Goal: Obtain resource: Obtain resource

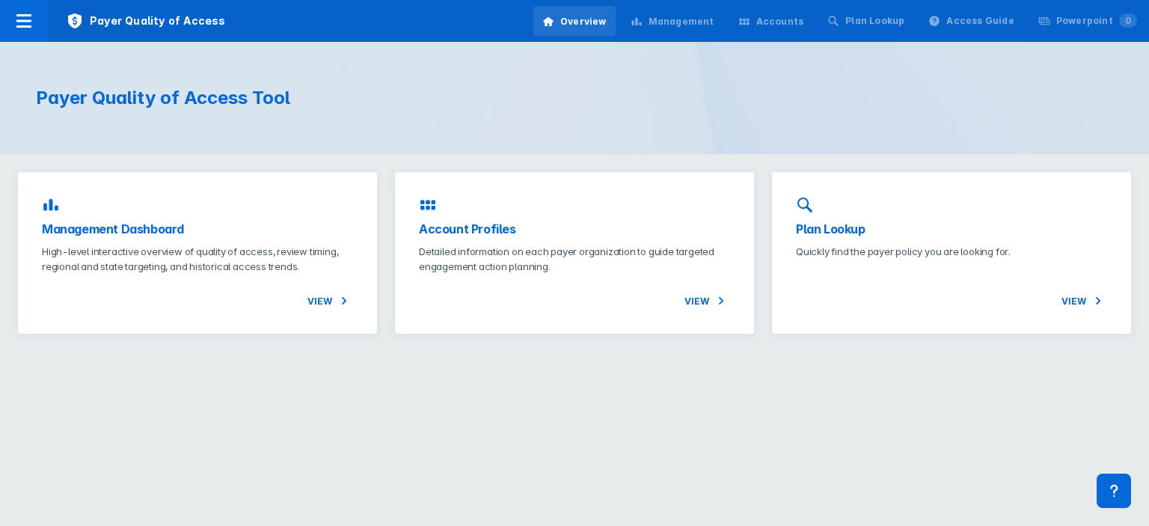
click at [458, 352] on html "Payer Quality of Access Overview Management Accounts Plan Lookup Access Guide P…" at bounding box center [574, 176] width 1149 height 352
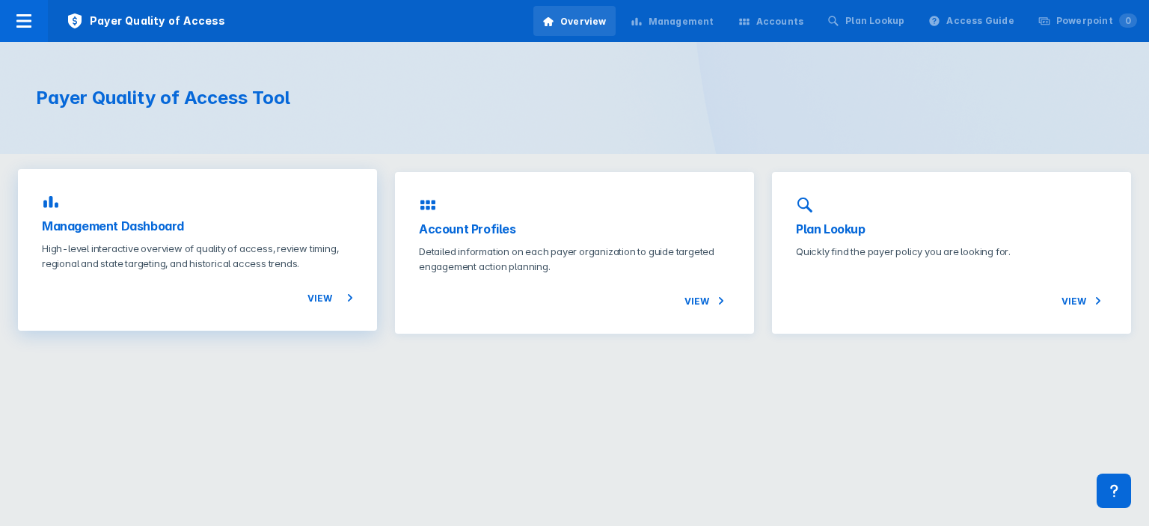
click at [186, 251] on p "High-level interactive overview of quality of access, review timing, regional a…" at bounding box center [197, 256] width 311 height 30
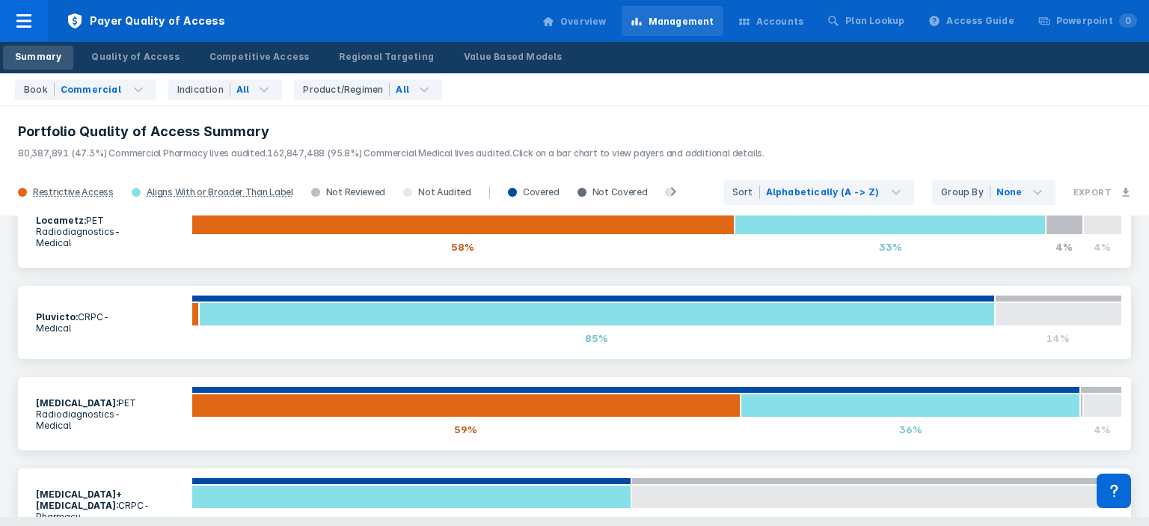
scroll to position [33, 0]
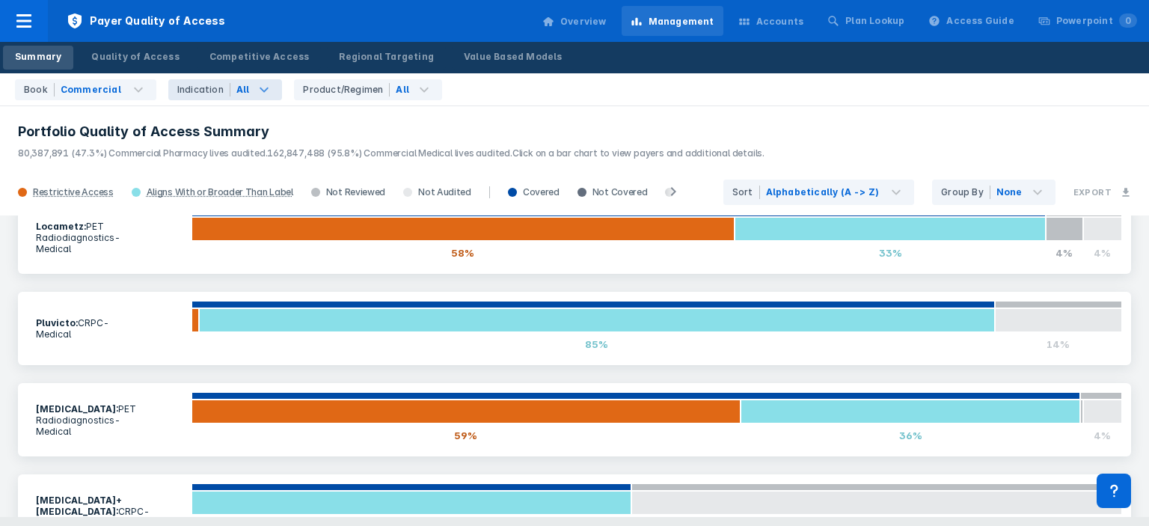
click at [236, 92] on div "All" at bounding box center [242, 89] width 13 height 13
click at [535, 122] on header "Portfolio Quality of Access Summary 80,387,891 (47.3%) Commercial Pharmacy live…" at bounding box center [574, 137] width 1149 height 64
click at [263, 87] on icon at bounding box center [264, 90] width 18 height 18
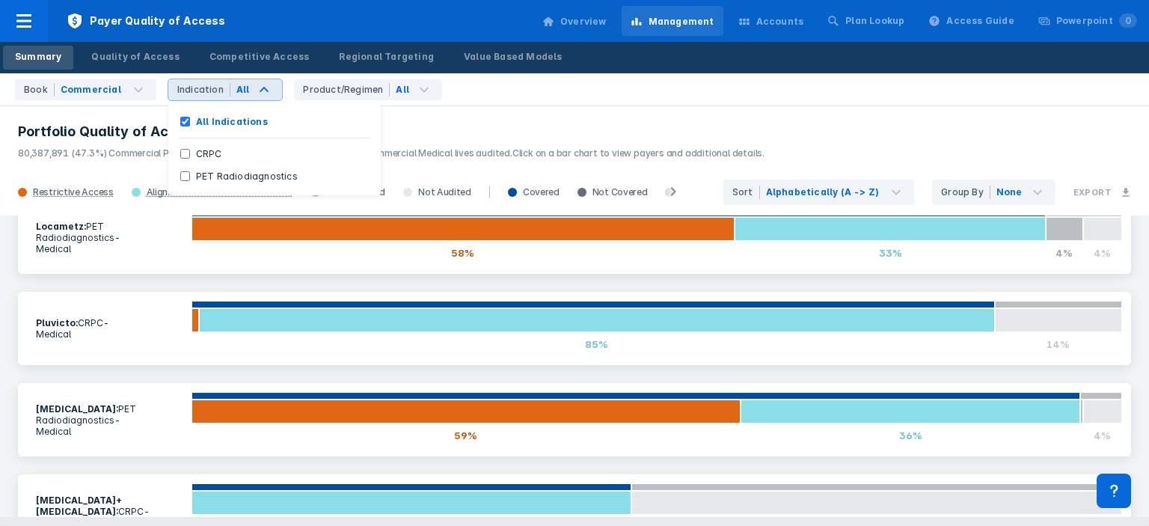
click at [519, 117] on header "Portfolio Quality of Access Summary 80,387,891 (47.3%) Commercial Pharmacy live…" at bounding box center [574, 137] width 1149 height 64
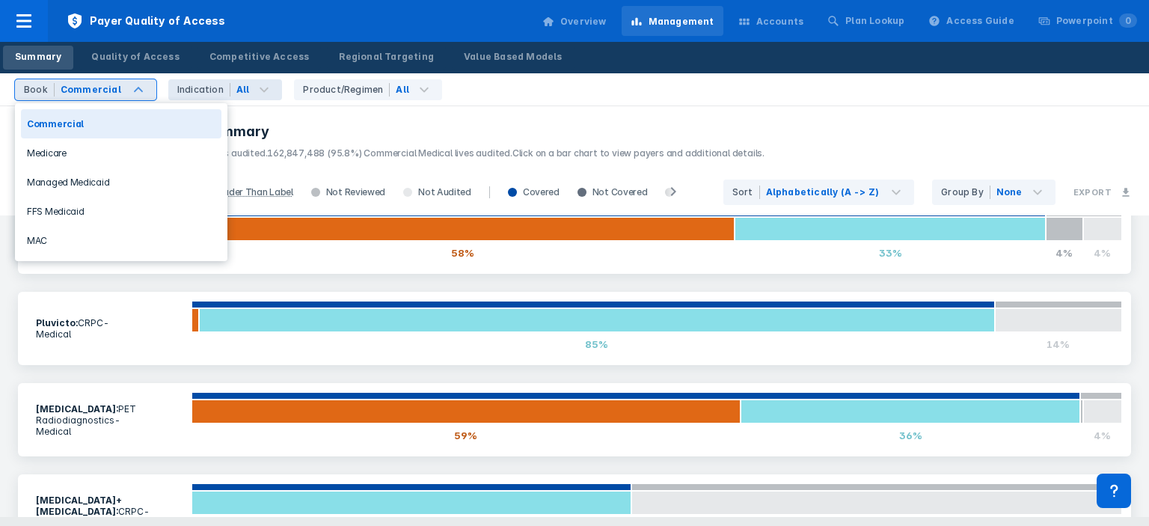
click at [120, 98] on div "Book Commercial" at bounding box center [85, 89] width 141 height 21
click at [137, 158] on div "Medicare" at bounding box center [121, 152] width 200 height 29
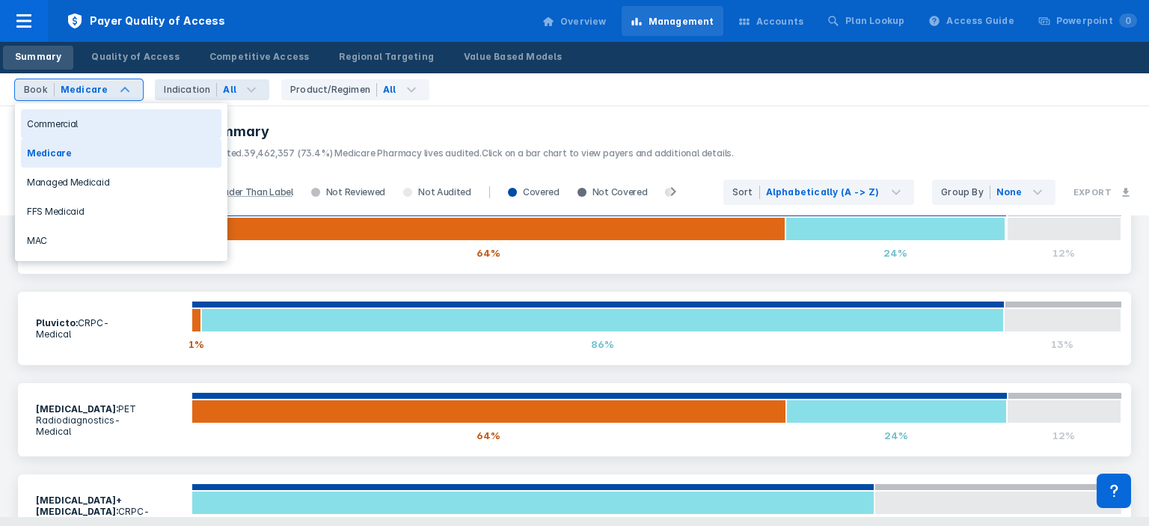
click at [79, 125] on div "Commercial" at bounding box center [121, 123] width 200 height 29
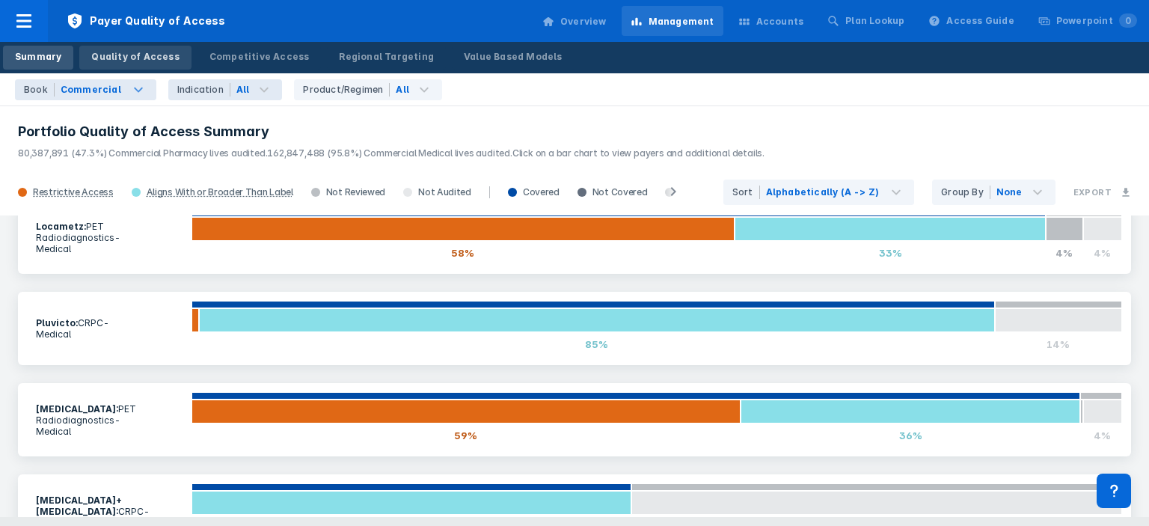
click at [142, 56] on div "Quality of Access" at bounding box center [135, 56] width 88 height 13
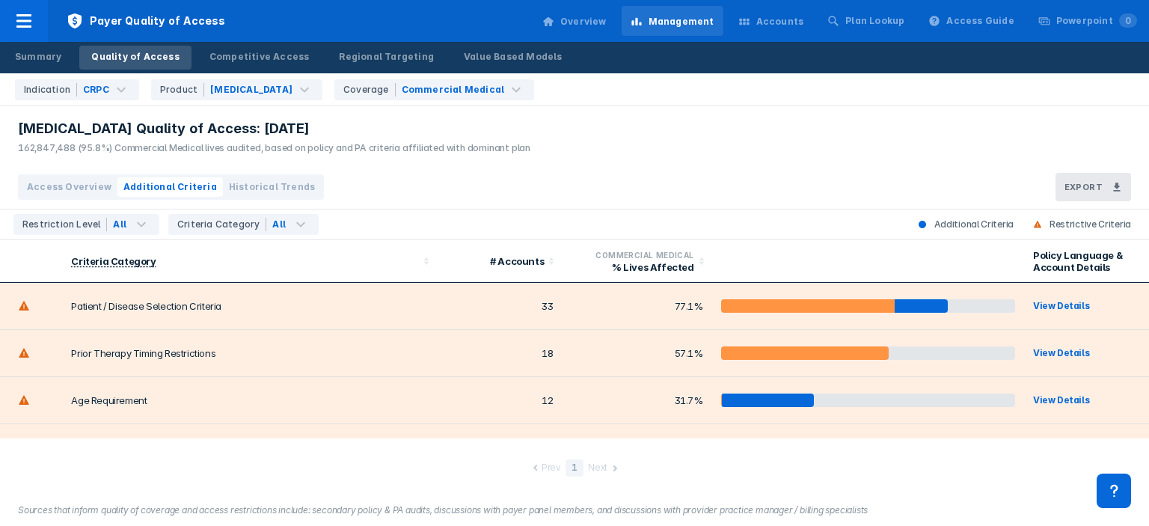
click at [77, 188] on span "Access Overview" at bounding box center [69, 186] width 85 height 13
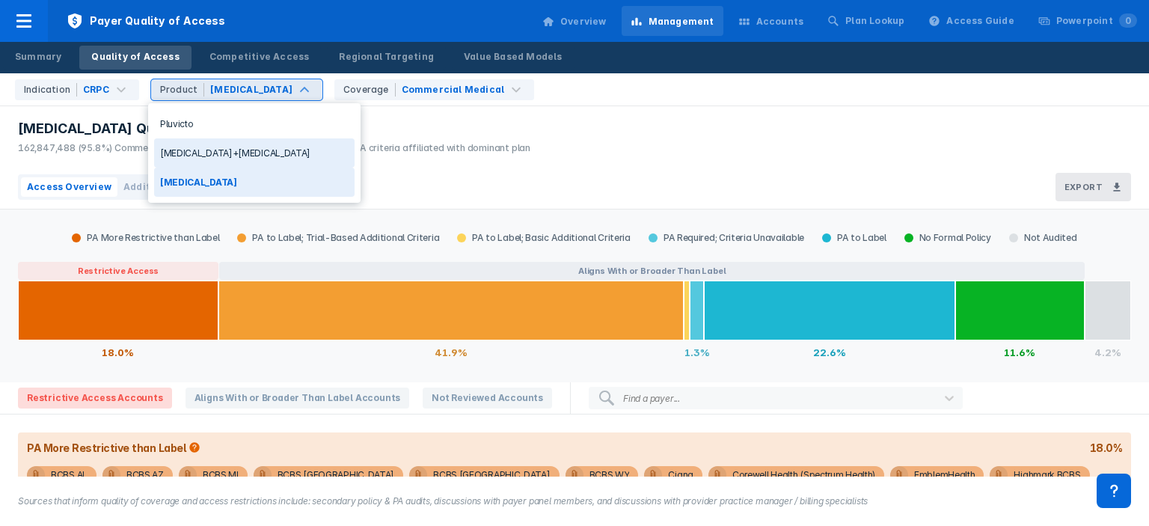
click at [607, 117] on div "[MEDICAL_DATA] Quality of Access: [DATE] 162,847,488 (95.8%) Commercial Medical…" at bounding box center [574, 135] width 1149 height 59
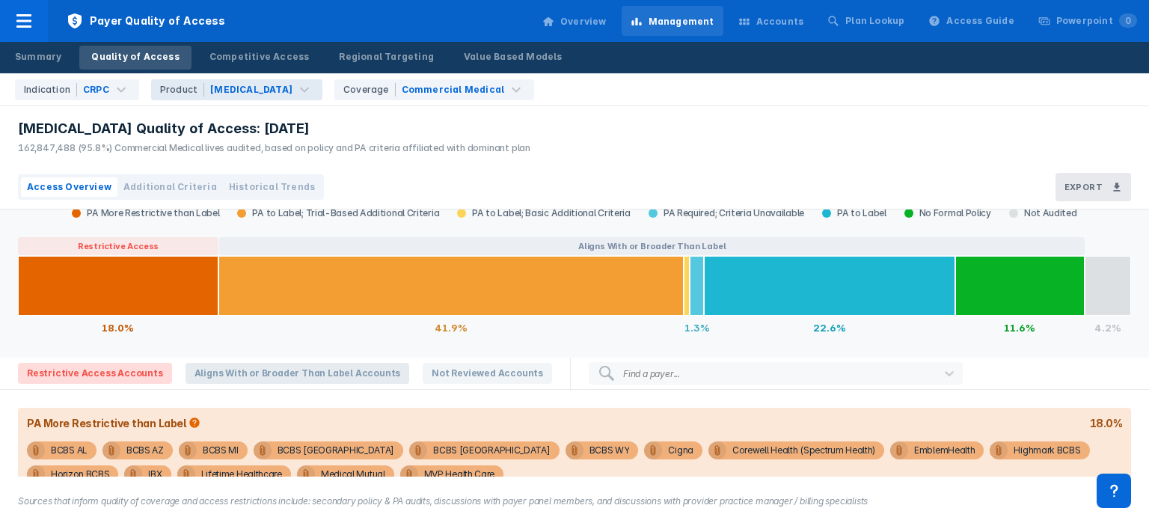
scroll to position [60, 0]
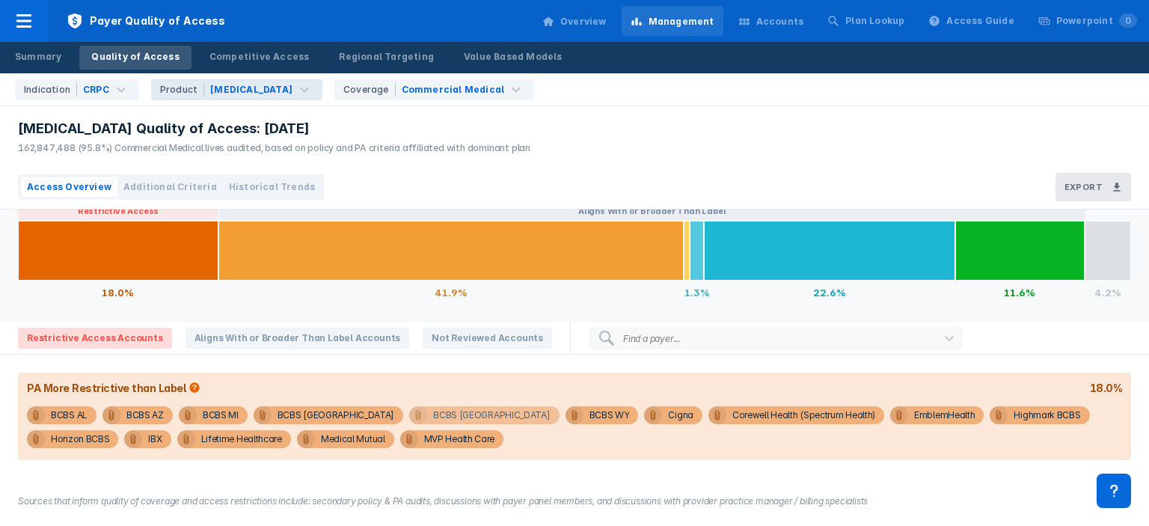
click at [433, 415] on div "BCBS [GEOGRAPHIC_DATA]" at bounding box center [491, 415] width 117 height 18
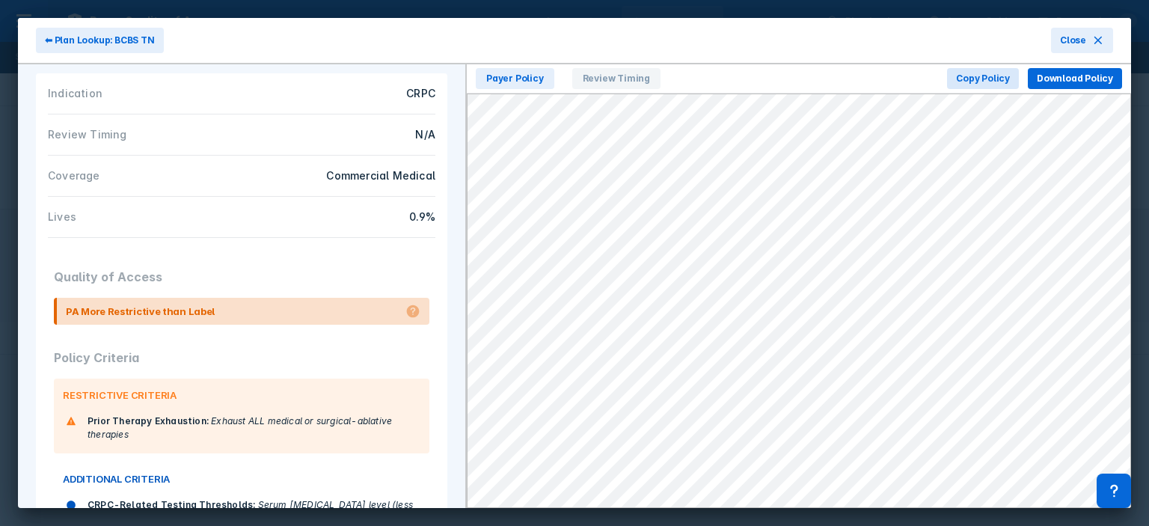
scroll to position [275, 0]
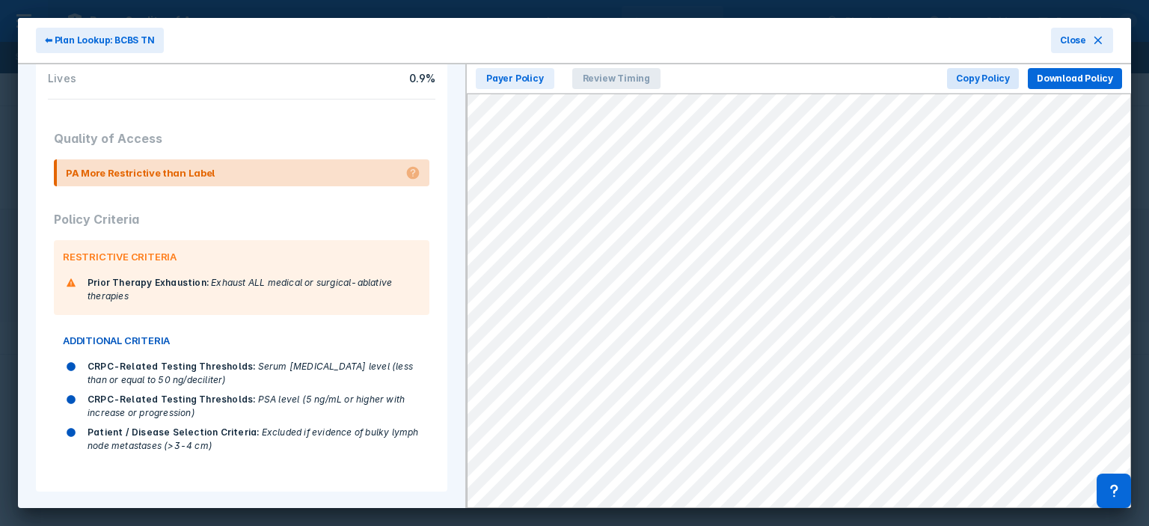
click at [610, 88] on span "Review Timing" at bounding box center [616, 78] width 88 height 21
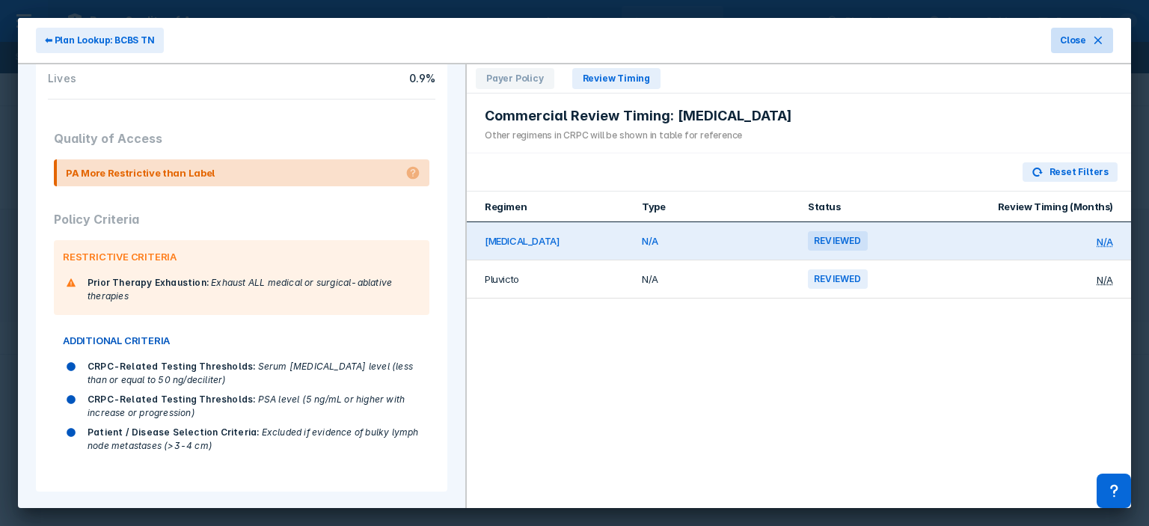
click at [1079, 40] on span "Close" at bounding box center [1073, 40] width 26 height 13
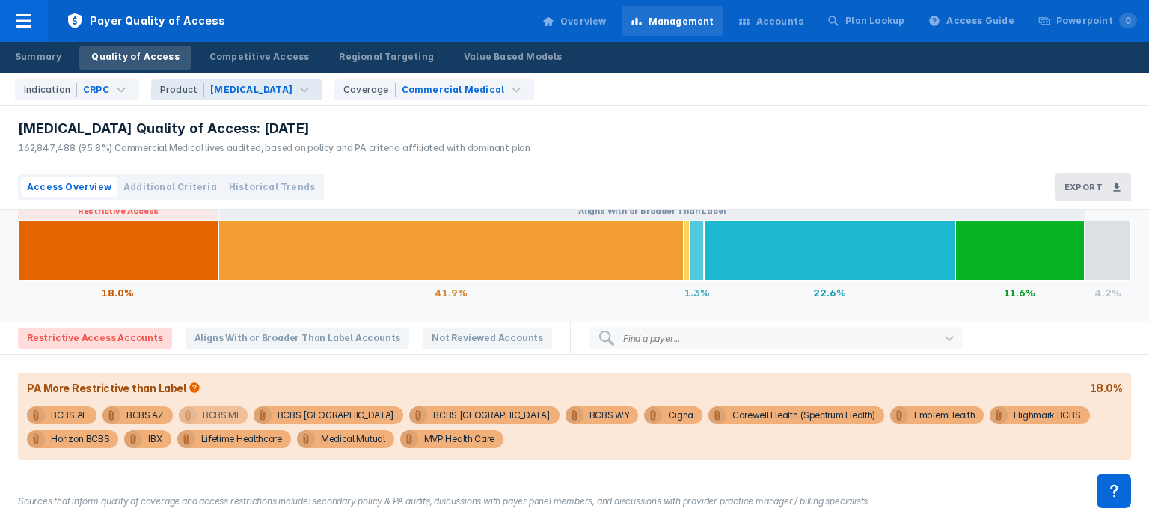
click at [224, 415] on div "BCBS MI" at bounding box center [221, 415] width 36 height 18
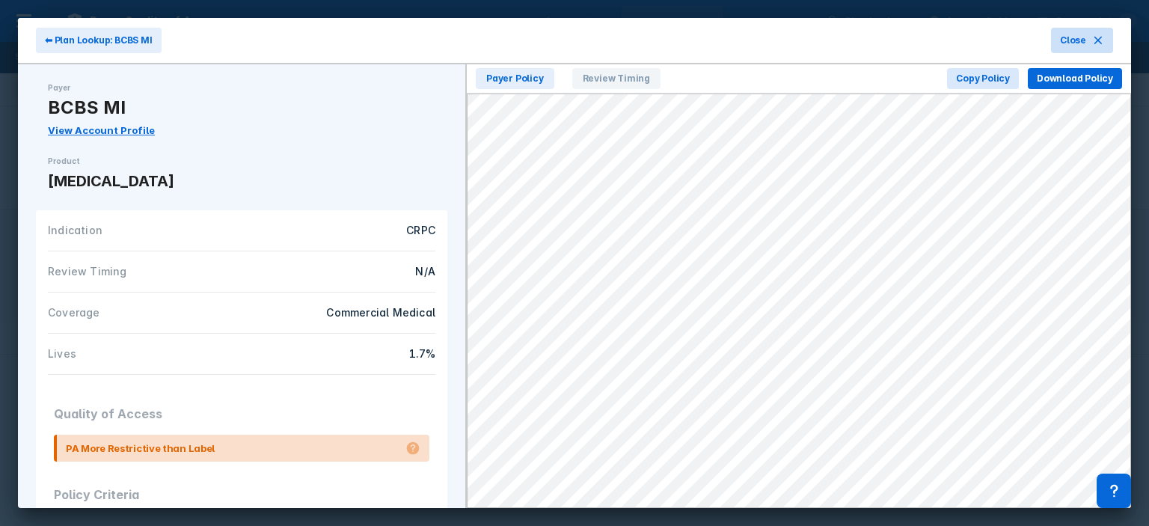
click at [1079, 38] on span "Close" at bounding box center [1073, 40] width 26 height 13
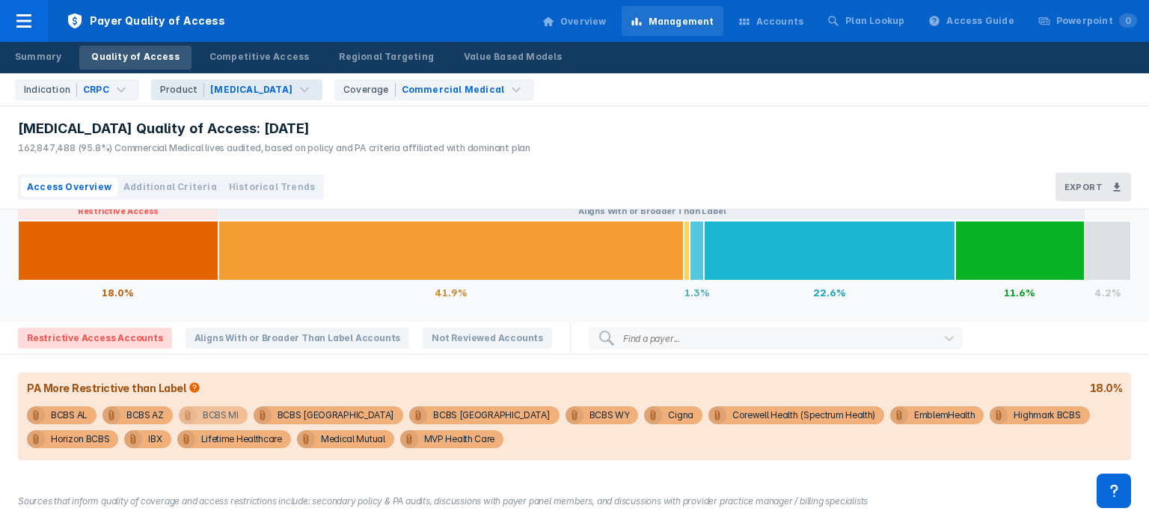
click at [216, 420] on div "BCBS MI" at bounding box center [221, 415] width 36 height 18
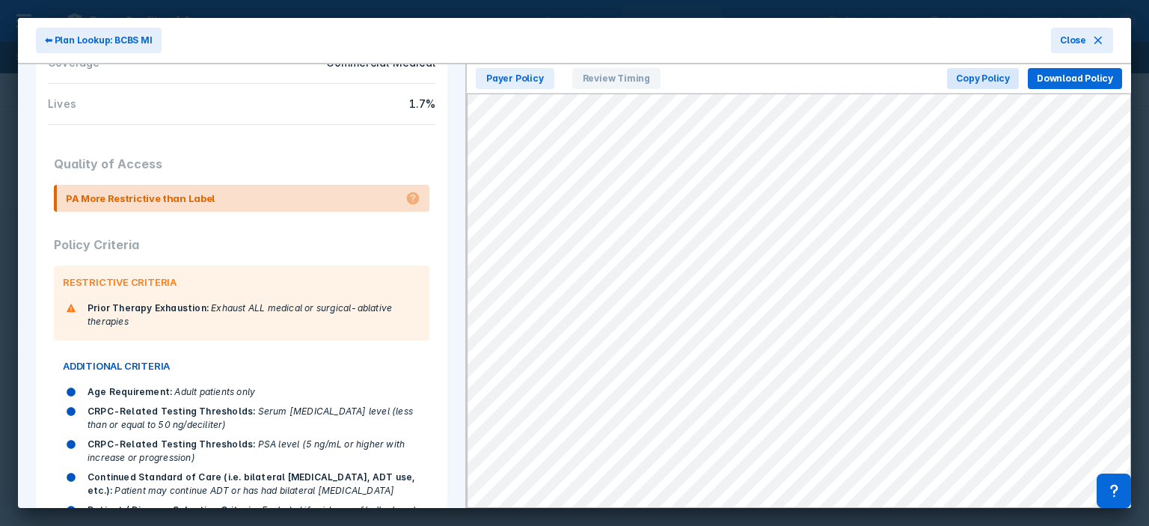
scroll to position [251, 0]
click at [1095, 46] on button "Close" at bounding box center [1082, 40] width 62 height 25
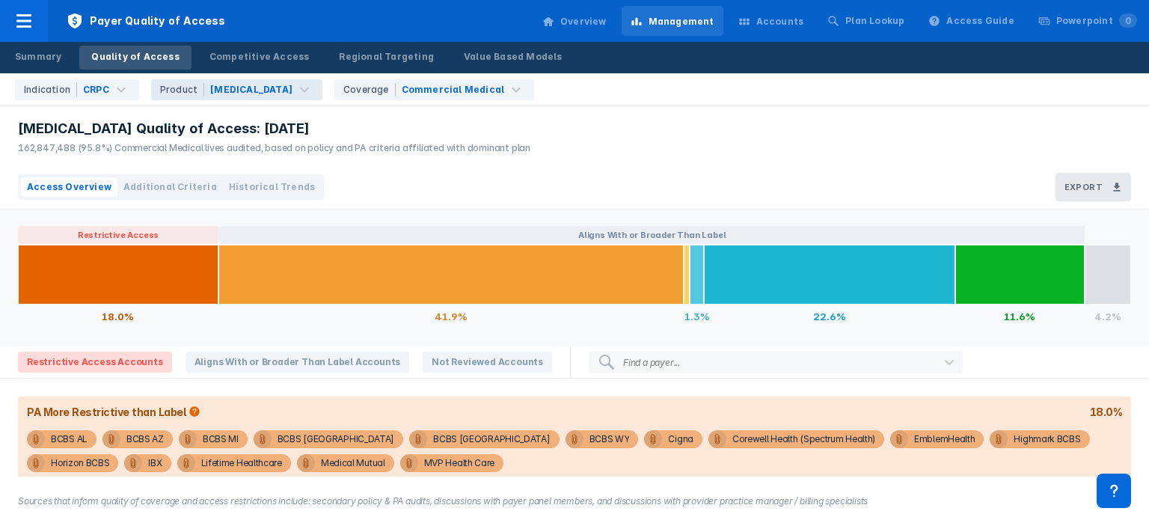
scroll to position [36, 0]
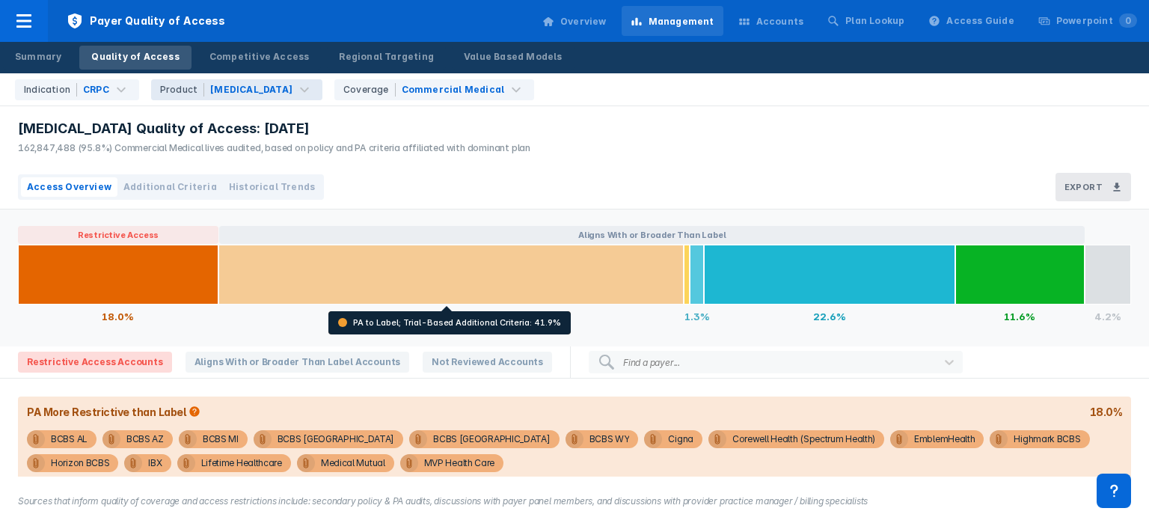
click at [488, 260] on div at bounding box center [451, 275] width 466 height 60
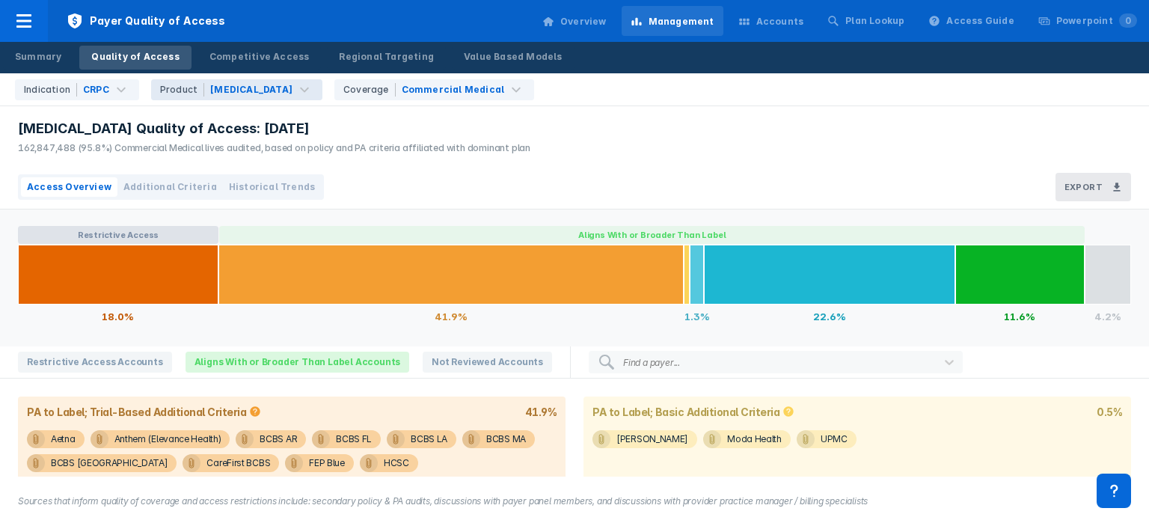
click at [167, 236] on button "Restrictive Access" at bounding box center [118, 235] width 200 height 18
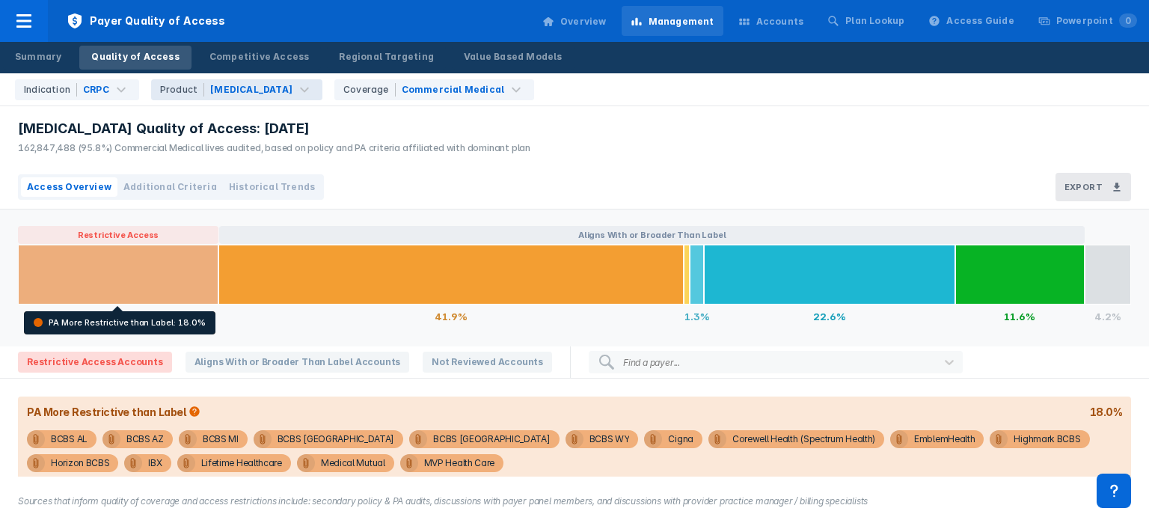
click at [129, 284] on div at bounding box center [118, 275] width 200 height 60
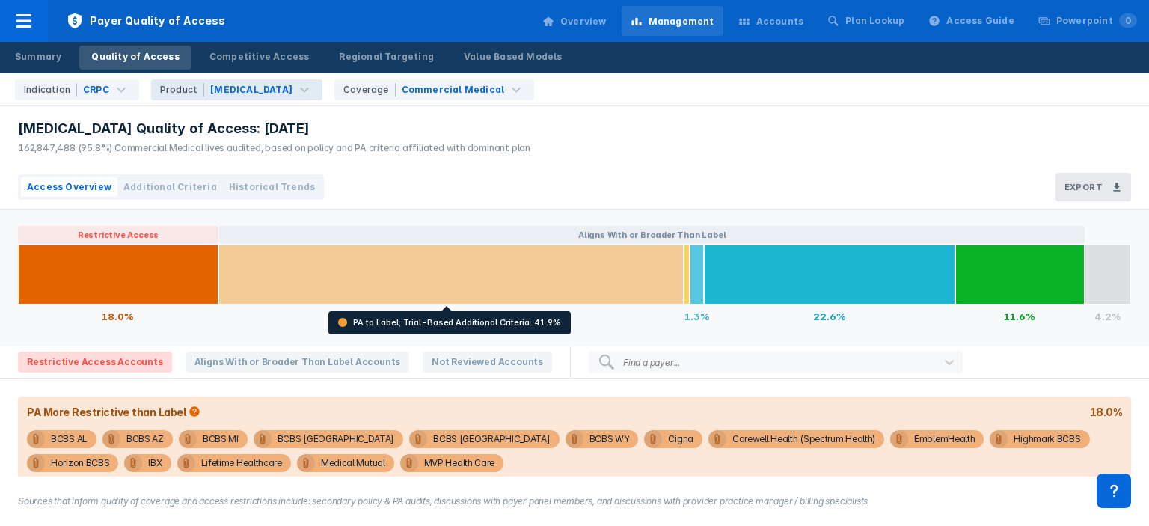
click at [362, 260] on div at bounding box center [451, 275] width 466 height 60
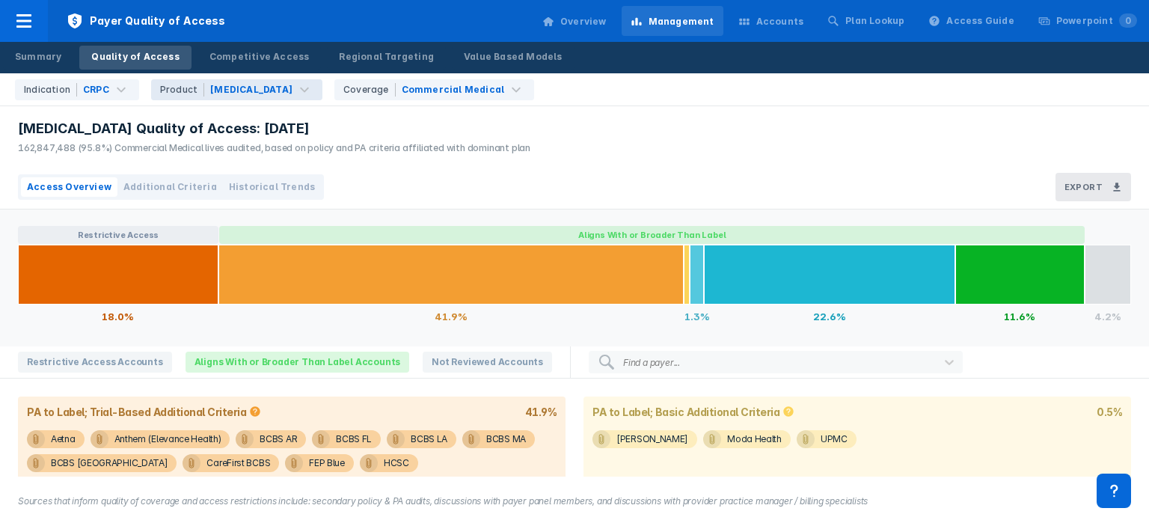
click at [392, 237] on button "Aligns With or Broader Than Label" at bounding box center [652, 235] width 866 height 18
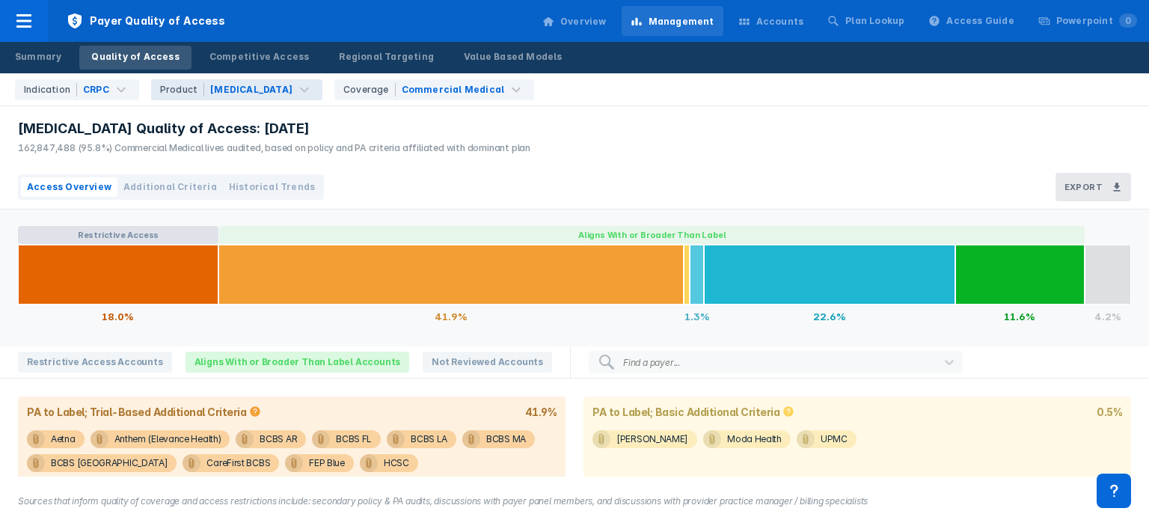
click at [81, 227] on button "Restrictive Access" at bounding box center [118, 235] width 200 height 18
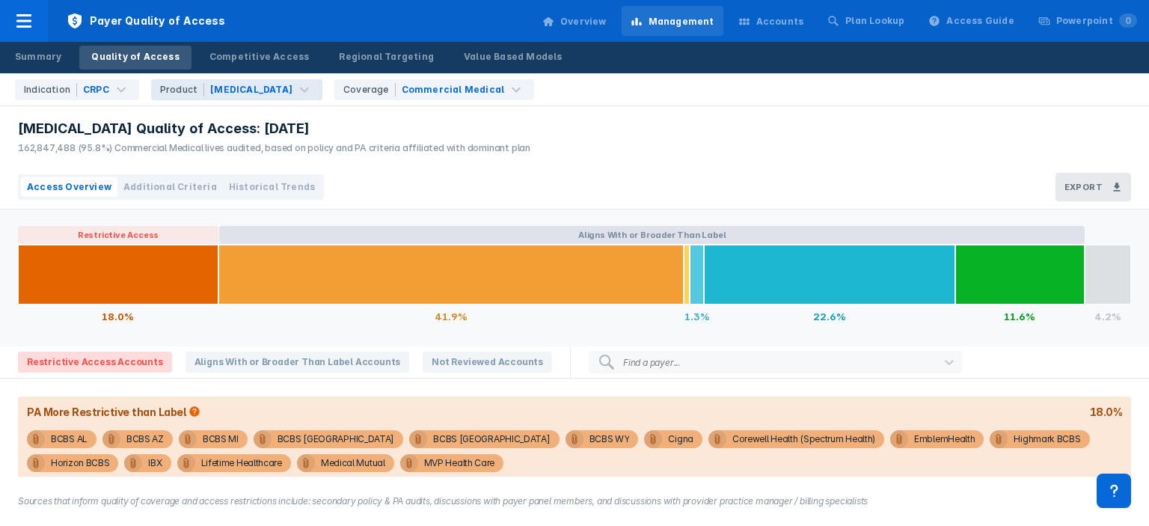
click at [585, 229] on button "Aligns With or Broader Than Label" at bounding box center [652, 235] width 866 height 18
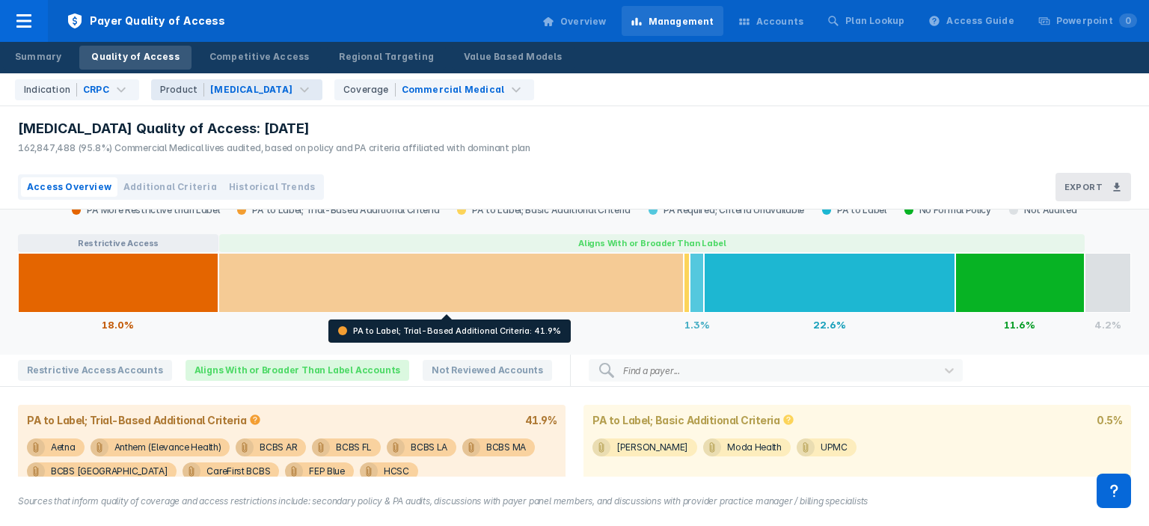
scroll to position [0, 0]
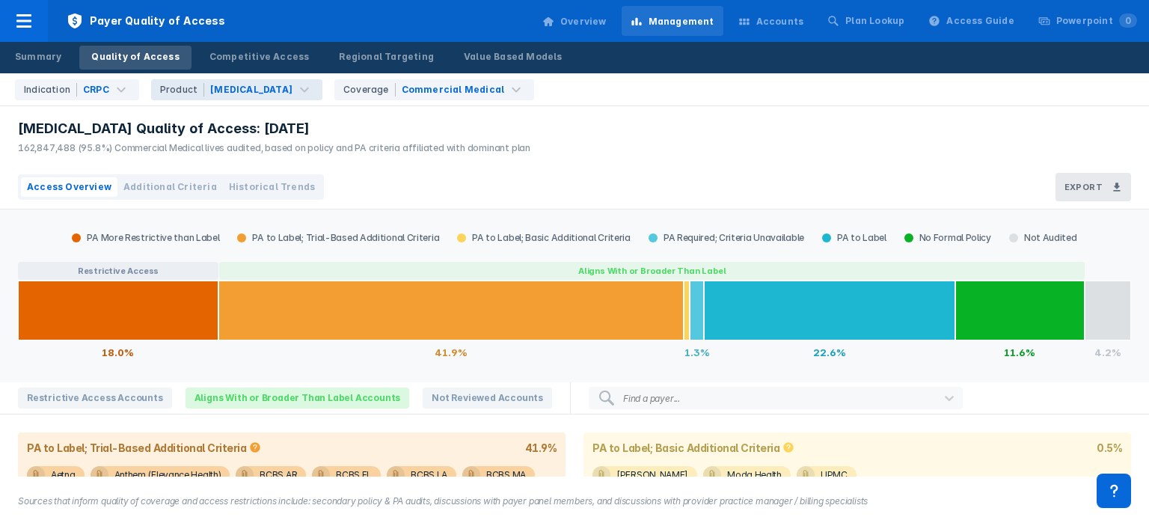
click at [174, 186] on span "Additional Criteria" at bounding box center [170, 186] width 94 height 13
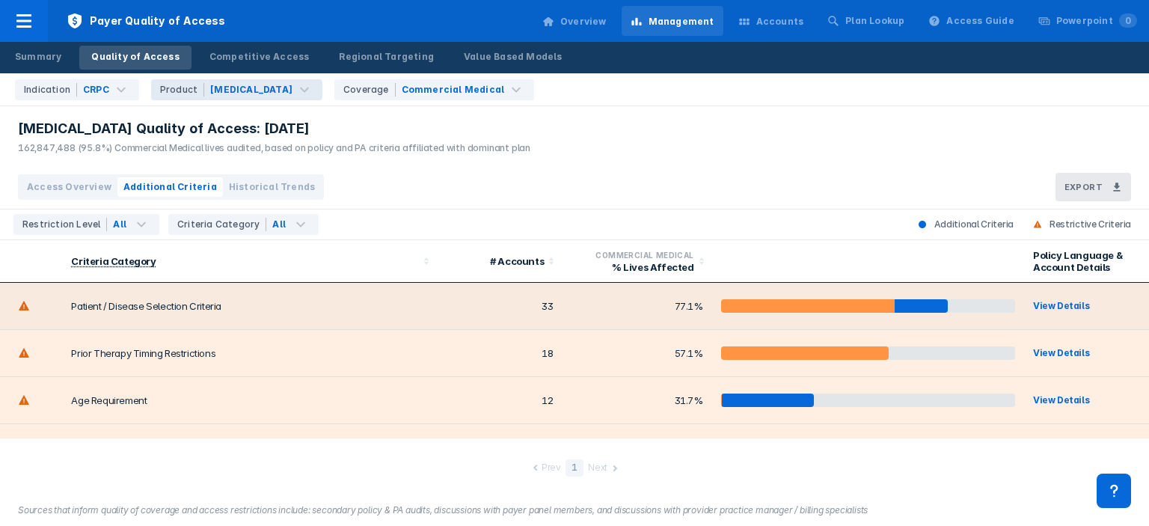
click at [1059, 307] on div "View Details" at bounding box center [1077, 305] width 89 height 15
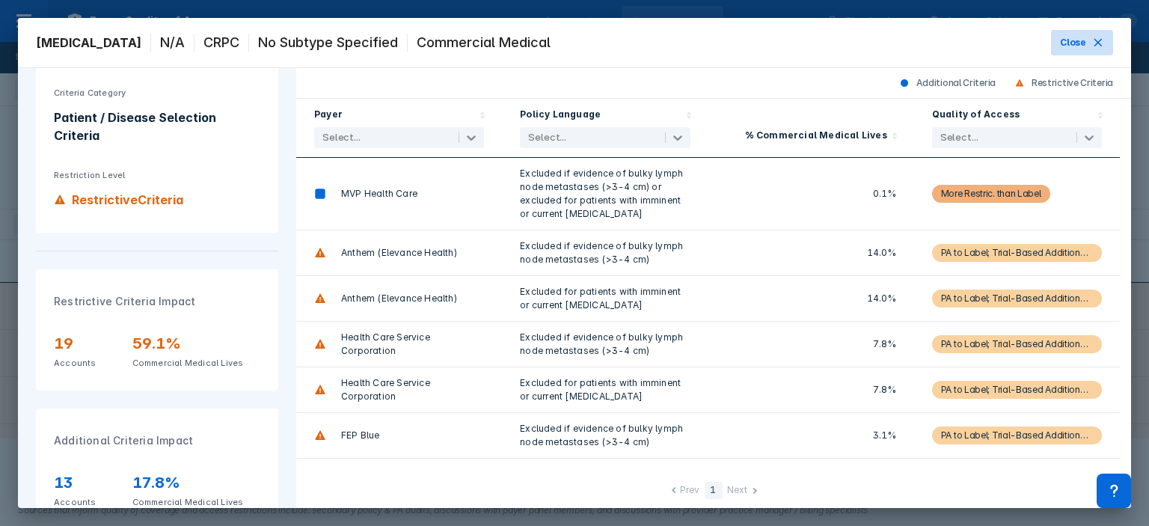
click at [1093, 47] on icon at bounding box center [1098, 43] width 12 height 12
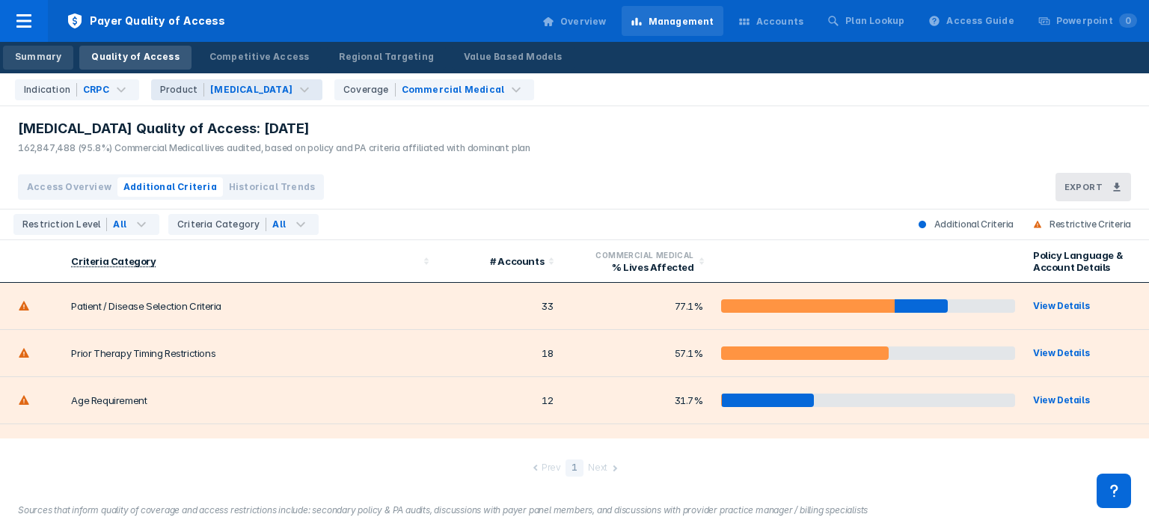
click at [54, 58] on div "Summary" at bounding box center [38, 56] width 46 height 13
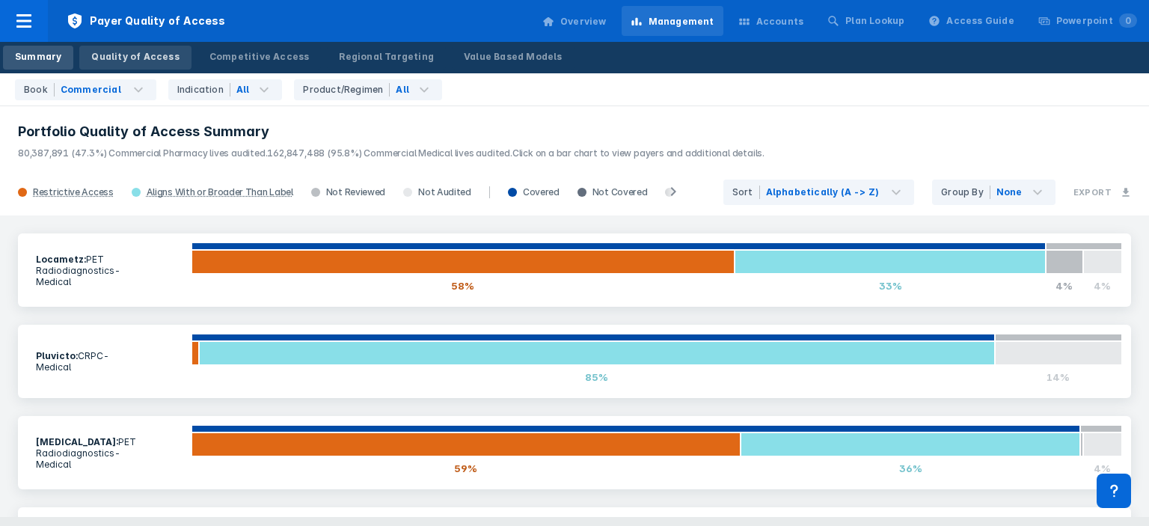
click at [156, 64] on link "Quality of Access" at bounding box center [134, 58] width 111 height 24
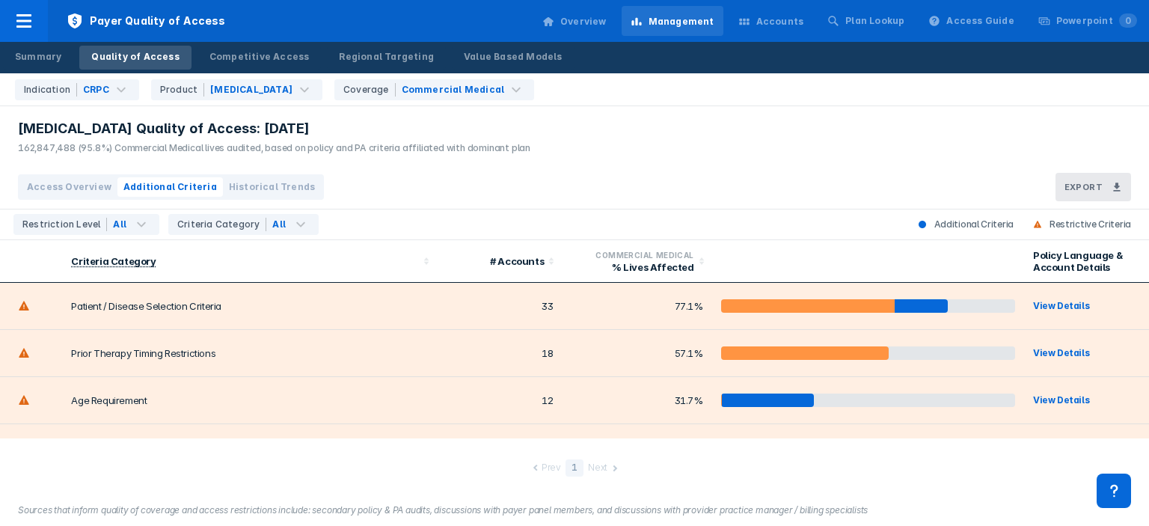
click at [251, 183] on span "Historical Trends" at bounding box center [272, 186] width 86 height 13
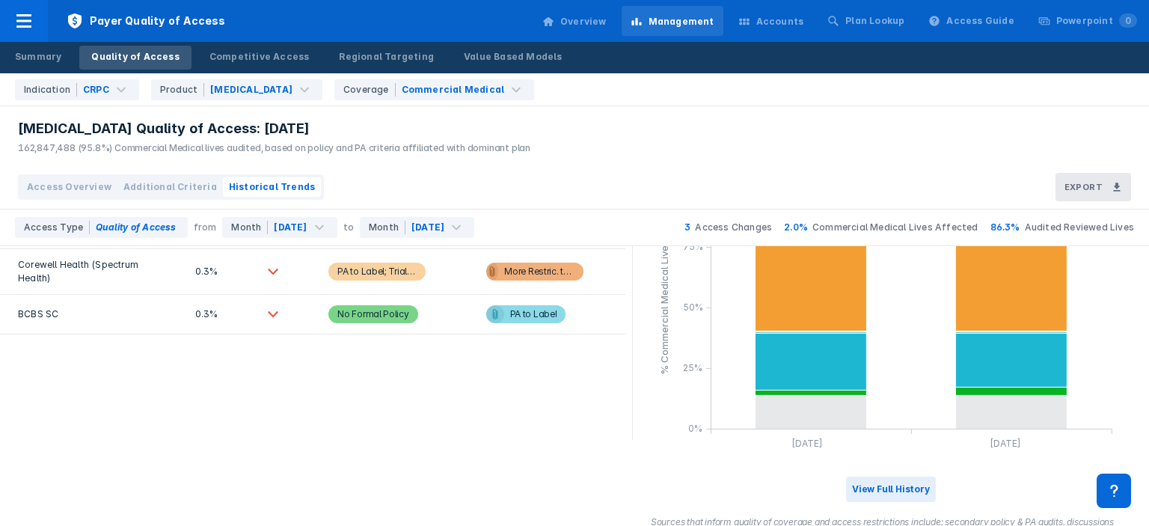
scroll to position [91, 0]
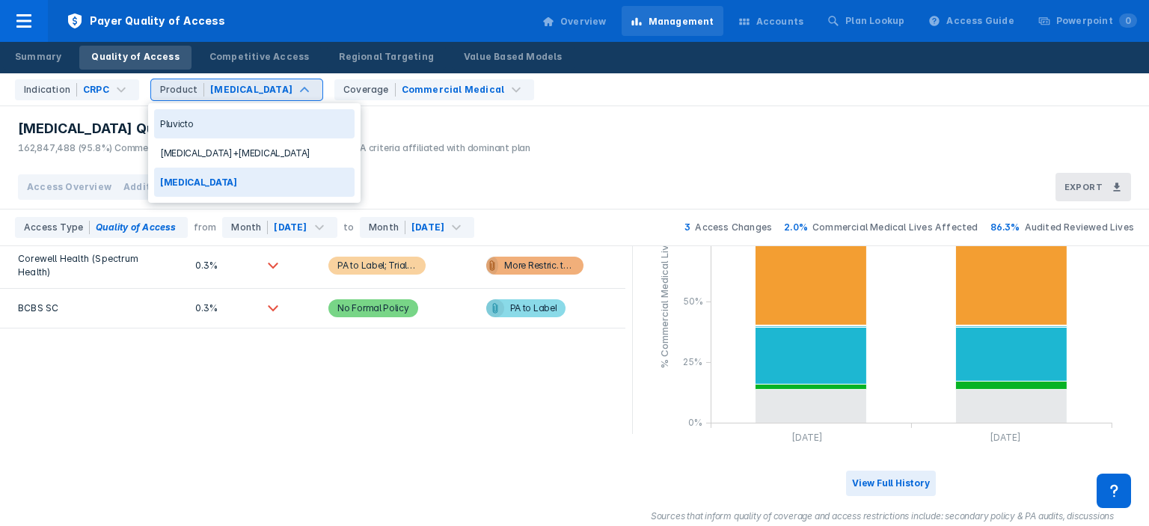
click at [230, 93] on div "[MEDICAL_DATA]" at bounding box center [251, 89] width 82 height 13
click at [218, 122] on div "Pluvicto" at bounding box center [254, 123] width 200 height 29
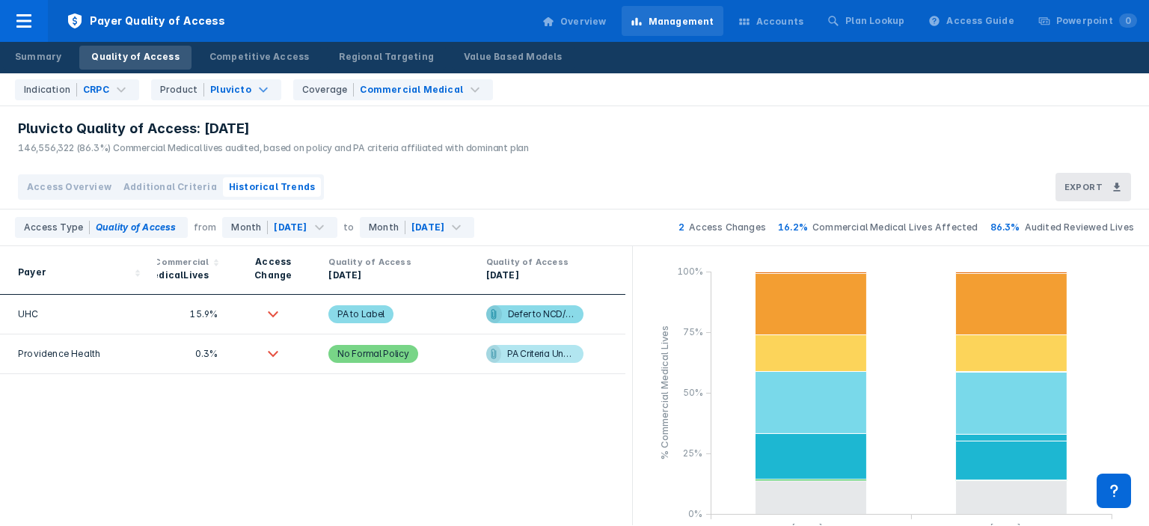
click at [146, 188] on span "Additional Criteria" at bounding box center [170, 186] width 94 height 13
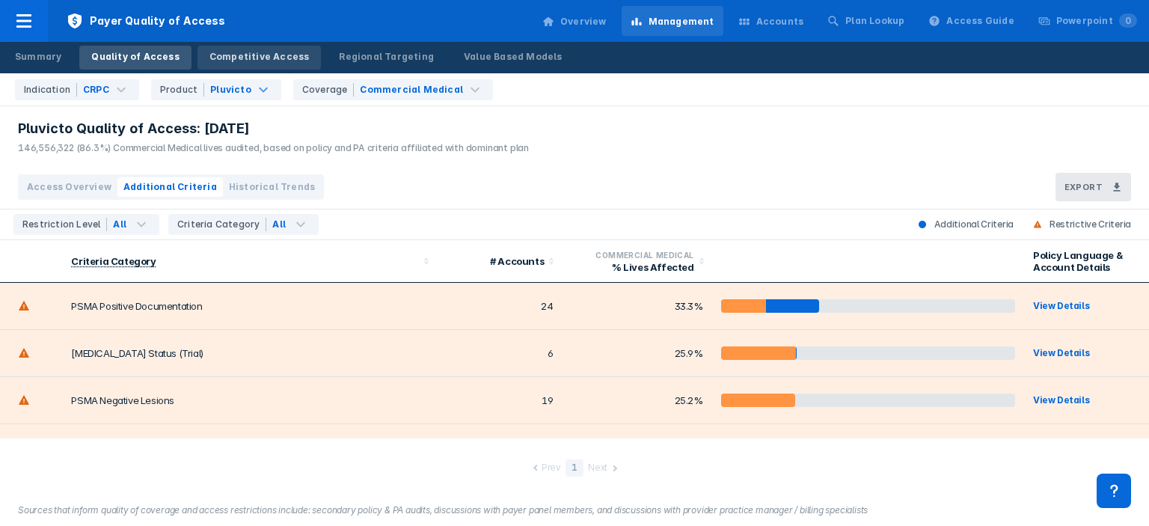
click at [257, 46] on link "Competitive Access" at bounding box center [259, 58] width 124 height 24
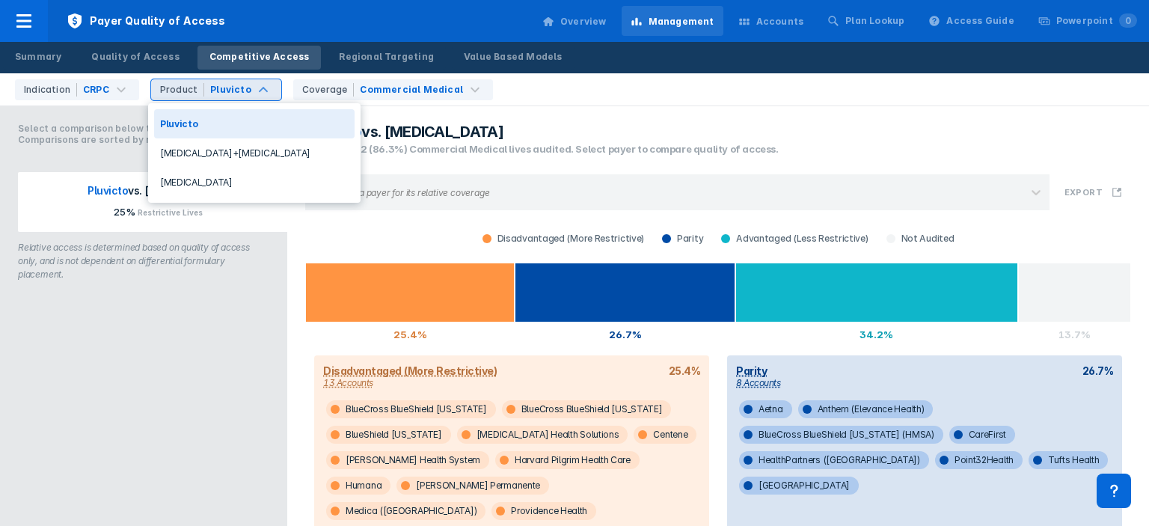
click at [242, 86] on div "Pluvicto" at bounding box center [231, 89] width 44 height 13
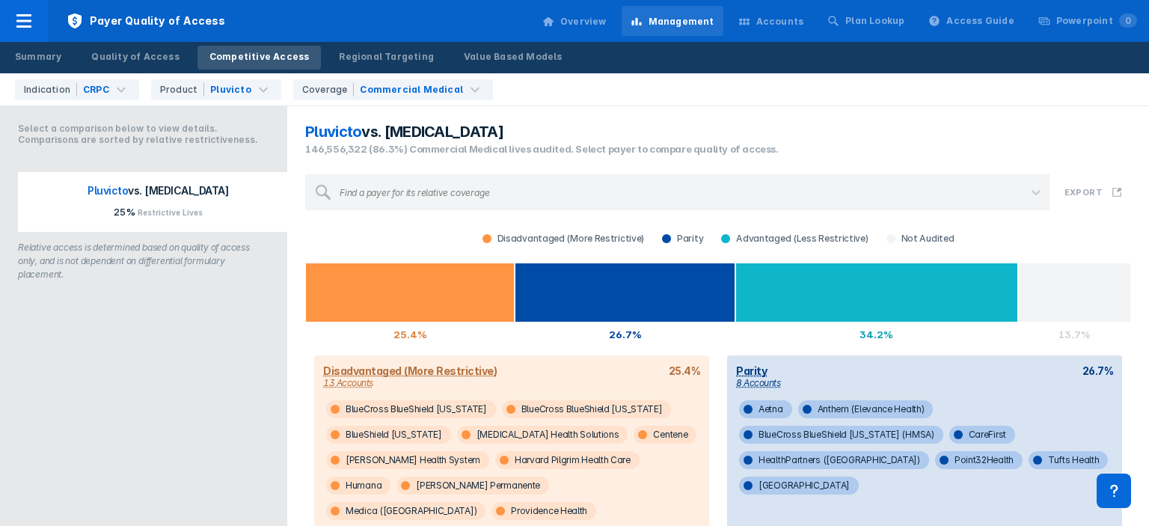
click at [498, 158] on div "Pluvicto vs. [MEDICAL_DATA] 146,556,322 (86.3%) Commercial Medical lives audite…" at bounding box center [718, 140] width 844 height 52
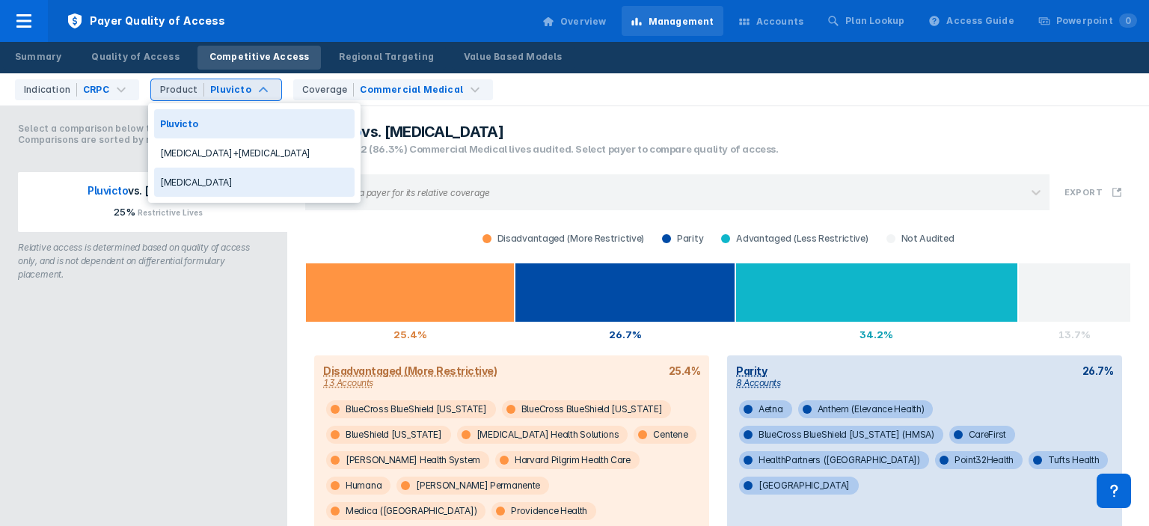
click at [201, 188] on div "[MEDICAL_DATA]" at bounding box center [254, 182] width 200 height 29
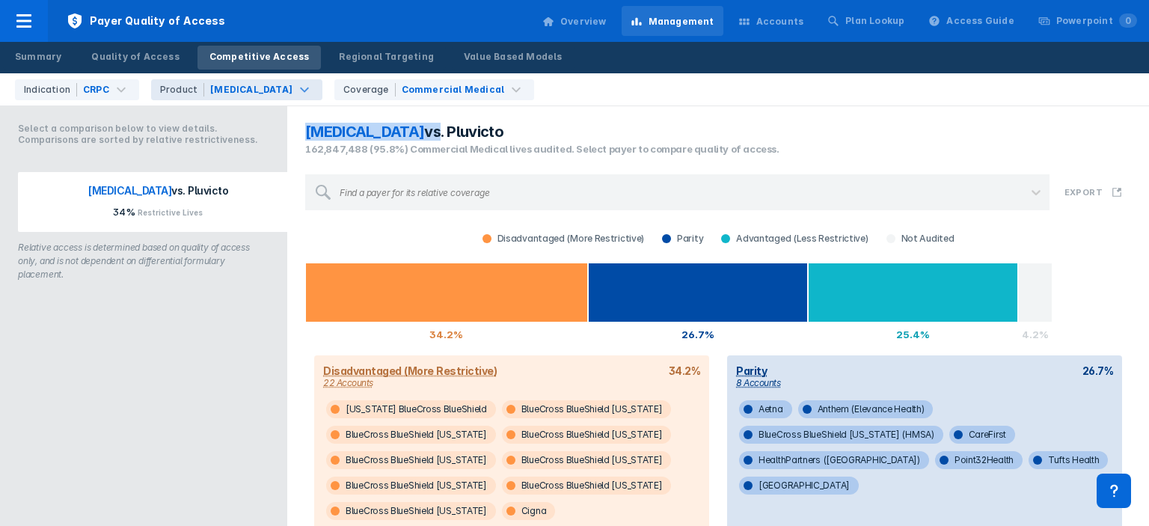
drag, startPoint x: 302, startPoint y: 132, endPoint x: 364, endPoint y: 134, distance: 62.1
click at [364, 134] on div "[MEDICAL_DATA] vs. Pluvicto 162,847,488 (95.8%) Commercial Medical lives audite…" at bounding box center [718, 140] width 844 height 52
click at [461, 128] on section "[MEDICAL_DATA] vs. Pluvicto" at bounding box center [718, 132] width 826 height 18
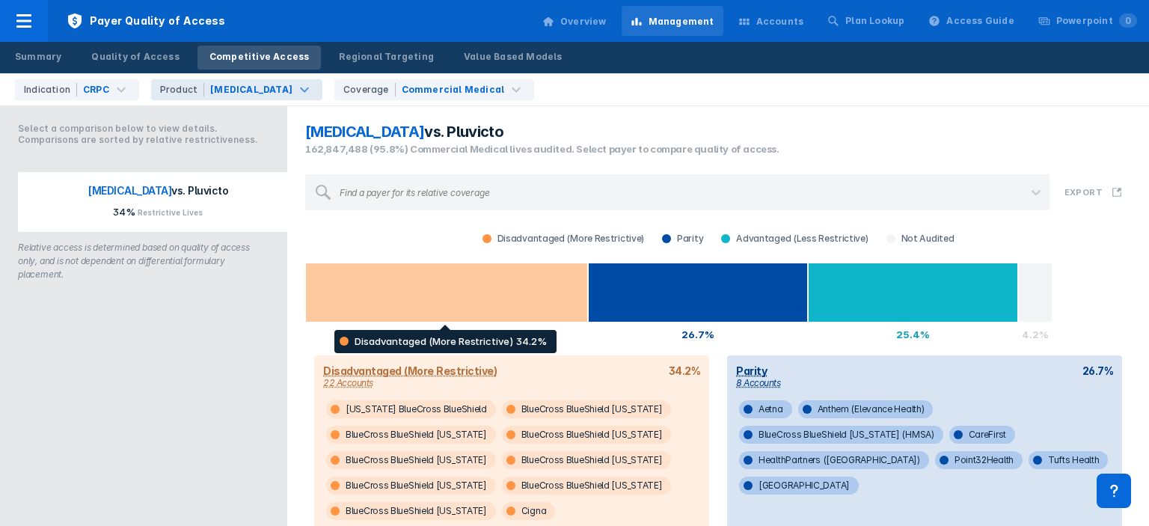
click at [429, 278] on div at bounding box center [446, 293] width 283 height 60
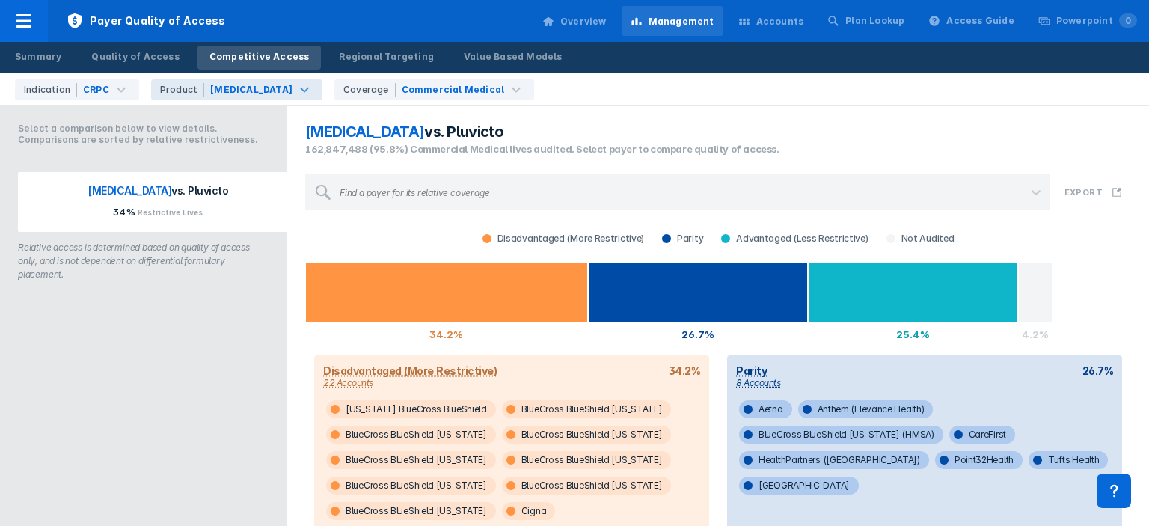
scroll to position [1, 0]
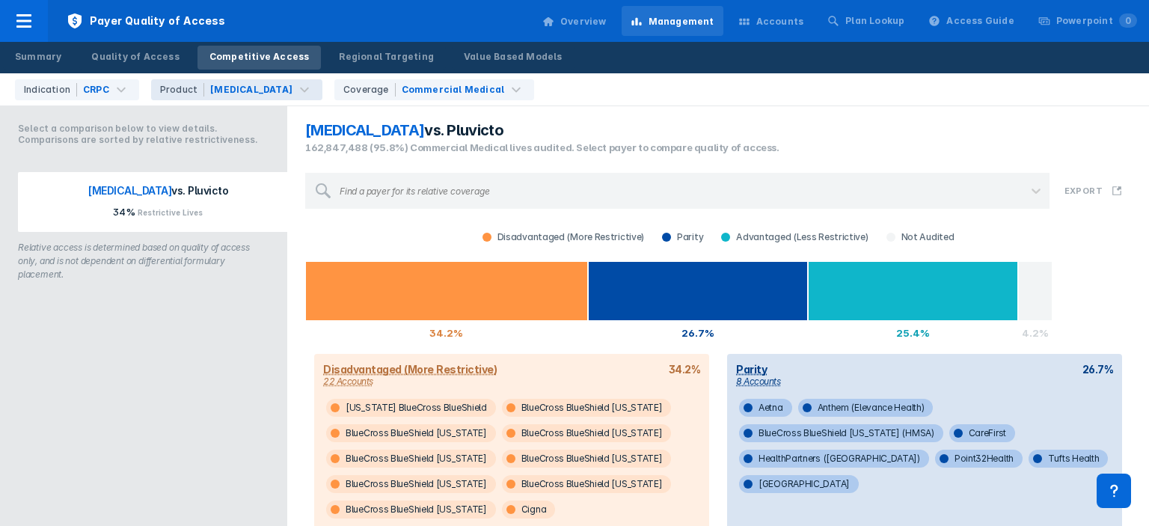
click at [329, 131] on span "[MEDICAL_DATA]" at bounding box center [364, 130] width 119 height 18
click at [491, 167] on div "Find a payer for its relative coverage Export" at bounding box center [718, 191] width 844 height 54
click at [232, 86] on div "[MEDICAL_DATA]" at bounding box center [251, 89] width 82 height 13
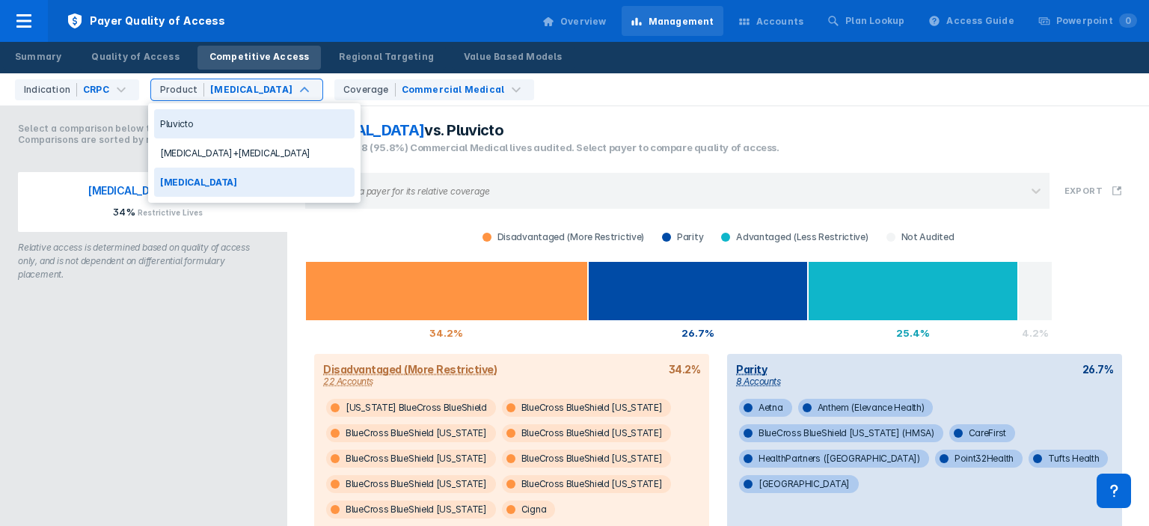
click at [484, 138] on section "[MEDICAL_DATA] vs. Pluvicto" at bounding box center [718, 130] width 826 height 18
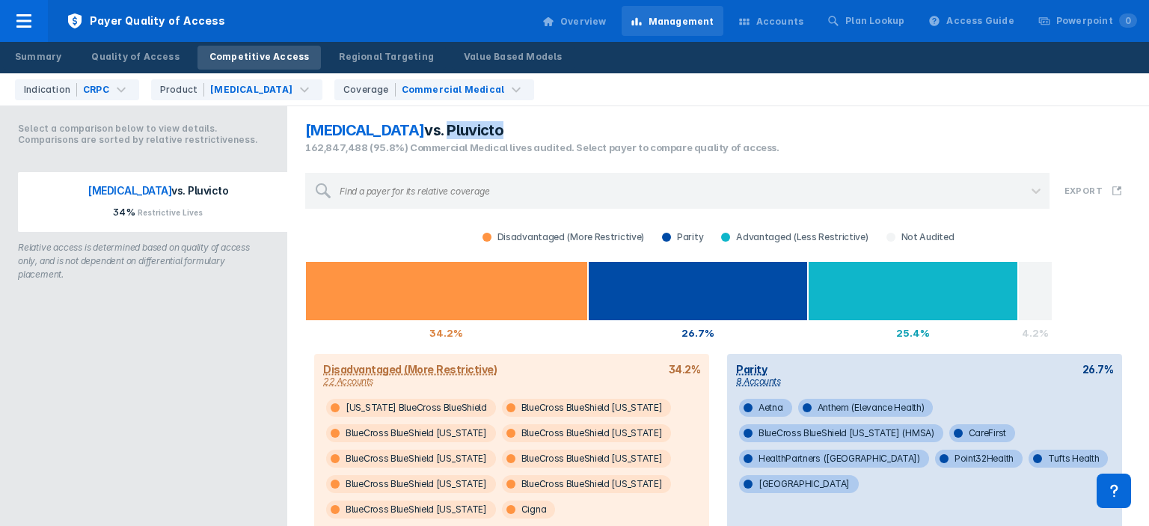
drag, startPoint x: 379, startPoint y: 128, endPoint x: 450, endPoint y: 136, distance: 72.3
click at [450, 136] on section "[MEDICAL_DATA] vs. Pluvicto" at bounding box center [718, 130] width 826 height 18
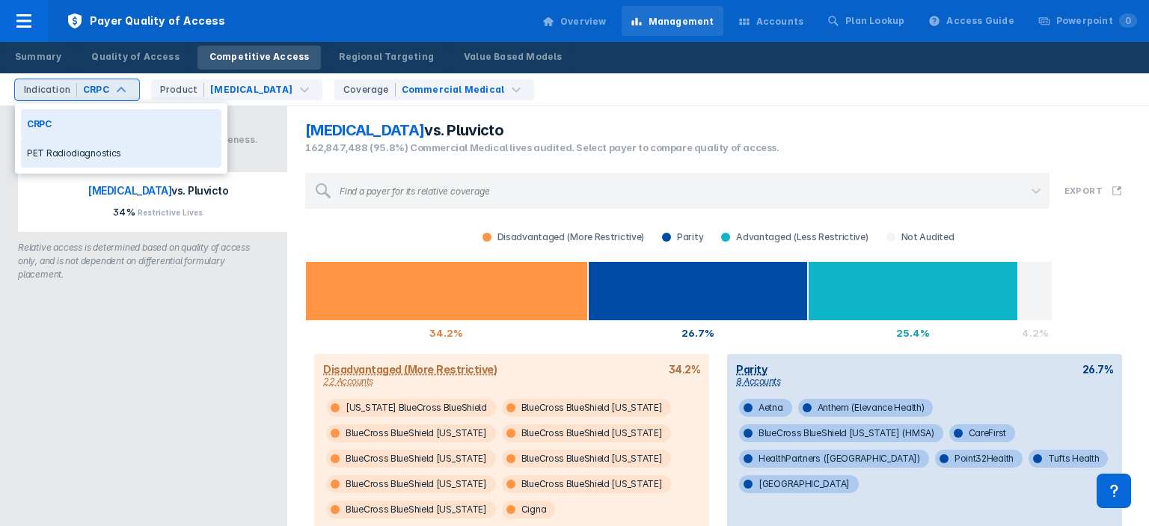
click at [70, 162] on div "PET Radiodiagnostics" at bounding box center [121, 152] width 200 height 29
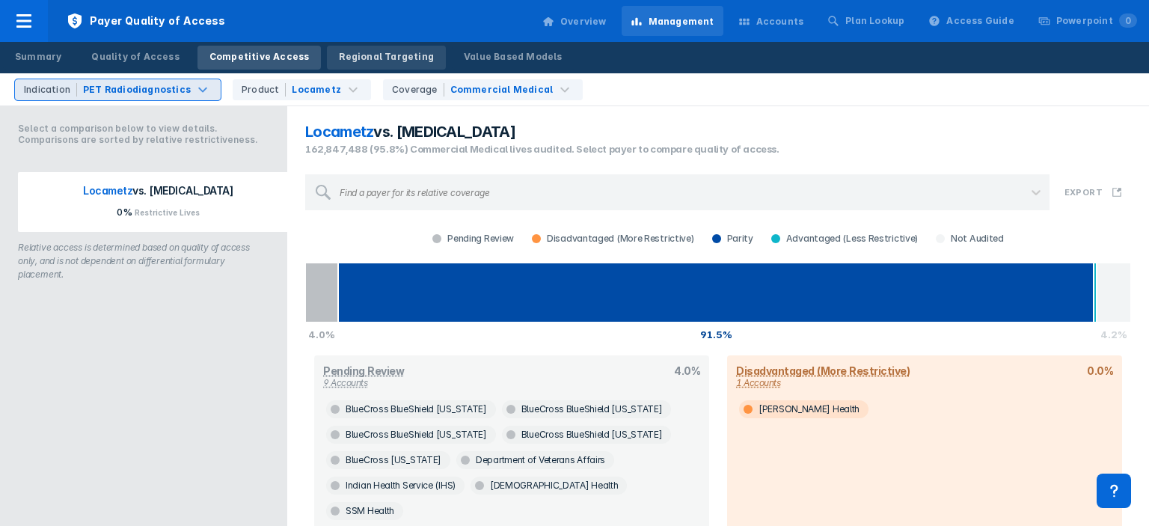
drag, startPoint x: 358, startPoint y: 50, endPoint x: 346, endPoint y: 62, distance: 16.4
click at [358, 50] on div "Regional Targeting" at bounding box center [386, 56] width 95 height 13
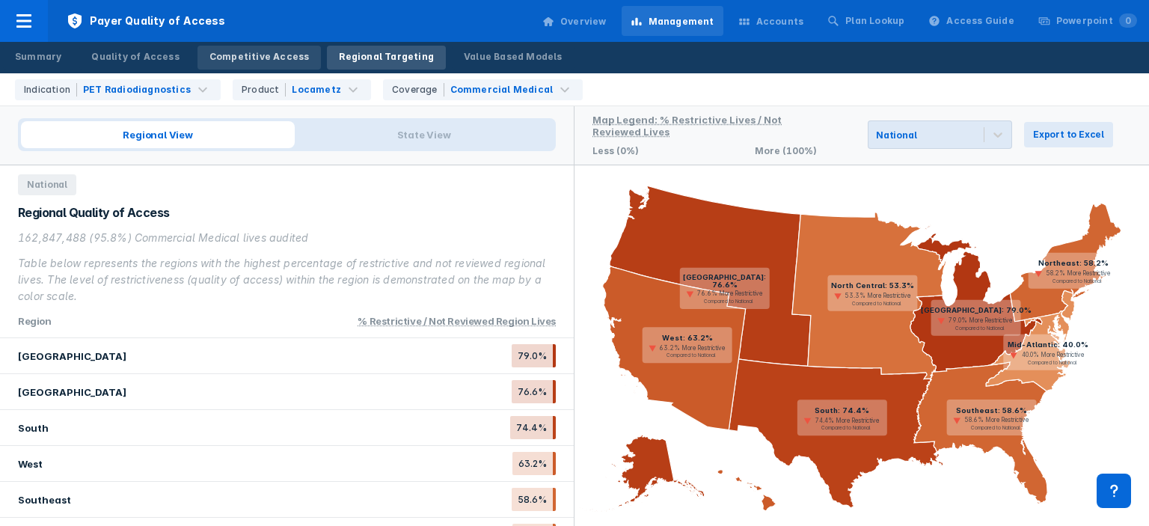
click at [256, 58] on div "Competitive Access" at bounding box center [259, 56] width 100 height 13
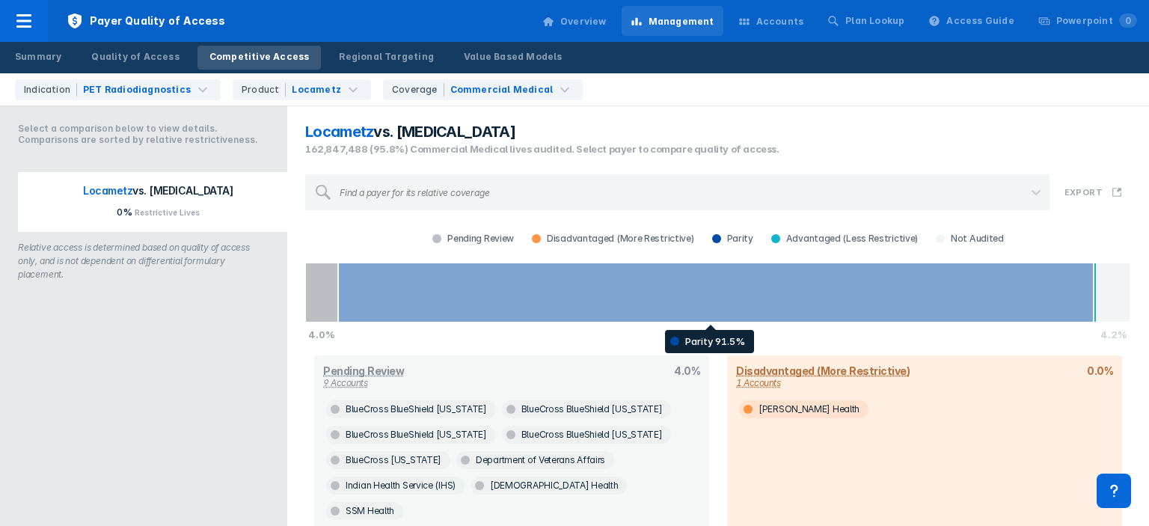
click at [598, 304] on div at bounding box center [716, 293] width 756 height 60
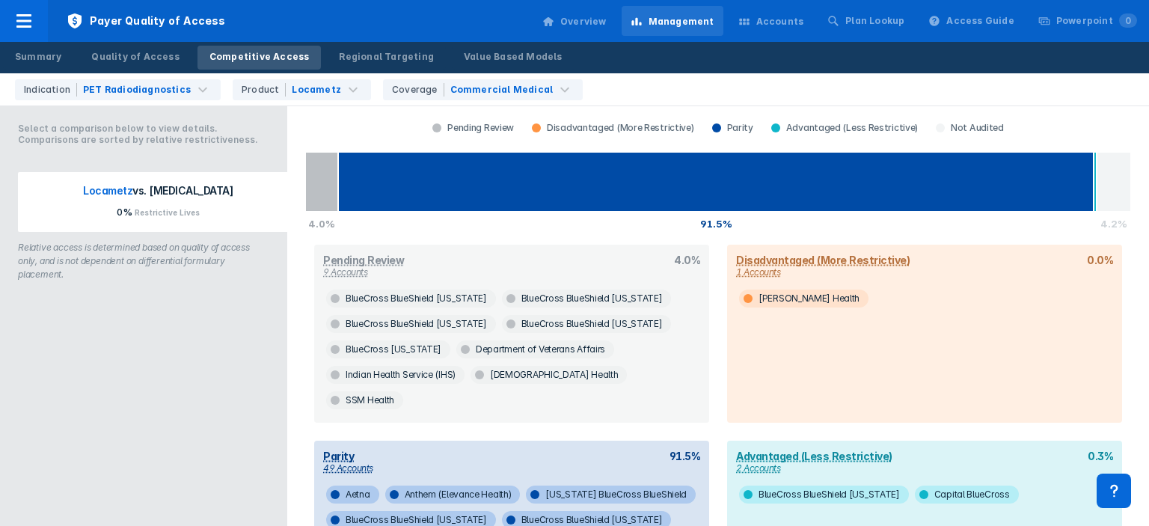
scroll to position [107, 0]
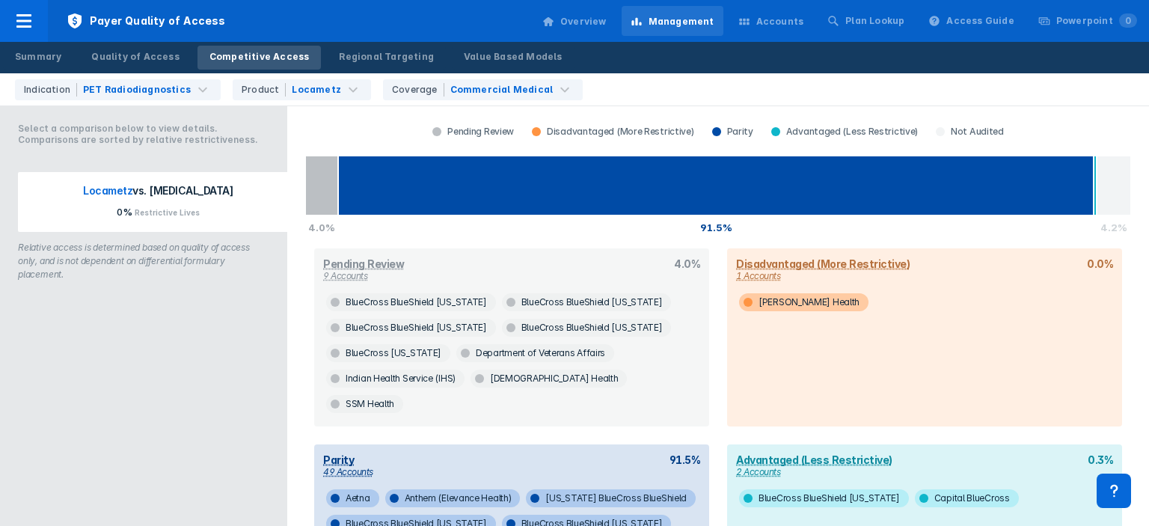
click at [781, 295] on span "[PERSON_NAME] Health" at bounding box center [803, 302] width 129 height 18
click at [382, 293] on span "BlueCross BlueShield [US_STATE]" at bounding box center [411, 302] width 170 height 18
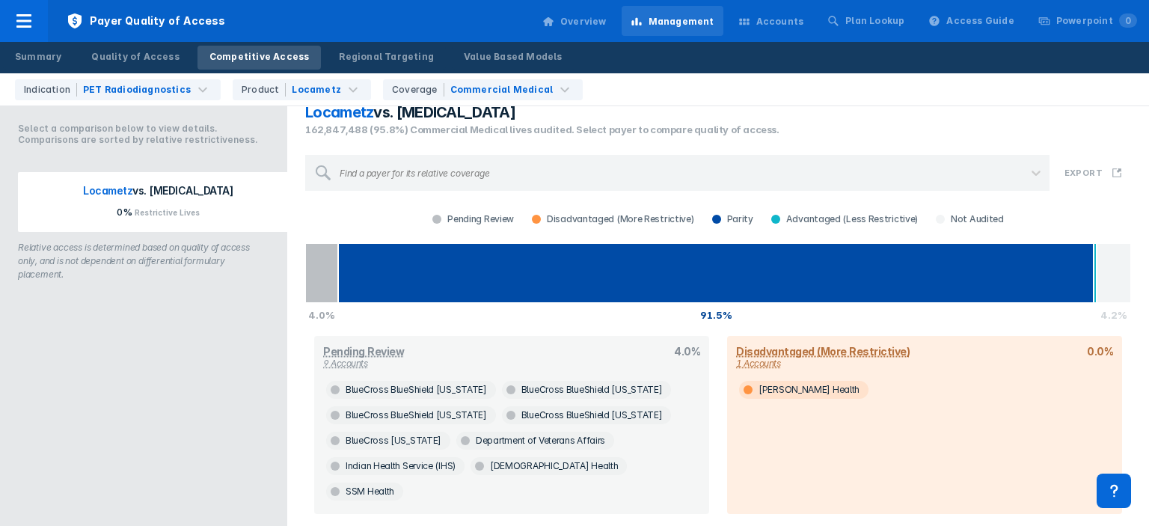
scroll to position [20, 0]
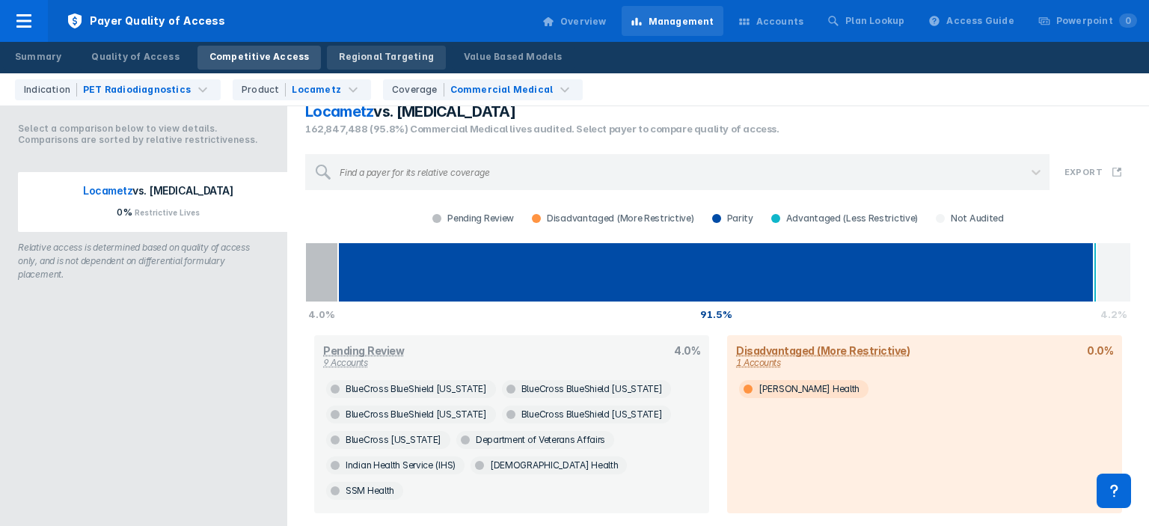
click at [374, 58] on div "Regional Targeting" at bounding box center [386, 56] width 95 height 13
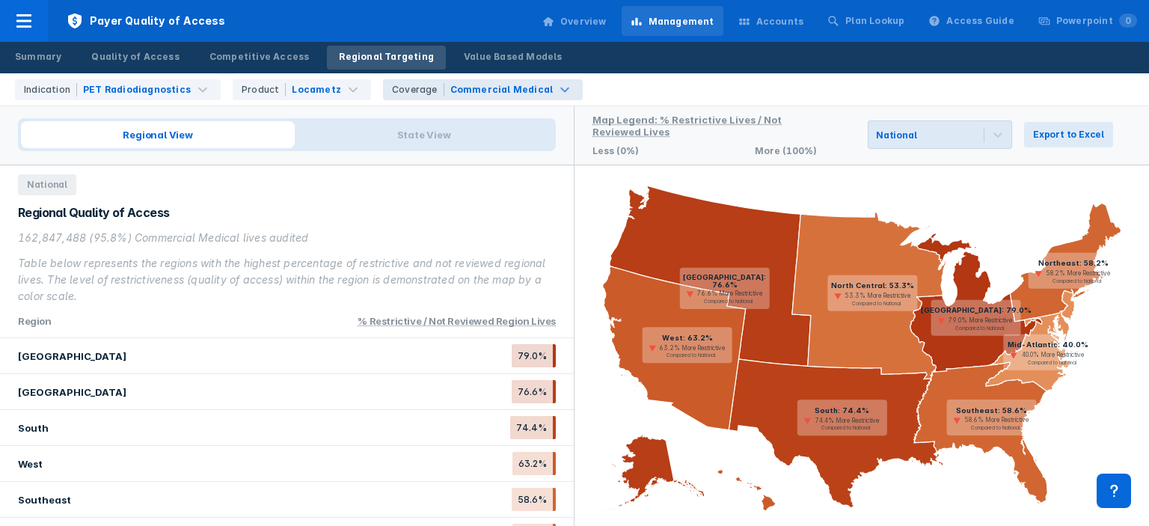
click at [485, 88] on div "Commercial Medical" at bounding box center [501, 89] width 103 height 13
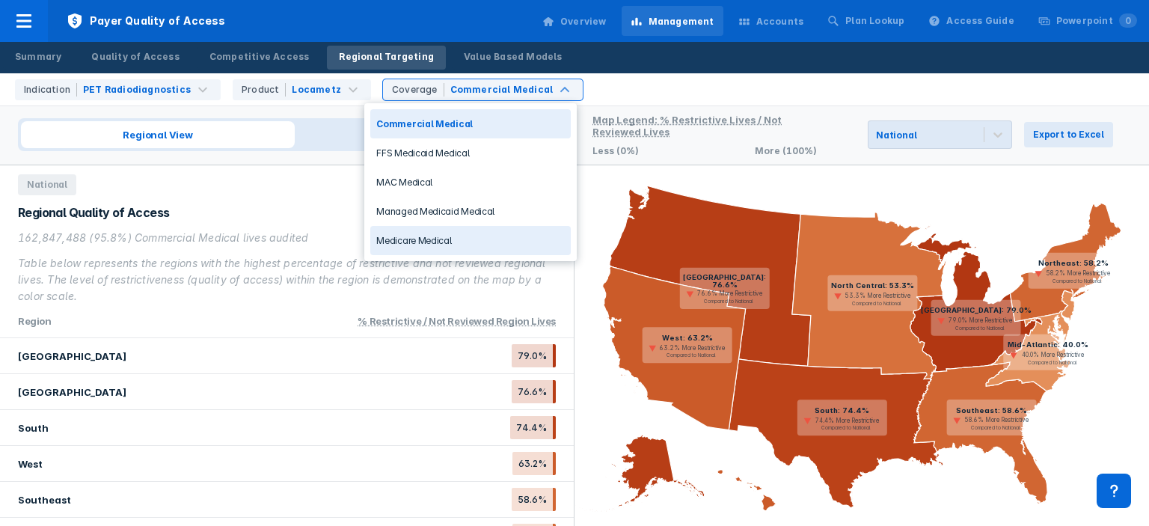
click at [439, 242] on div "Medicare Medical" at bounding box center [470, 240] width 200 height 29
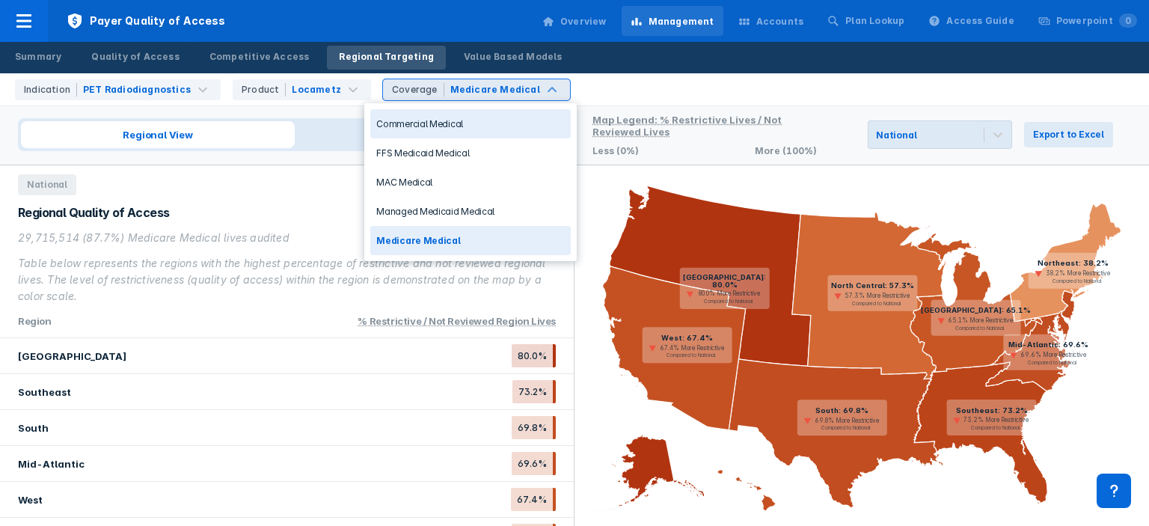
click at [512, 116] on div "Commercial Medical" at bounding box center [470, 123] width 200 height 29
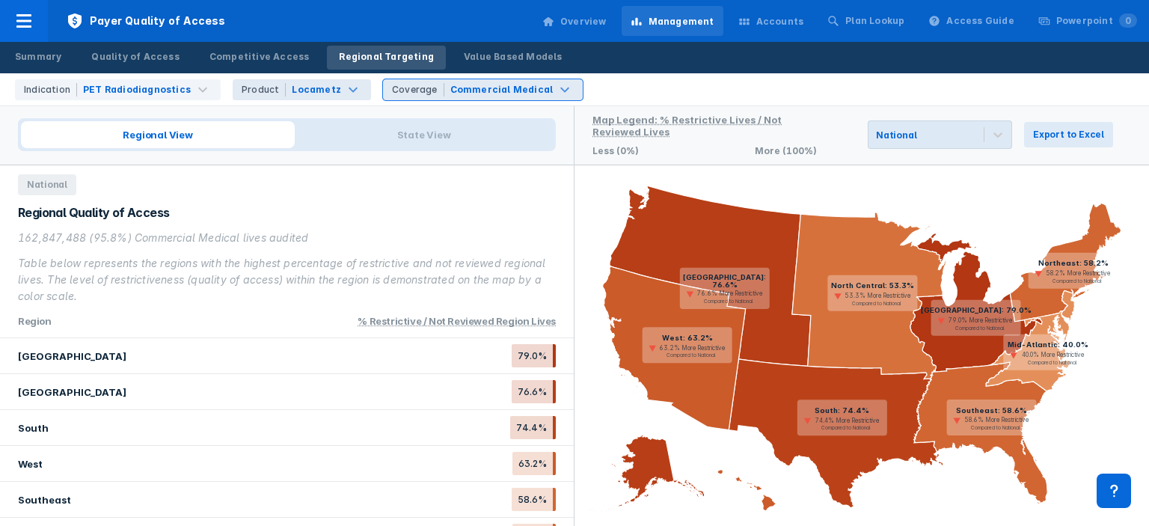
click at [317, 95] on div "Locametz" at bounding box center [316, 89] width 49 height 13
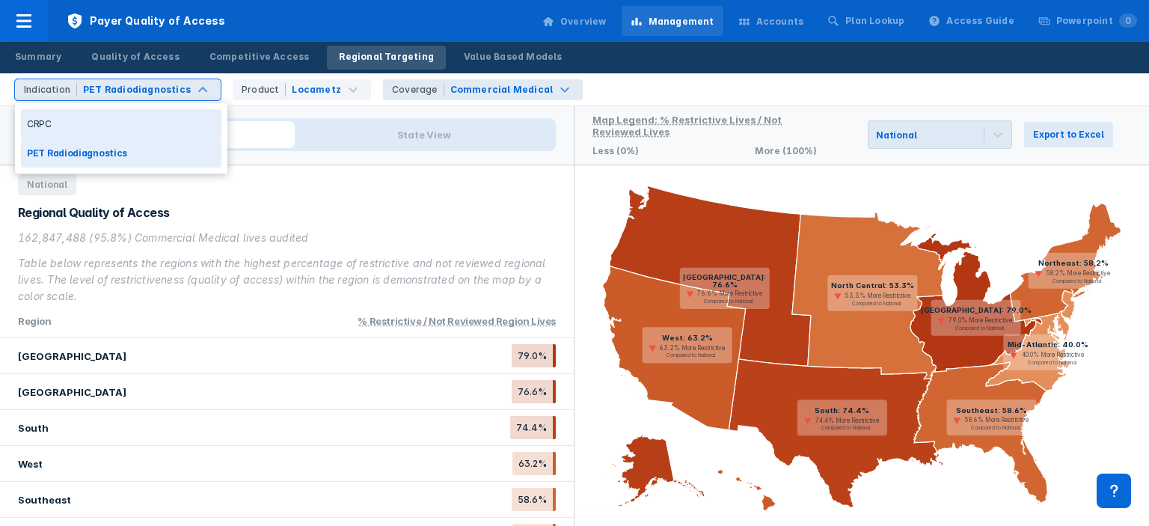
click at [152, 91] on div "PET Radiodiagnostics" at bounding box center [137, 89] width 108 height 13
click at [119, 124] on div "CRPC" at bounding box center [121, 123] width 200 height 29
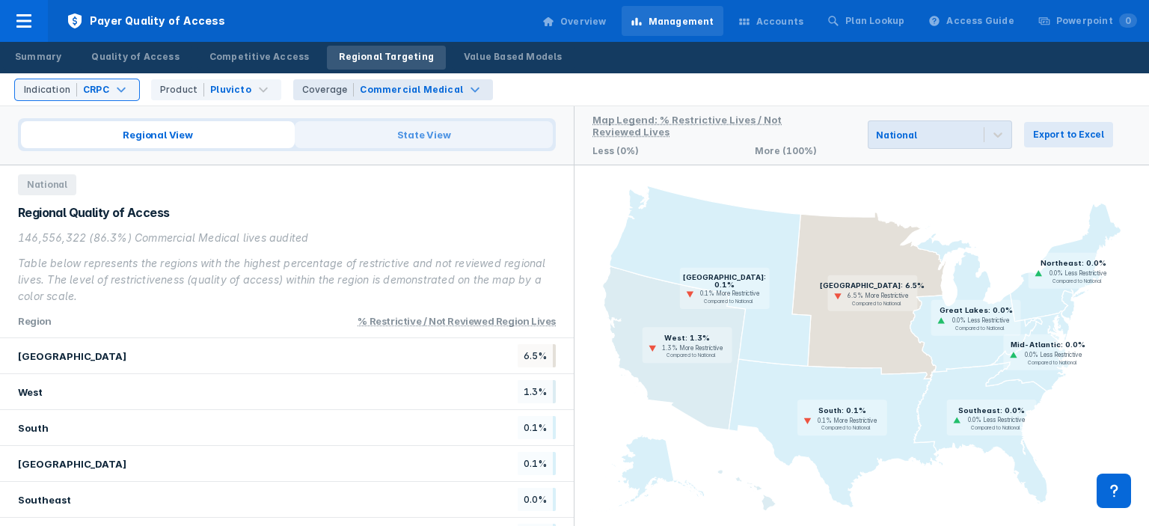
click at [437, 140] on span "State View" at bounding box center [424, 134] width 258 height 27
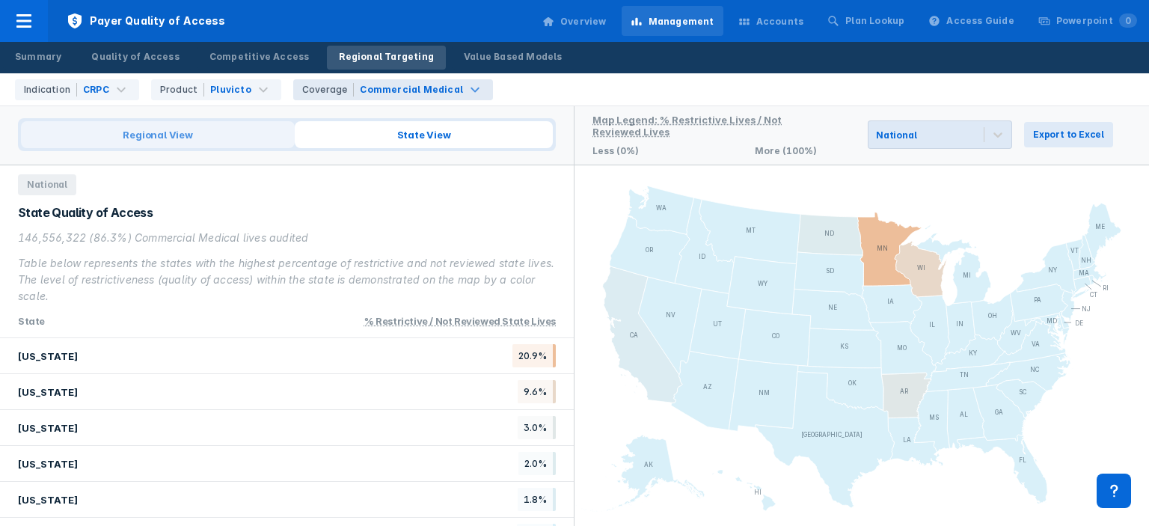
click at [239, 135] on span "Regional View" at bounding box center [158, 134] width 274 height 27
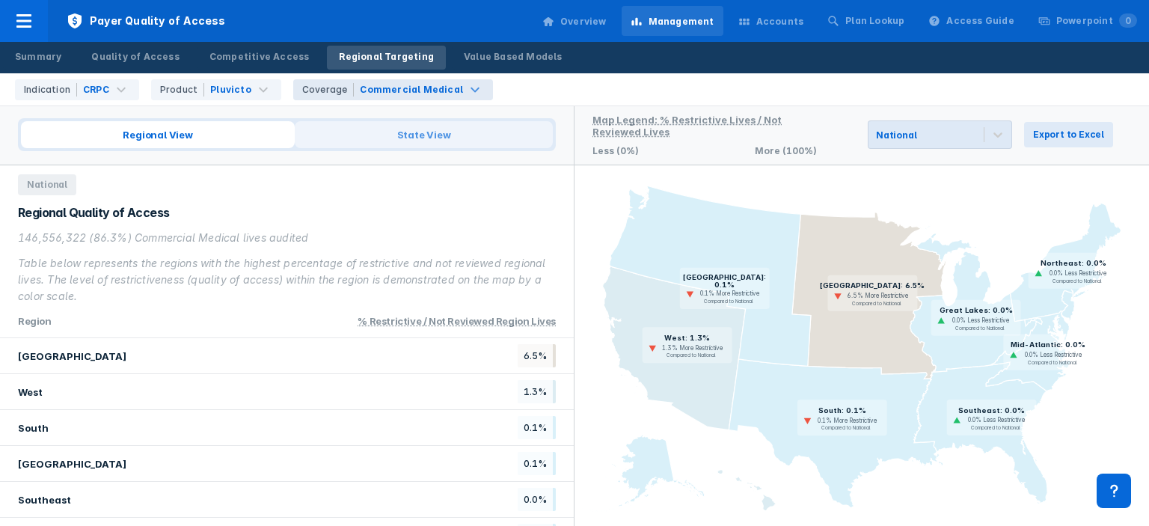
click at [491, 142] on span "State View" at bounding box center [424, 134] width 258 height 27
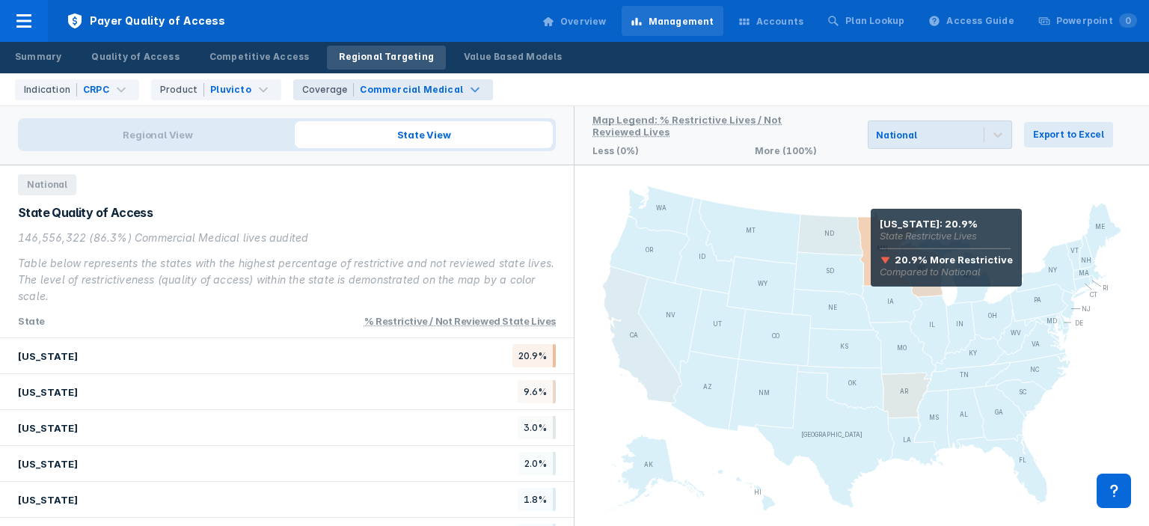
click at [869, 228] on icon at bounding box center [889, 248] width 64 height 73
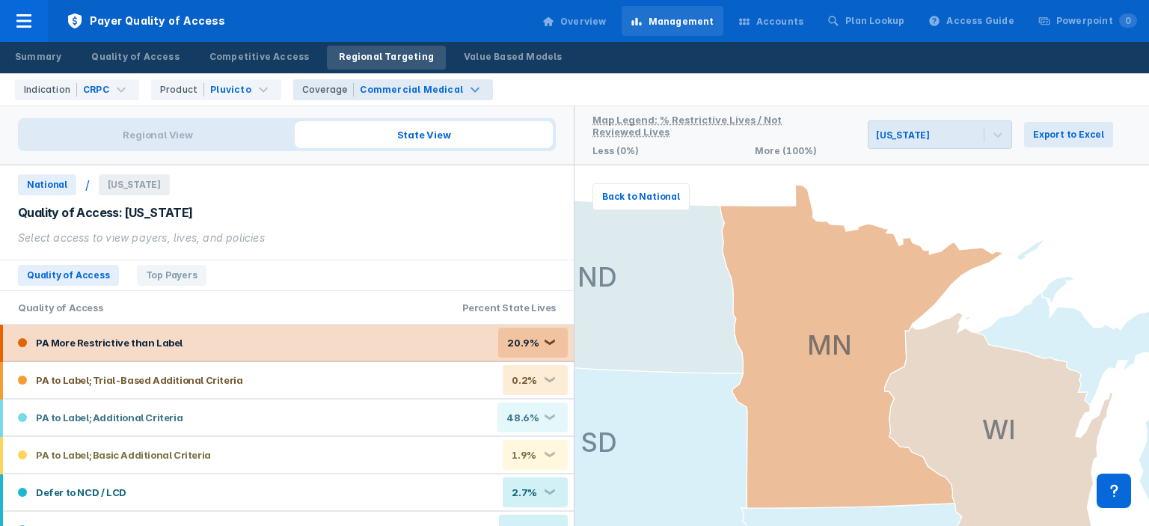
click at [397, 341] on div "PA More Restrictive than Label 20.9% ❮" at bounding box center [288, 343] width 571 height 36
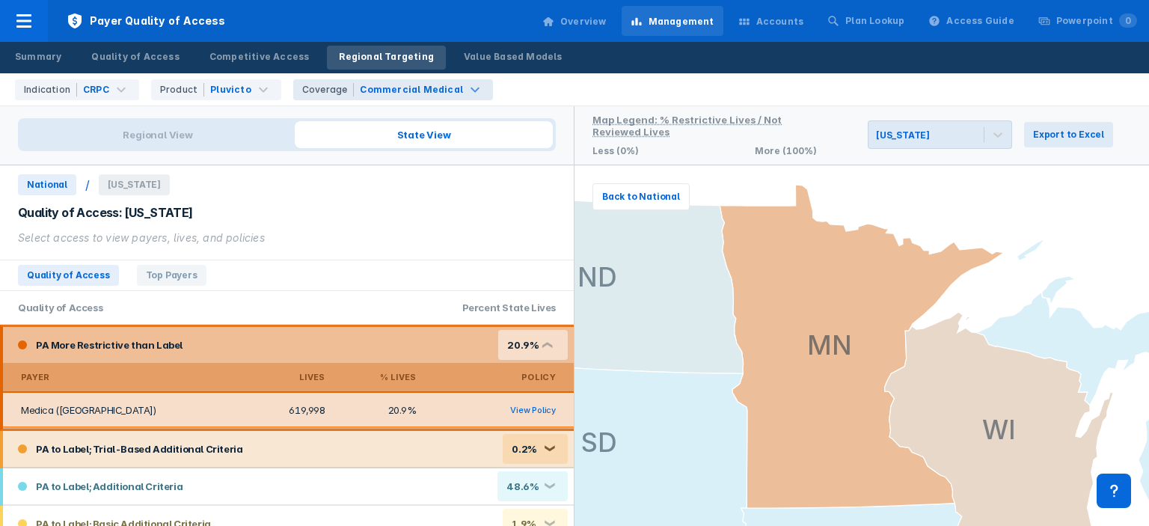
click at [308, 454] on div "PA to Label; Trial-Based Additional Criteria 0.2% ❮" at bounding box center [288, 449] width 571 height 36
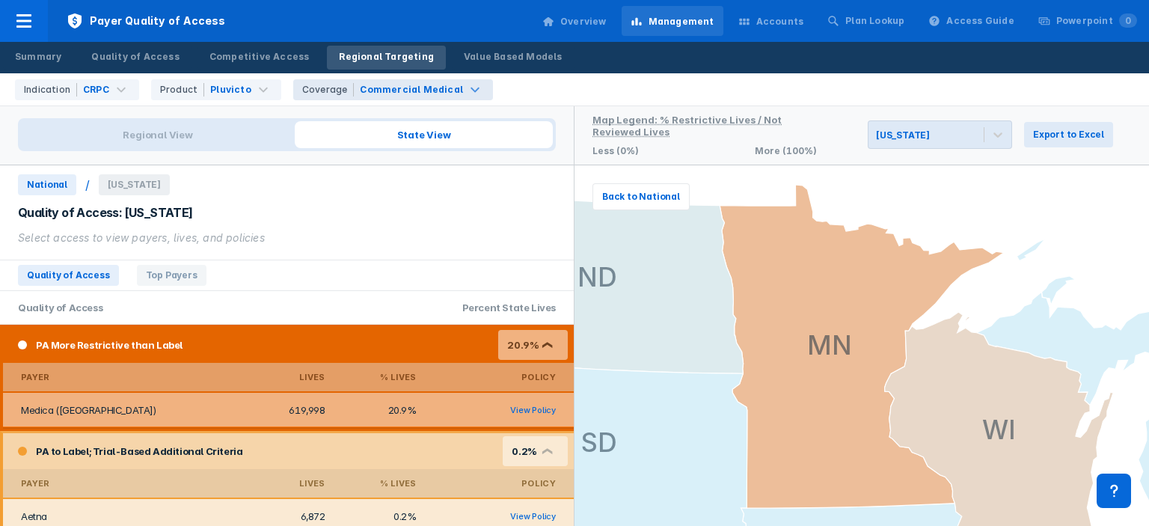
click at [450, 346] on div "PA More Restrictive than Label 20.9% ❮" at bounding box center [288, 345] width 571 height 36
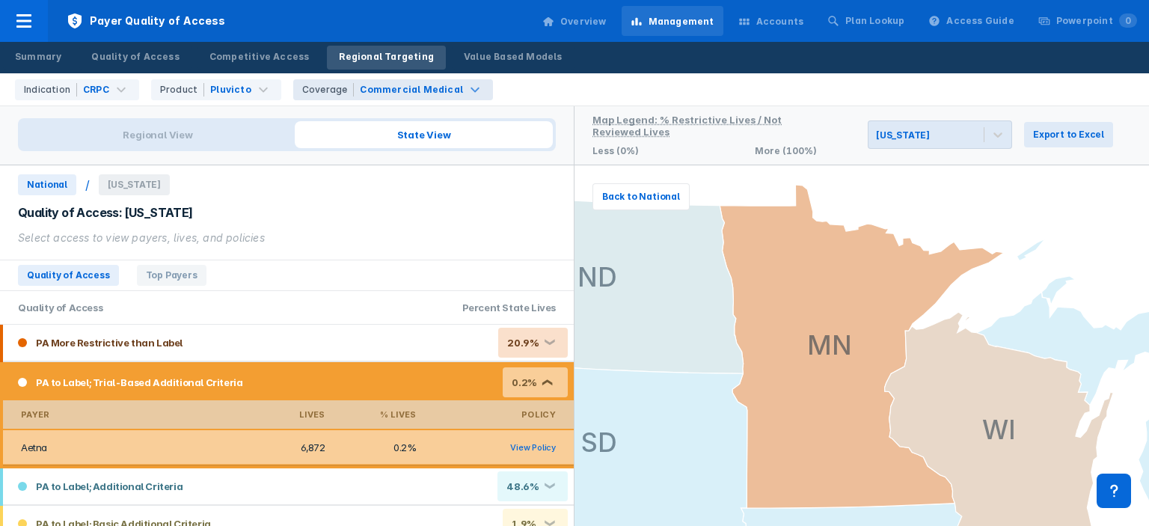
click at [411, 379] on div "PA to Label; Trial-Based Additional Criteria 0.2% ❮" at bounding box center [288, 382] width 571 height 36
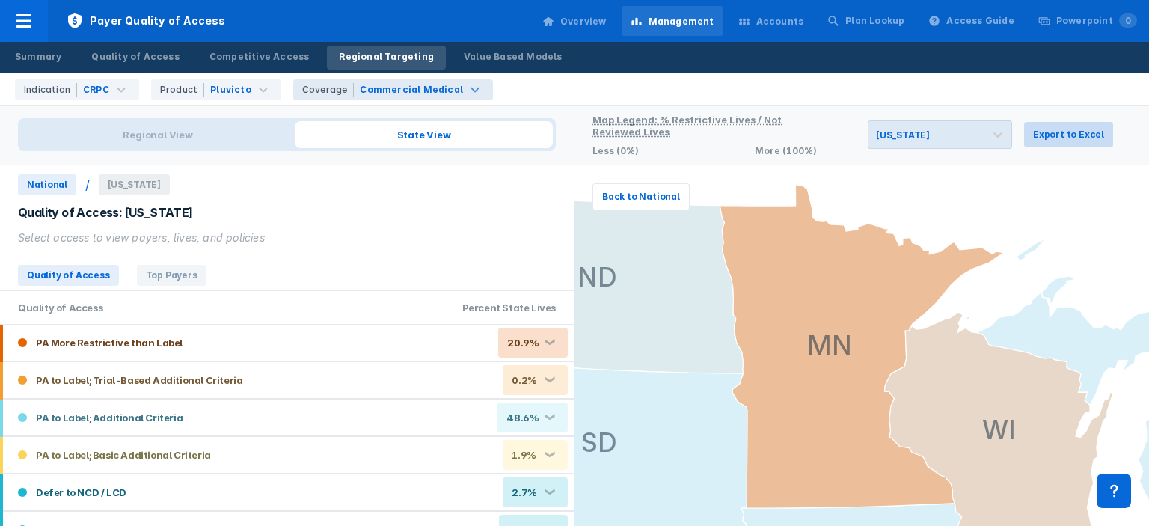
click at [1076, 137] on span "Export to Excel" at bounding box center [1068, 134] width 71 height 13
click at [203, 137] on span "Regional View" at bounding box center [158, 134] width 274 height 27
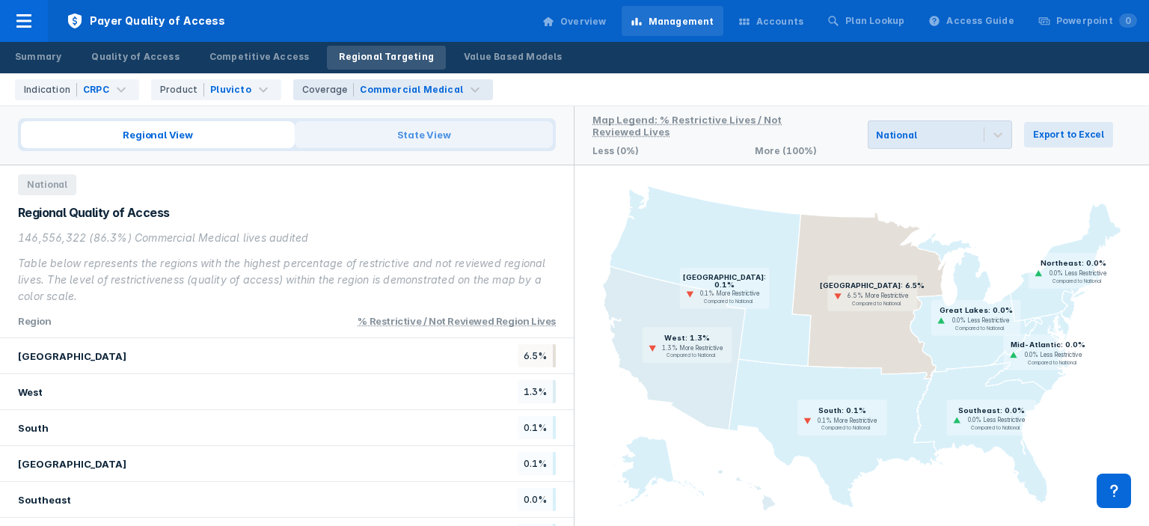
click at [402, 128] on span "State View" at bounding box center [424, 134] width 258 height 27
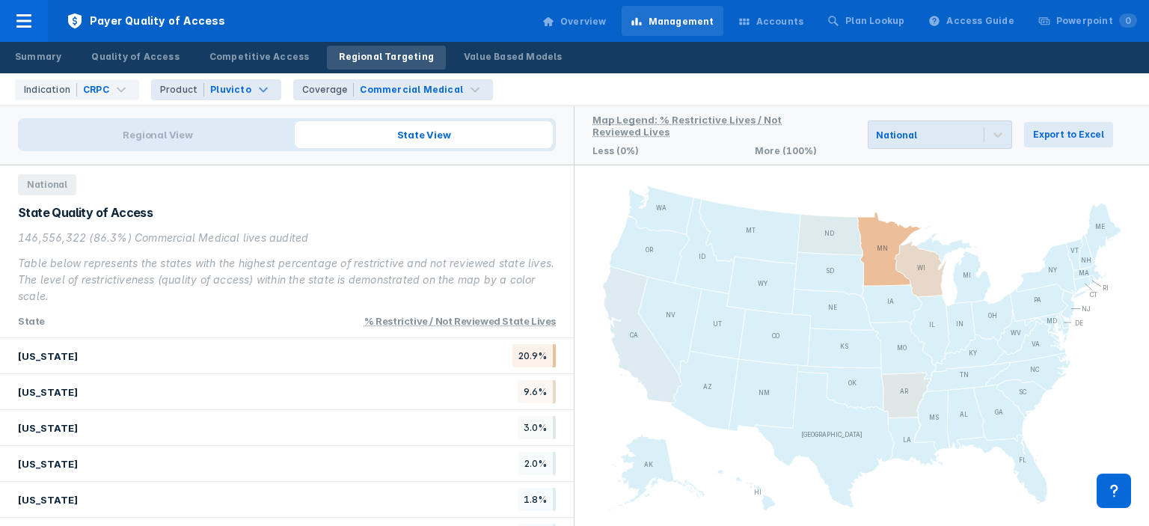
click at [221, 92] on div "Pluvicto" at bounding box center [230, 89] width 41 height 13
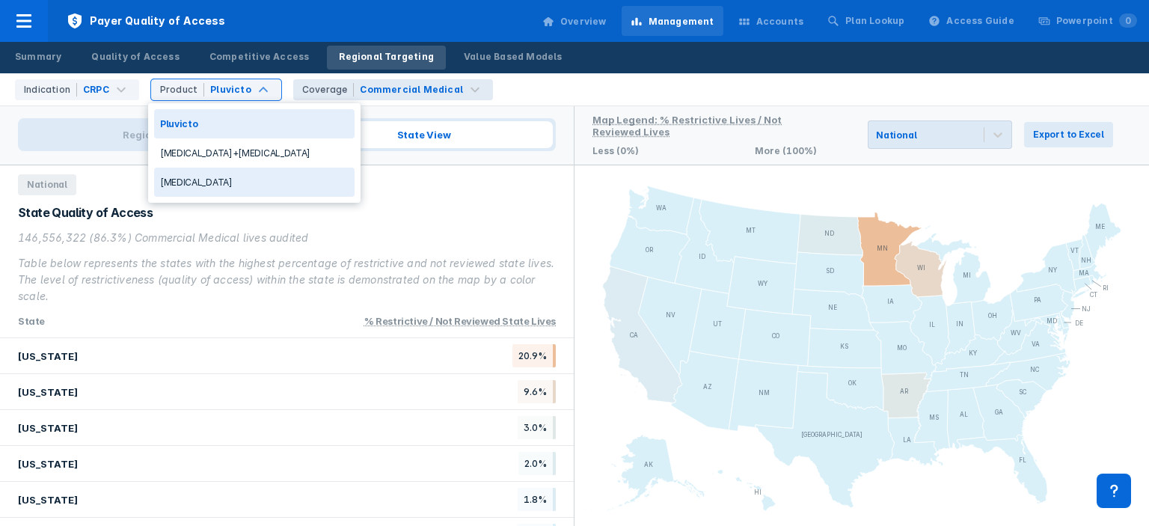
click at [200, 180] on div "[MEDICAL_DATA]" at bounding box center [254, 182] width 200 height 29
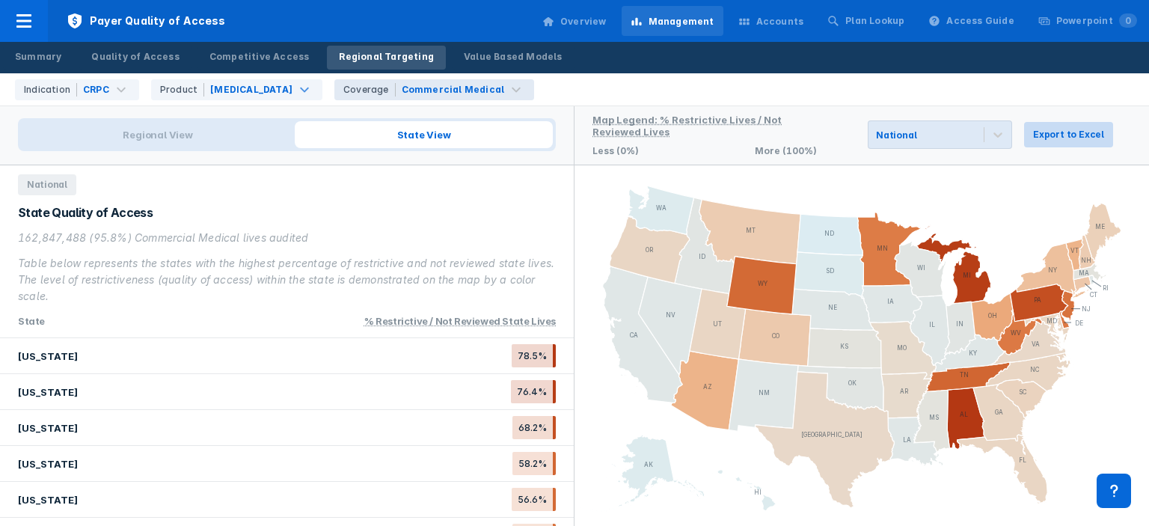
click at [1090, 133] on span "Export to Excel" at bounding box center [1068, 134] width 71 height 13
click at [479, 48] on link "Value Based Models" at bounding box center [513, 58] width 123 height 24
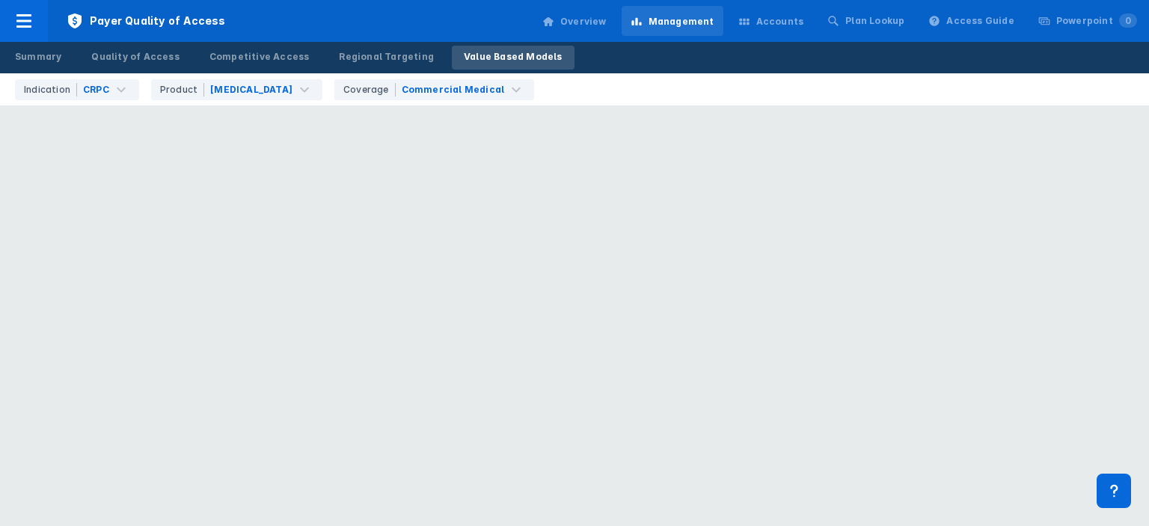
click at [784, 34] on div "Accounts" at bounding box center [771, 21] width 84 height 31
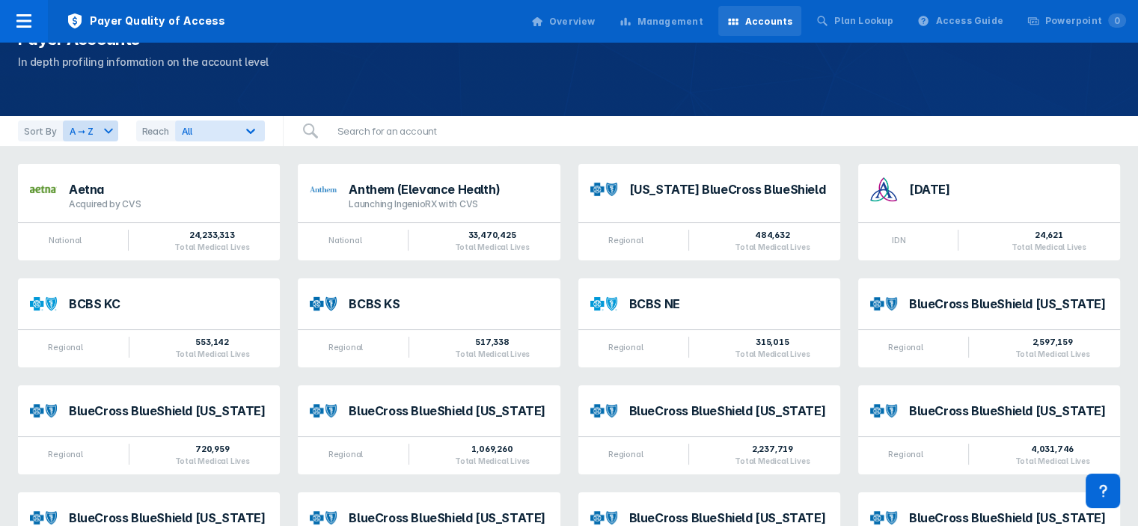
scroll to position [60, 0]
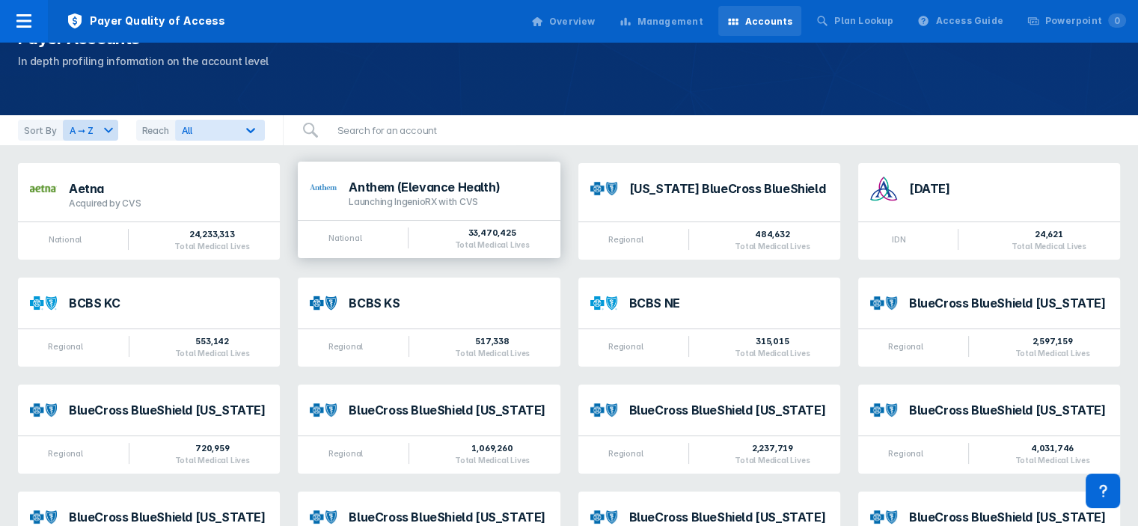
click at [408, 199] on div "Launching IngenioRX with CVS" at bounding box center [448, 202] width 199 height 12
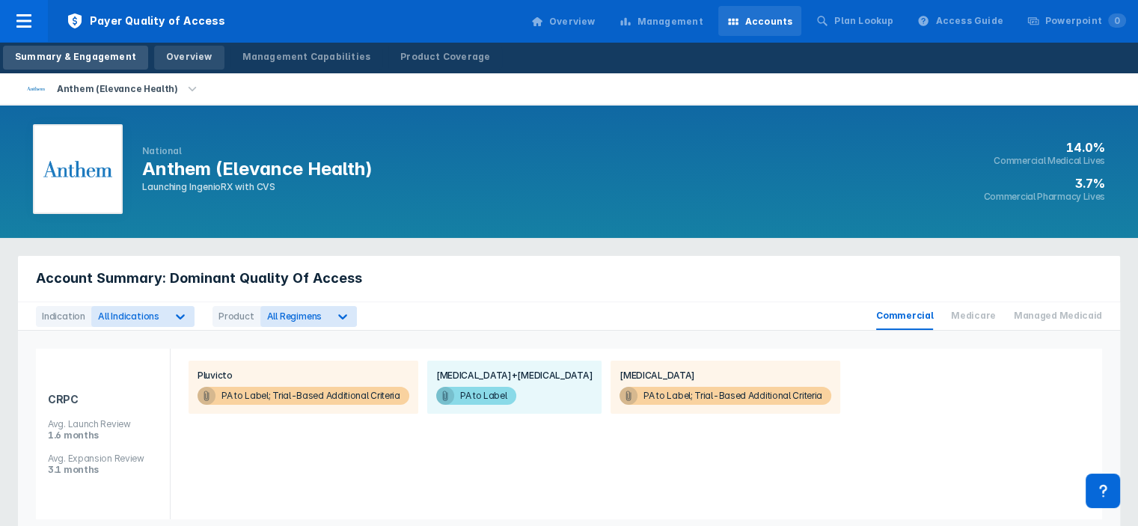
click at [194, 61] on div "Overview" at bounding box center [189, 56] width 46 height 13
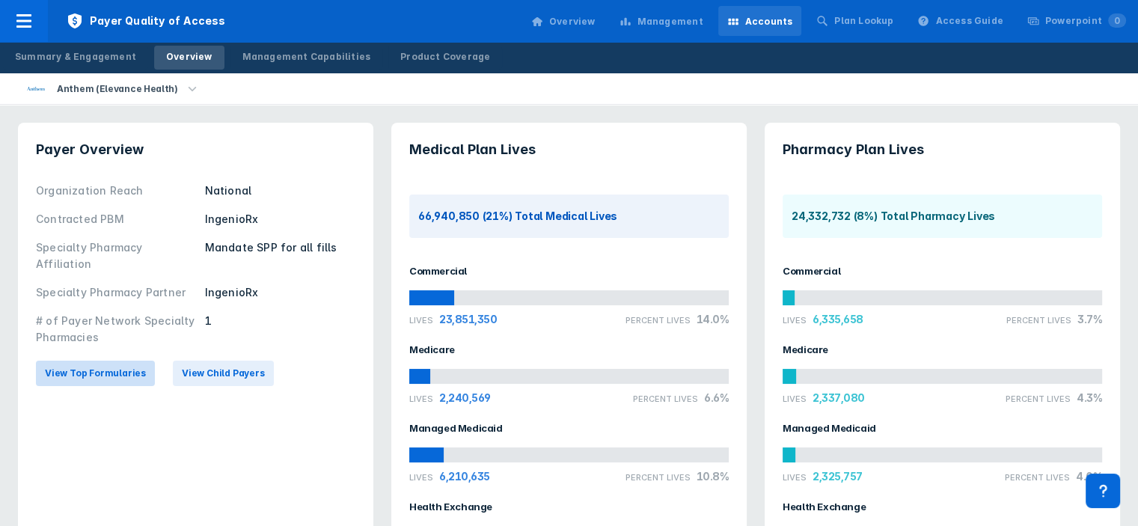
click at [120, 367] on span "View Top Formularies" at bounding box center [95, 373] width 101 height 13
click at [236, 367] on span "View Child Payers" at bounding box center [223, 373] width 83 height 13
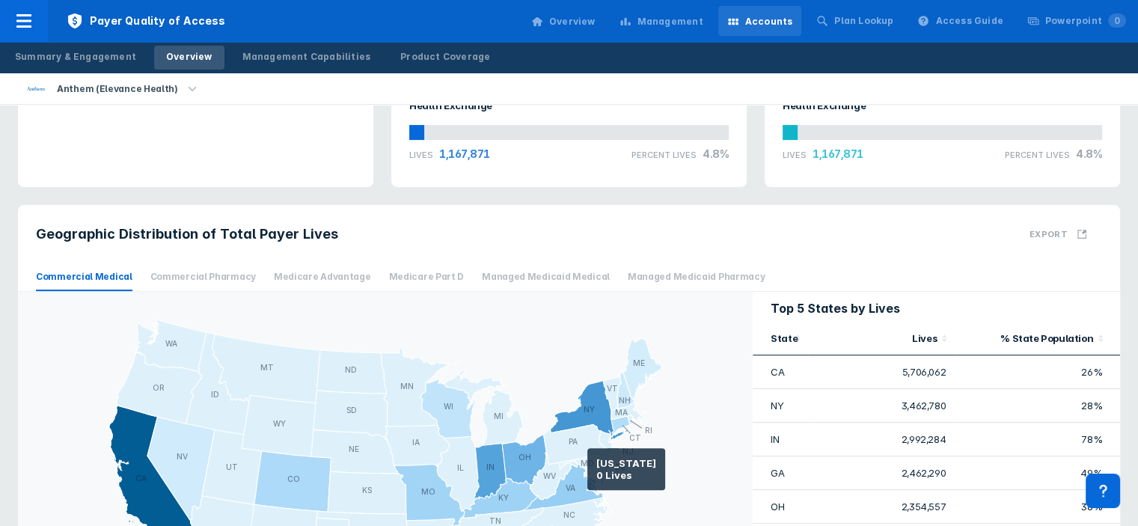
scroll to position [399, 0]
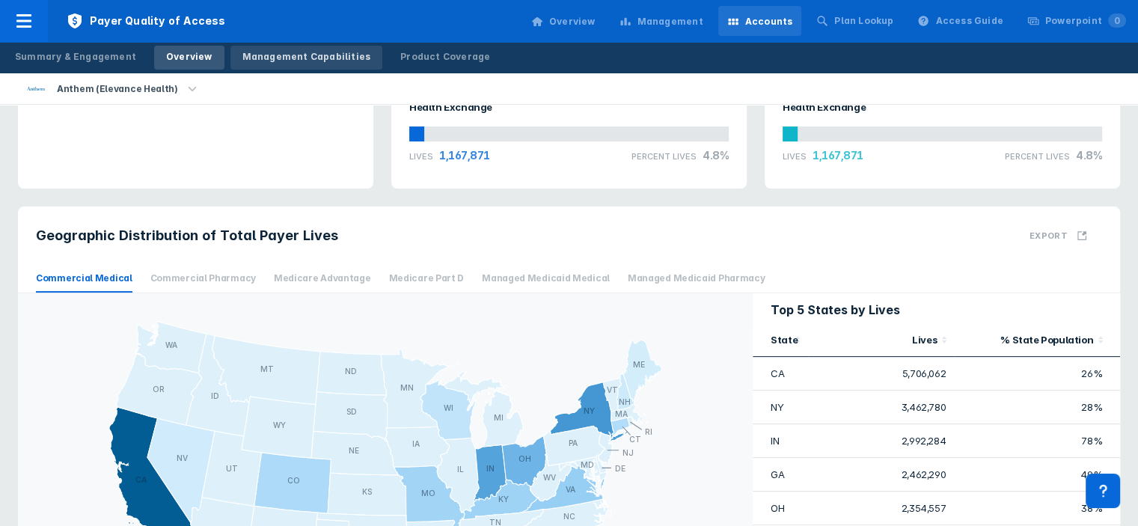
click at [285, 60] on div "Management Capabilities" at bounding box center [306, 56] width 129 height 13
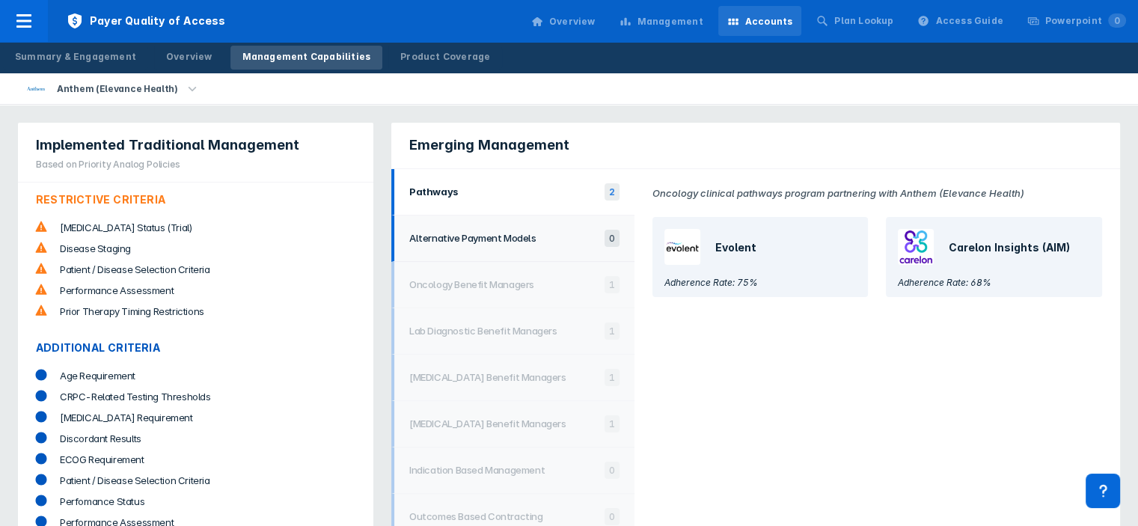
click at [515, 247] on li "Alternative Payment Models 0" at bounding box center [512, 238] width 243 height 46
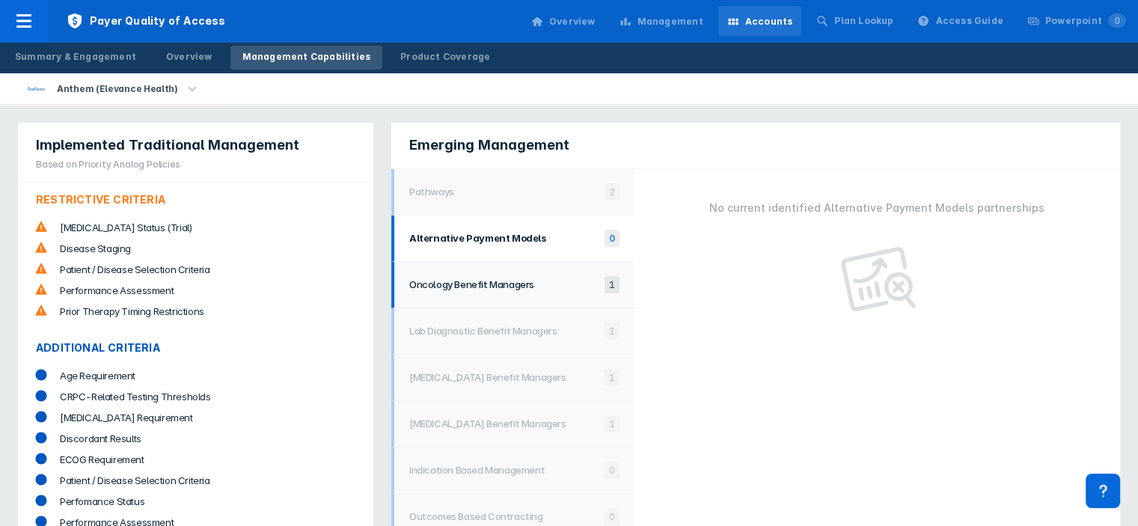
click at [504, 275] on li "Oncology Benefit Managers 1" at bounding box center [512, 285] width 243 height 46
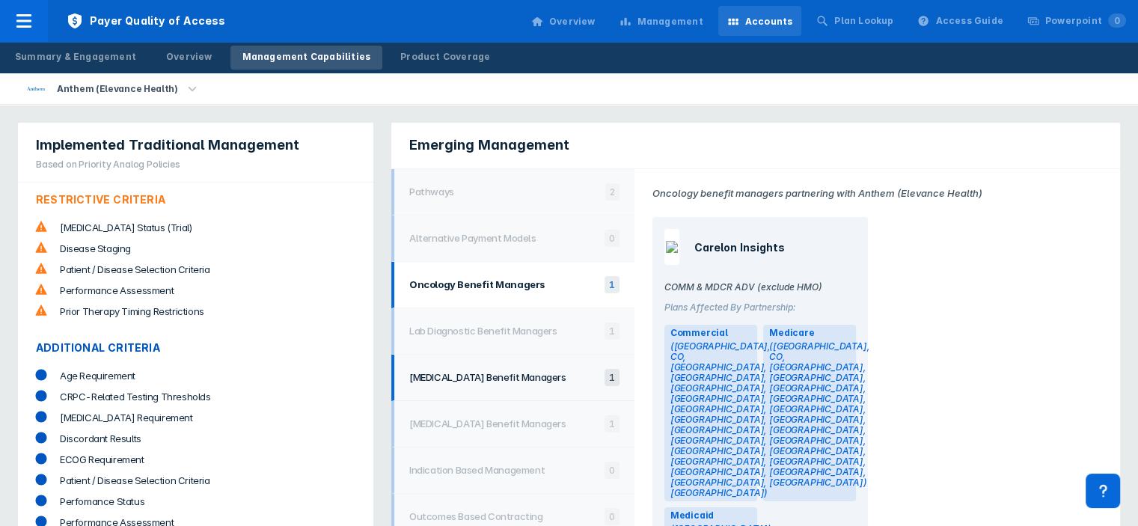
click at [500, 390] on li "[MEDICAL_DATA] Benefit Managers 1" at bounding box center [512, 378] width 243 height 46
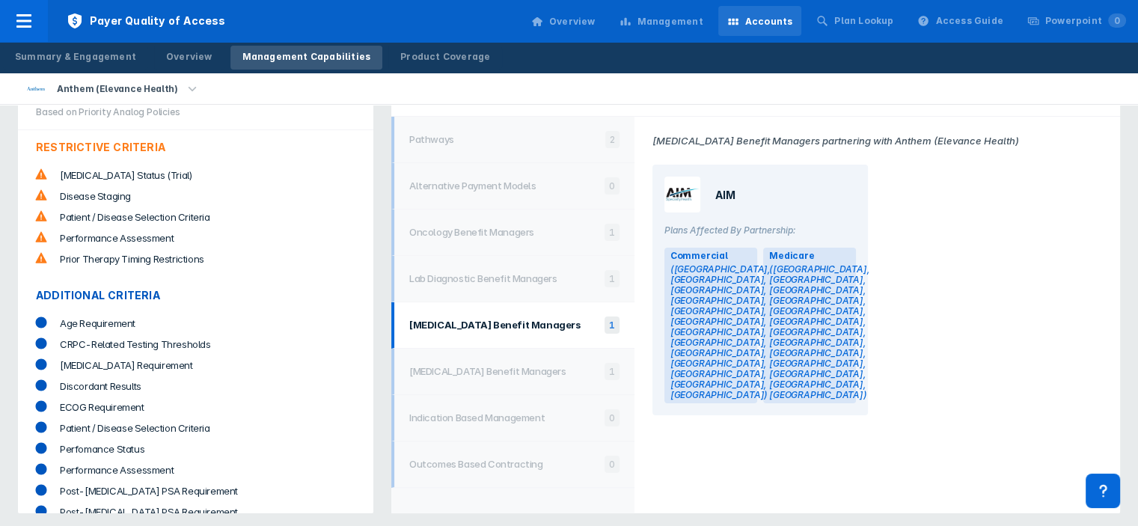
scroll to position [57, 0]
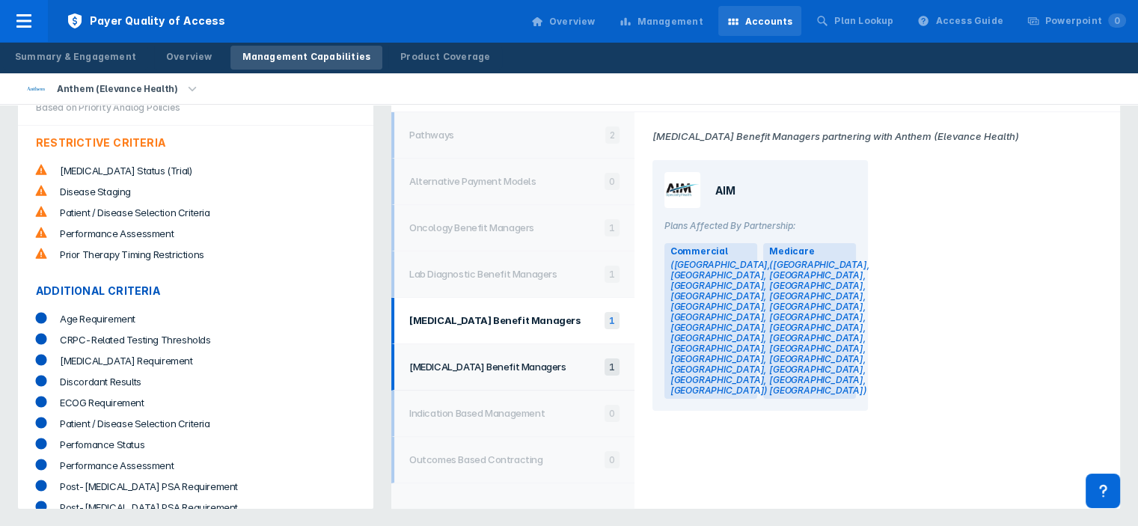
click at [512, 370] on h1 "[MEDICAL_DATA] Benefit Managers" at bounding box center [503, 367] width 188 height 12
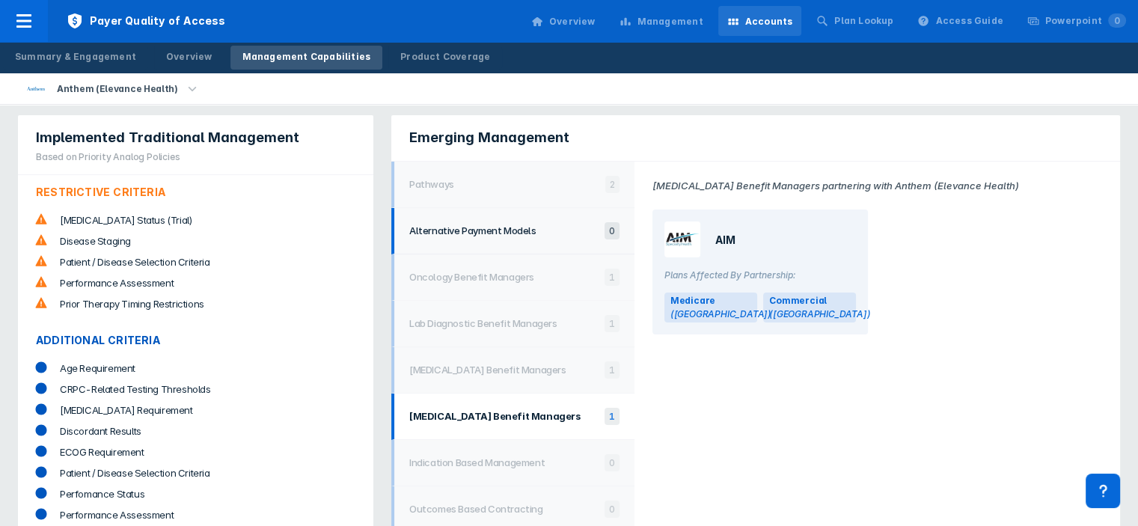
scroll to position [0, 0]
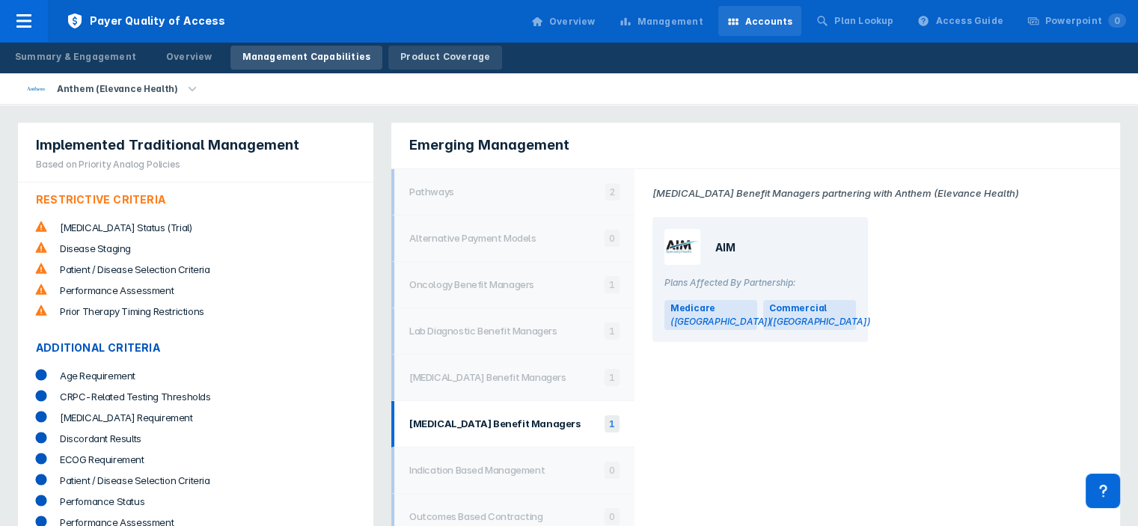
click at [441, 56] on div "Product Coverage" at bounding box center [445, 56] width 90 height 13
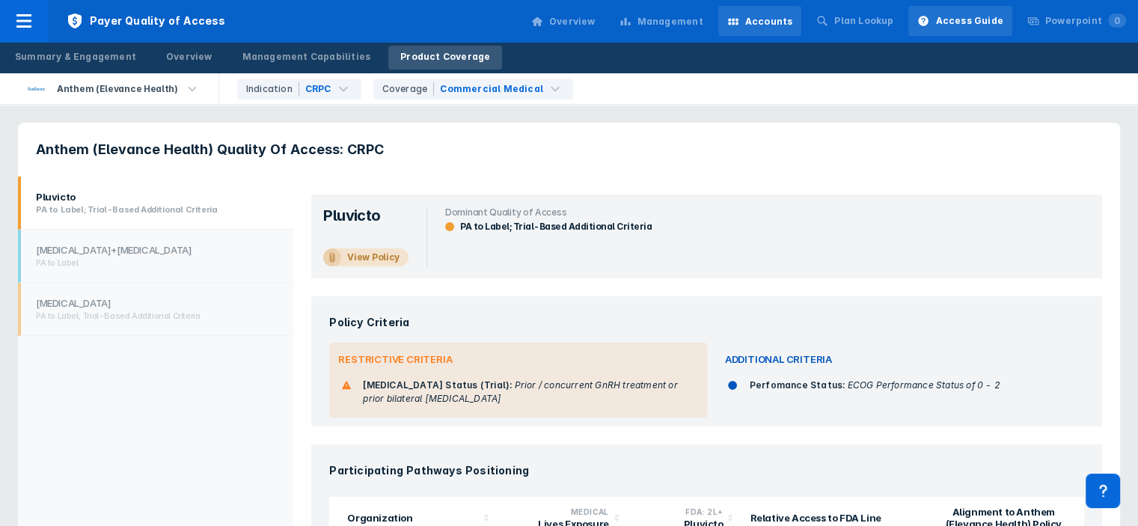
click at [987, 23] on div "Access Guide" at bounding box center [968, 20] width 67 height 13
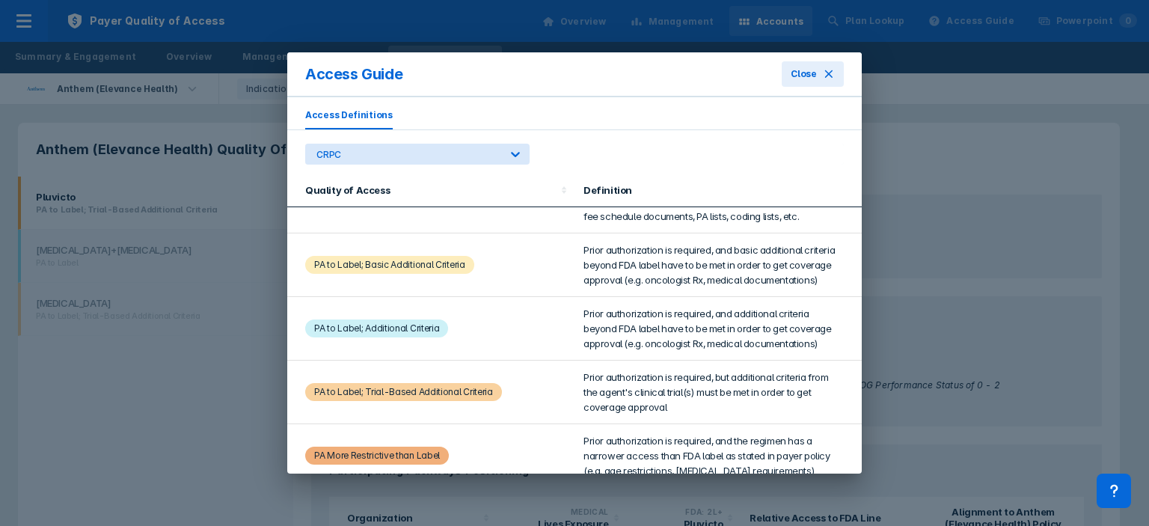
scroll to position [387, 0]
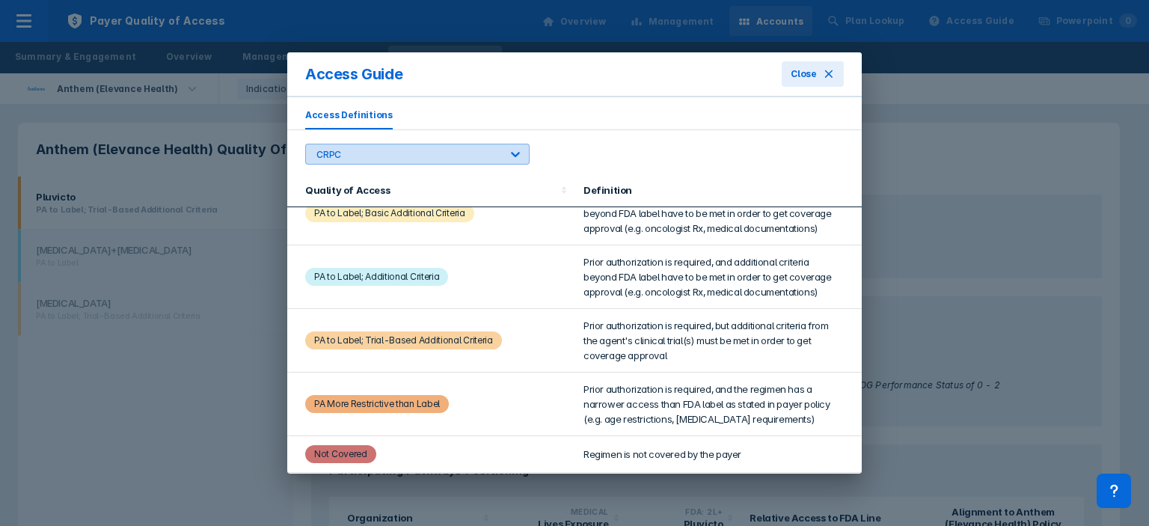
click at [441, 146] on div "CRPC" at bounding box center [403, 153] width 195 height 19
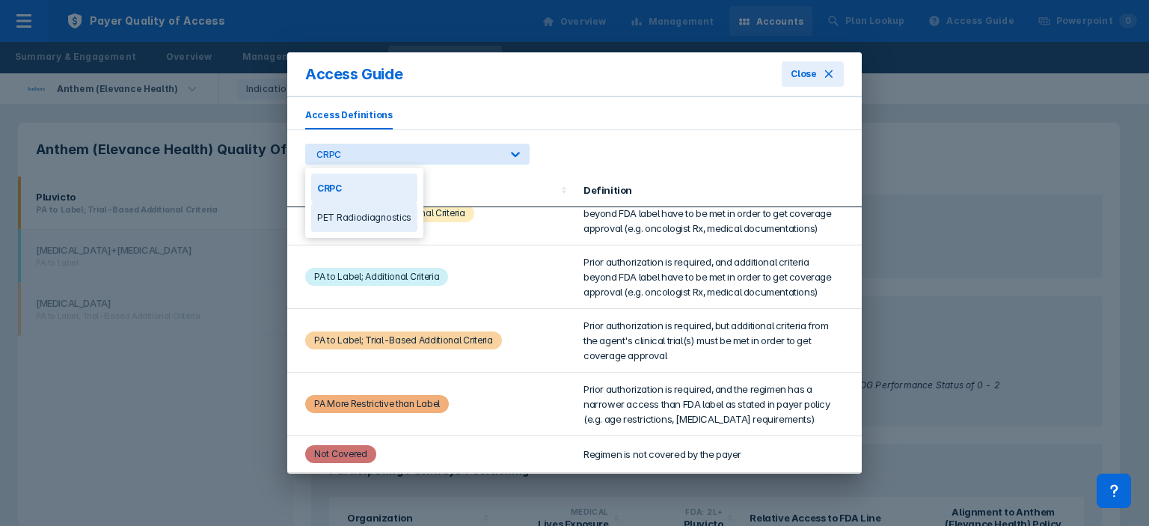
click at [372, 218] on div "PET Radiodiagnostics" at bounding box center [364, 217] width 106 height 29
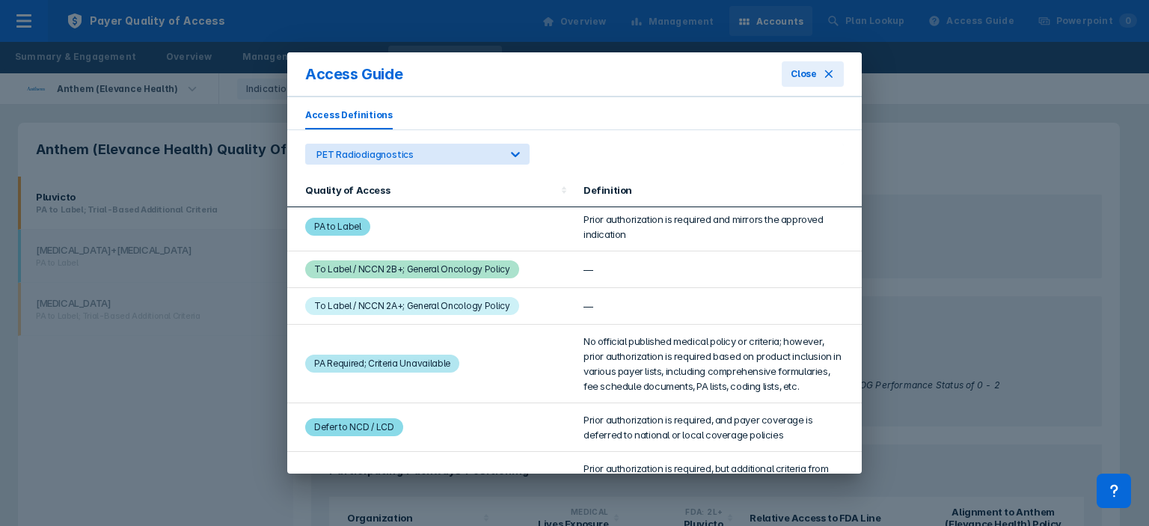
scroll to position [129, 0]
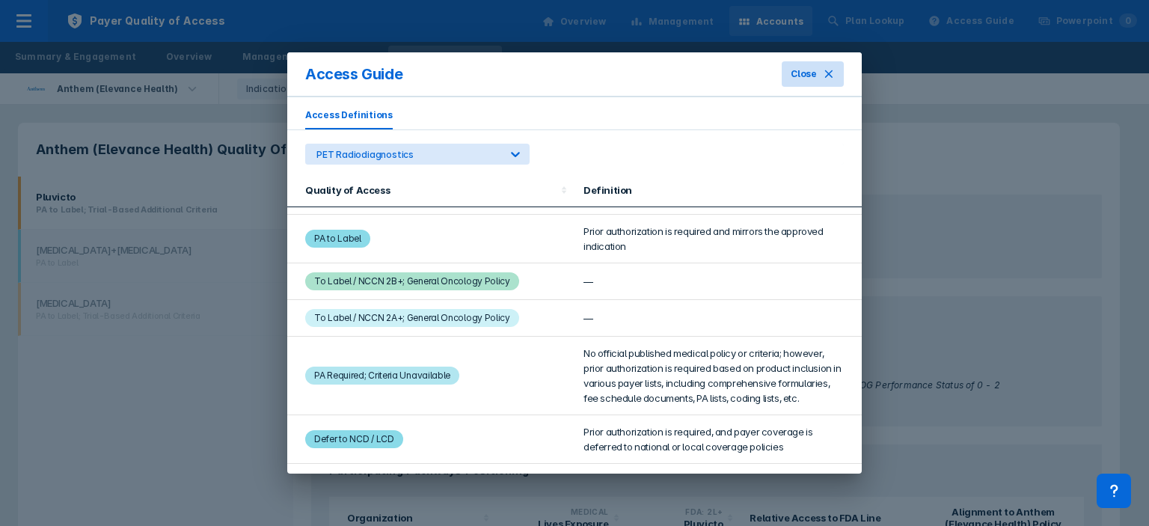
click at [821, 71] on button "Close" at bounding box center [813, 73] width 62 height 25
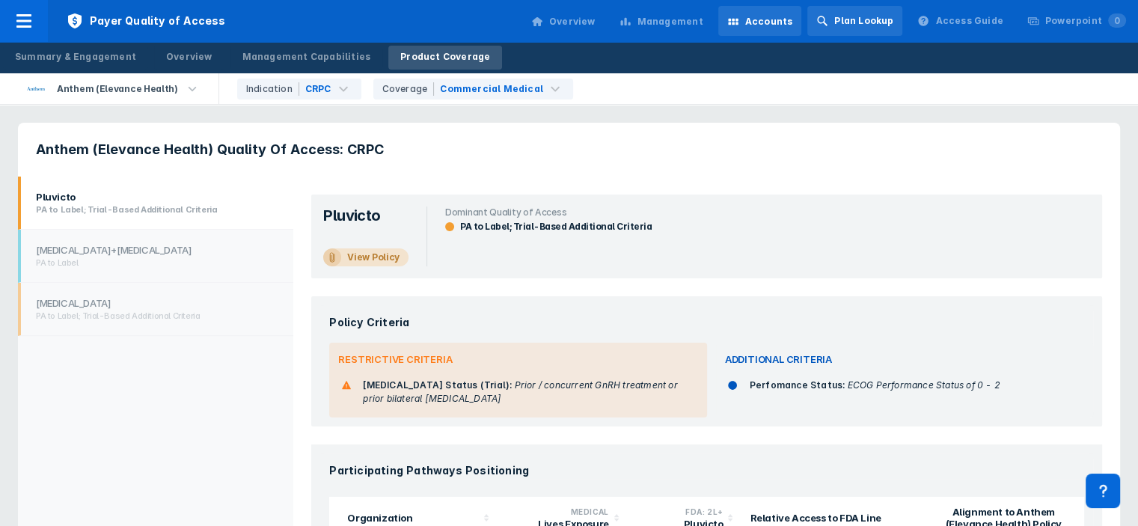
click at [877, 25] on div "Plan Lookup" at bounding box center [863, 20] width 59 height 13
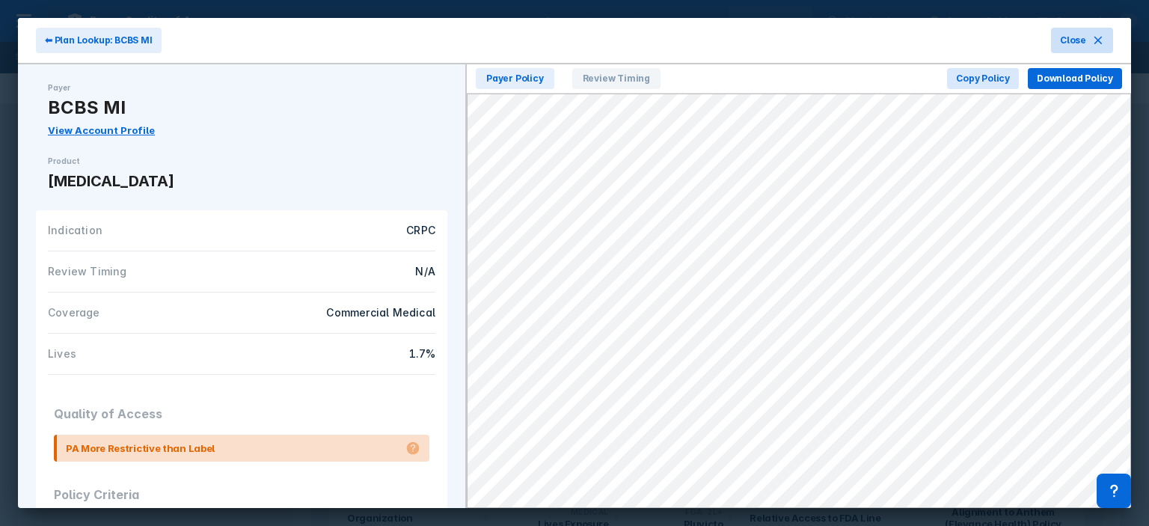
click at [1103, 44] on icon at bounding box center [1098, 40] width 12 height 12
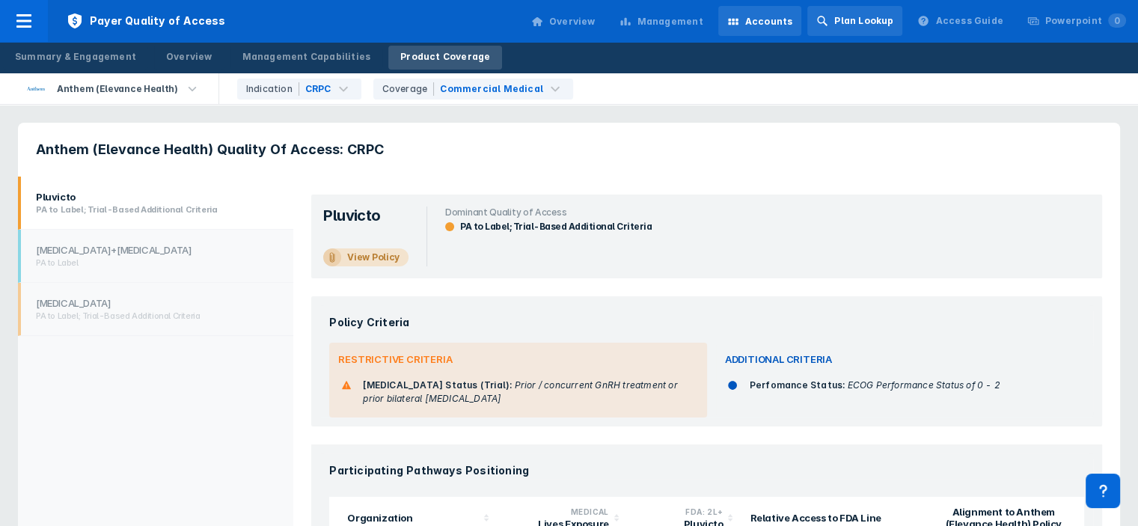
click at [885, 16] on div "Plan Lookup" at bounding box center [863, 20] width 59 height 13
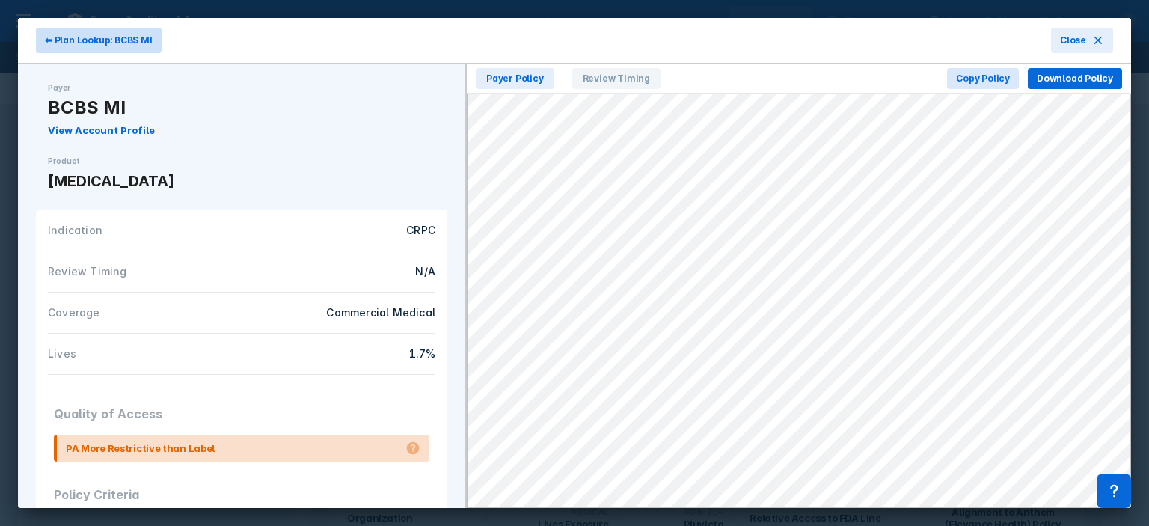
click at [123, 44] on span "⬅ Plan Lookup: BCBS MI" at bounding box center [99, 40] width 108 height 13
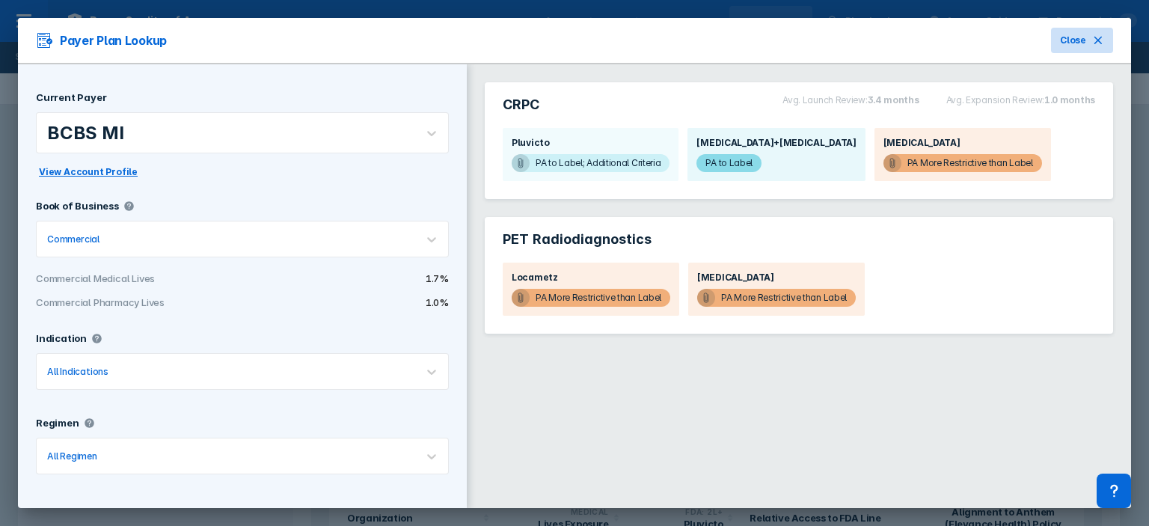
click at [1060, 46] on span "Close" at bounding box center [1073, 40] width 26 height 13
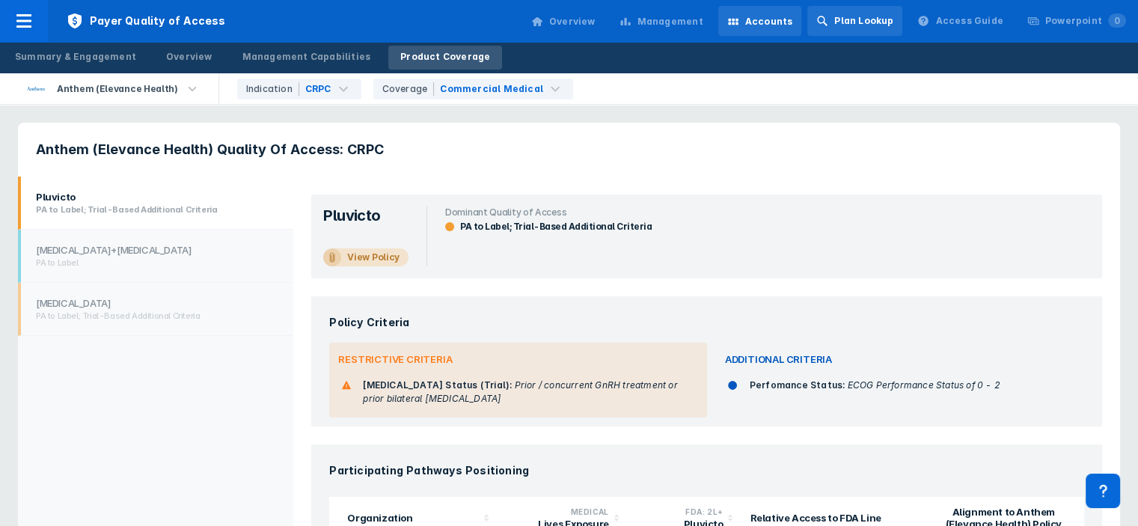
click at [868, 23] on div "Plan Lookup" at bounding box center [863, 20] width 59 height 13
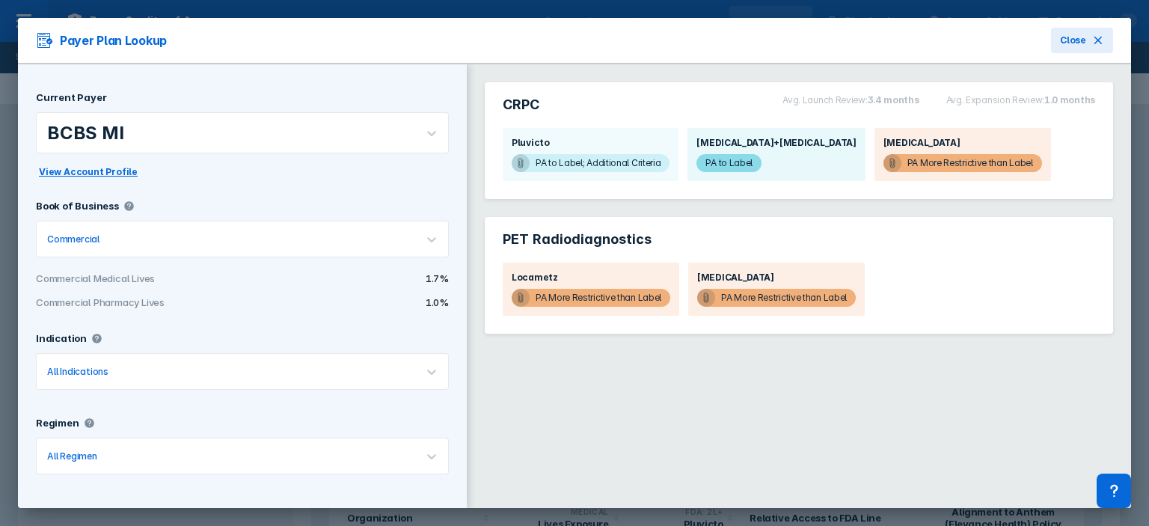
scroll to position [1, 0]
click at [1092, 44] on icon at bounding box center [1098, 40] width 12 height 12
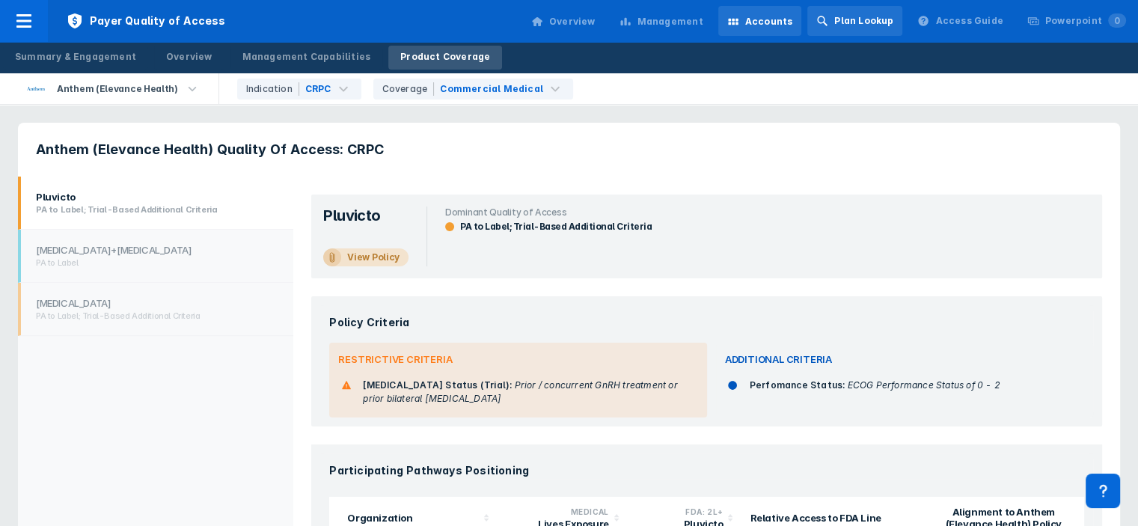
click at [837, 34] on div "Plan Lookup" at bounding box center [854, 21] width 95 height 30
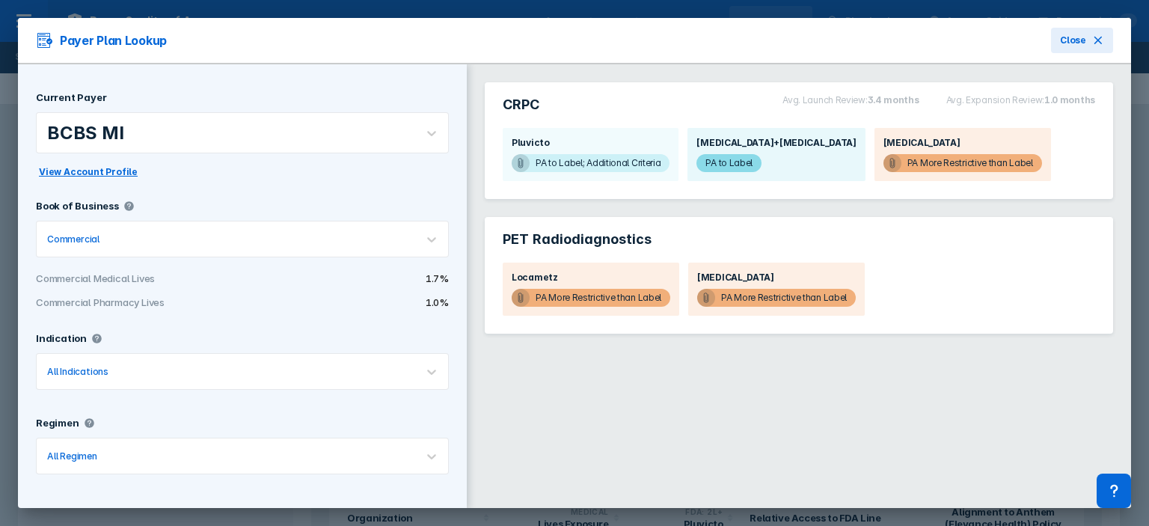
scroll to position [1, 0]
click at [162, 137] on div at bounding box center [266, 132] width 278 height 14
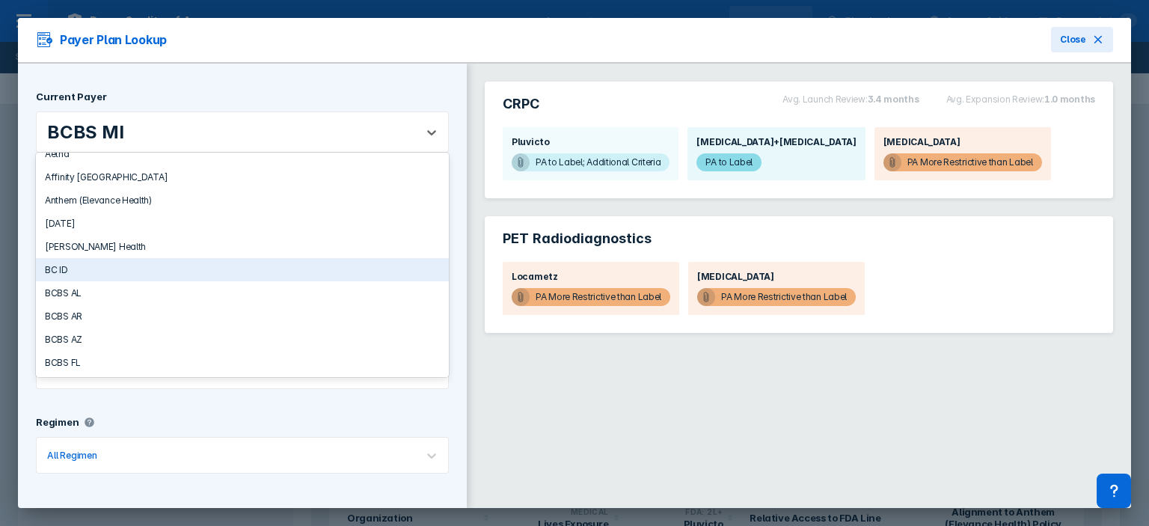
scroll to position [0, 0]
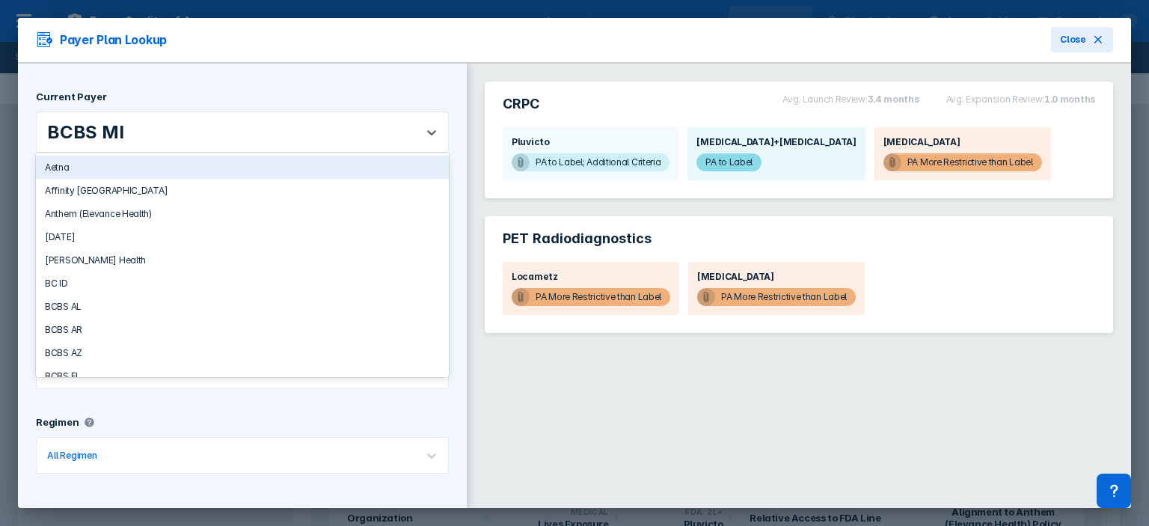
click at [87, 169] on div "Aetna" at bounding box center [242, 167] width 413 height 23
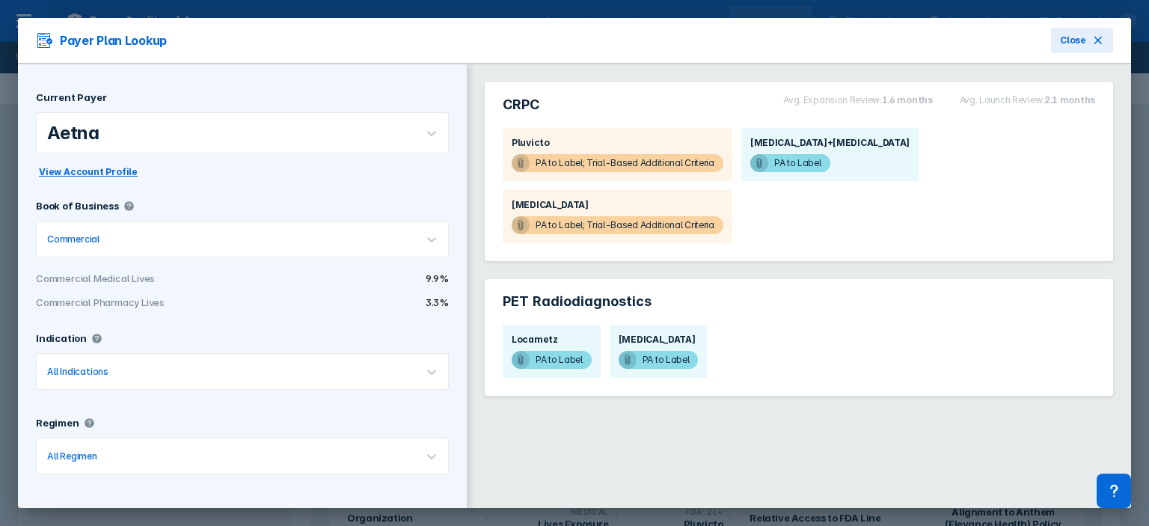
click at [116, 170] on span "View Account Profile" at bounding box center [88, 171] width 99 height 13
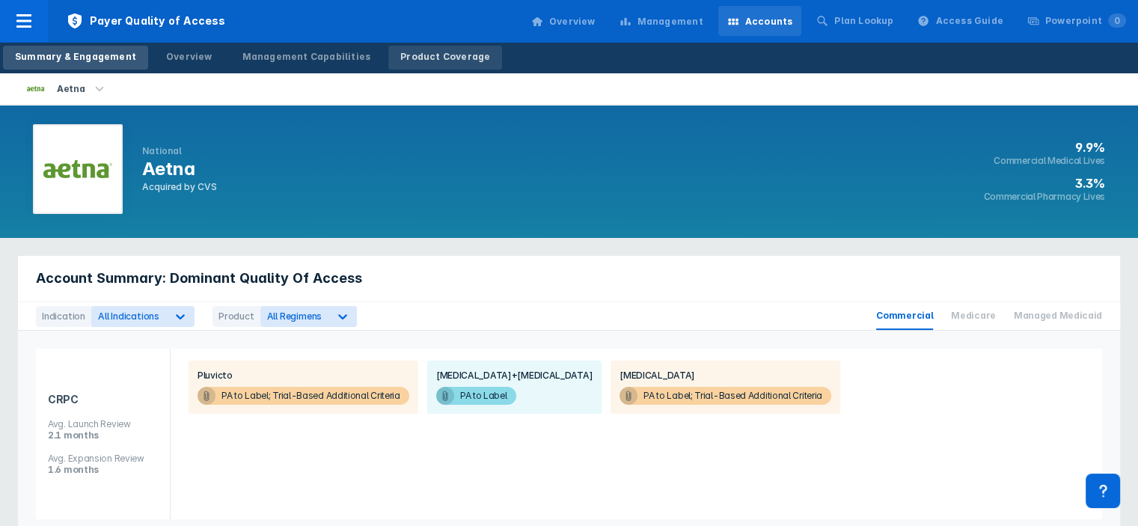
click at [434, 66] on link "Product Coverage" at bounding box center [445, 58] width 114 height 24
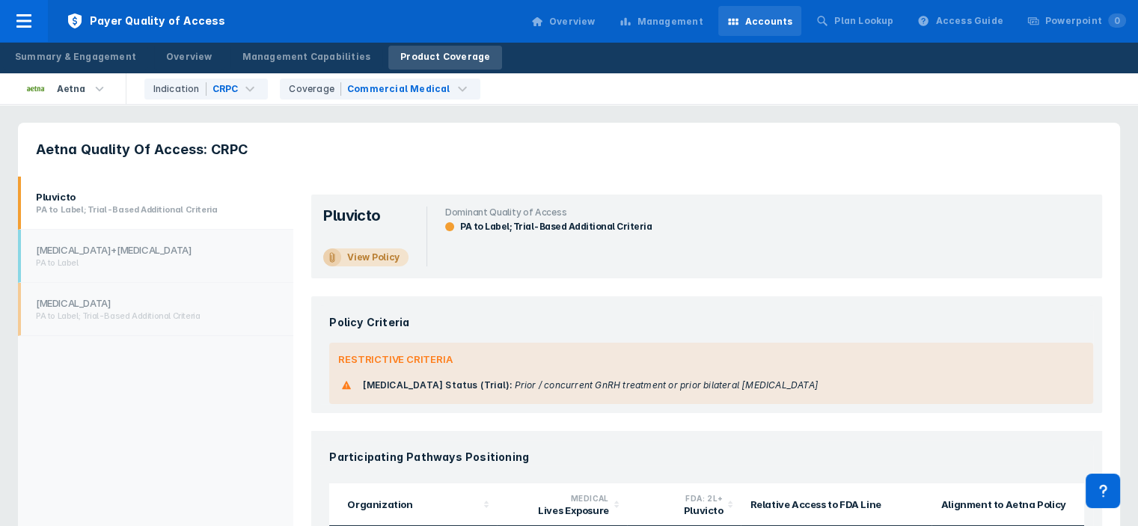
scroll to position [102, 0]
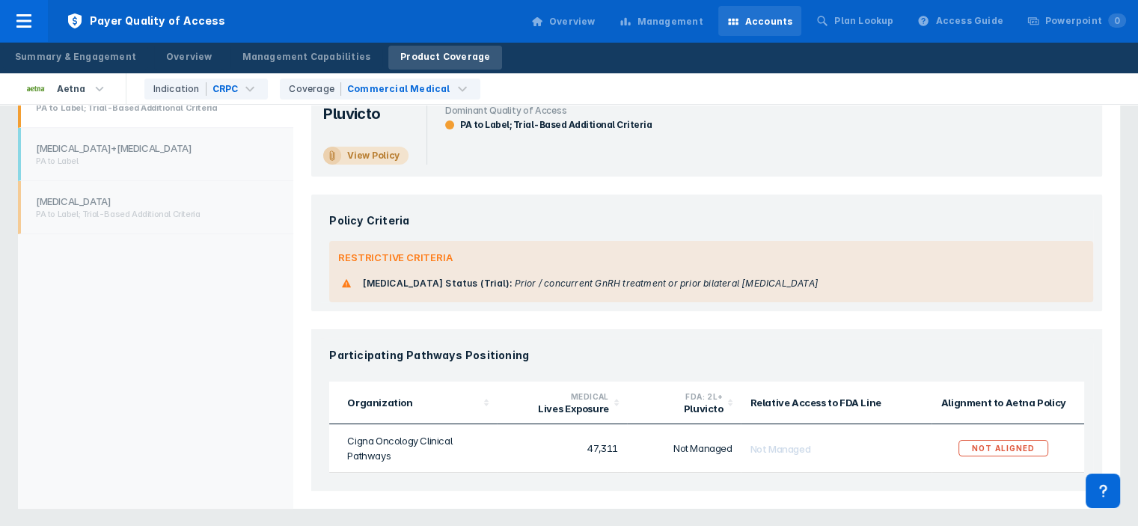
click at [281, 44] on div "Summary & Engagement Overview Management Capabilities Product Coverage" at bounding box center [252, 57] width 505 height 31
click at [166, 59] on div "Overview" at bounding box center [189, 56] width 46 height 13
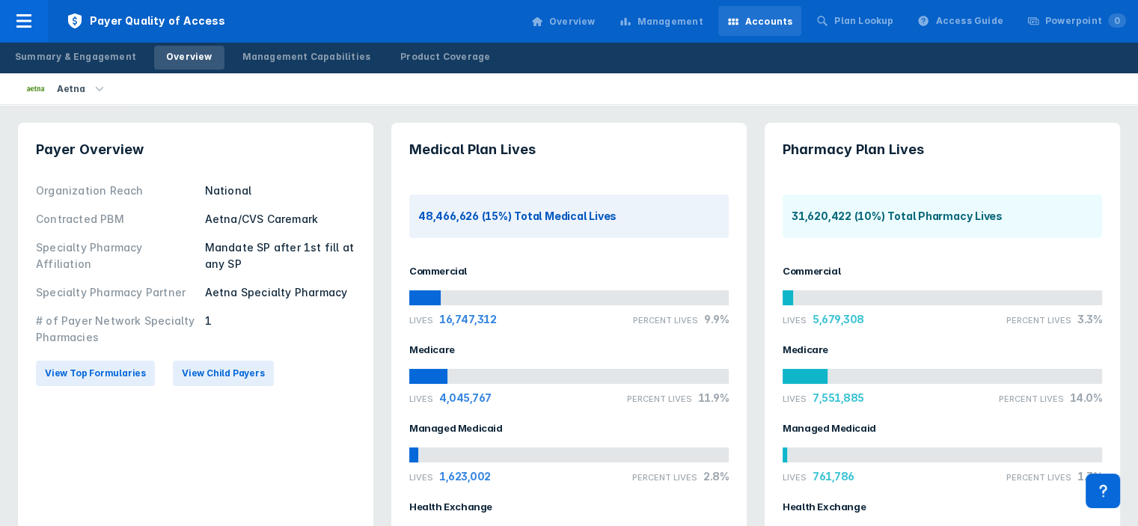
click at [688, 31] on div "Management" at bounding box center [661, 21] width 102 height 31
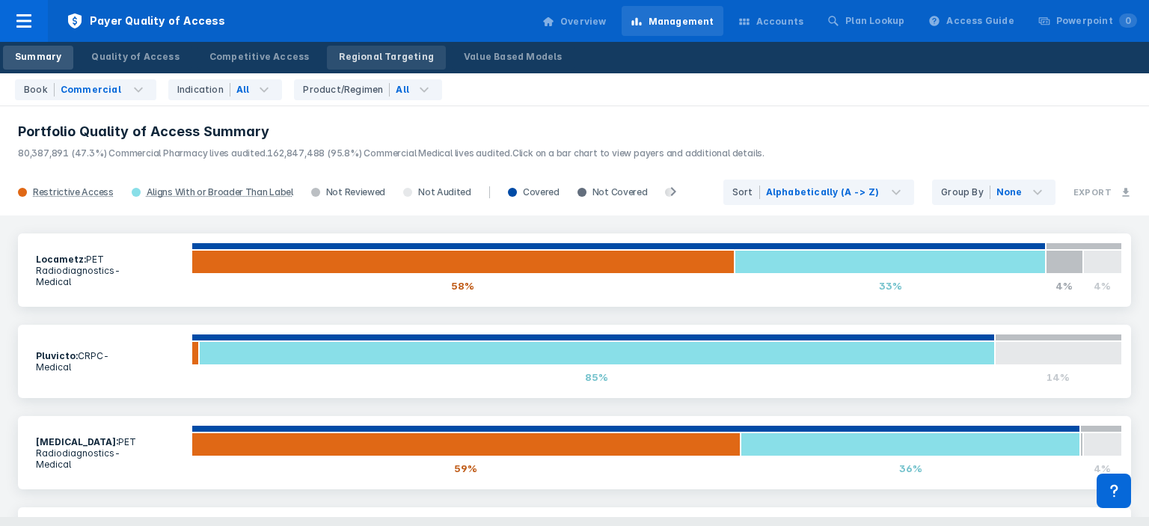
click at [400, 56] on div "Regional Targeting" at bounding box center [386, 56] width 95 height 13
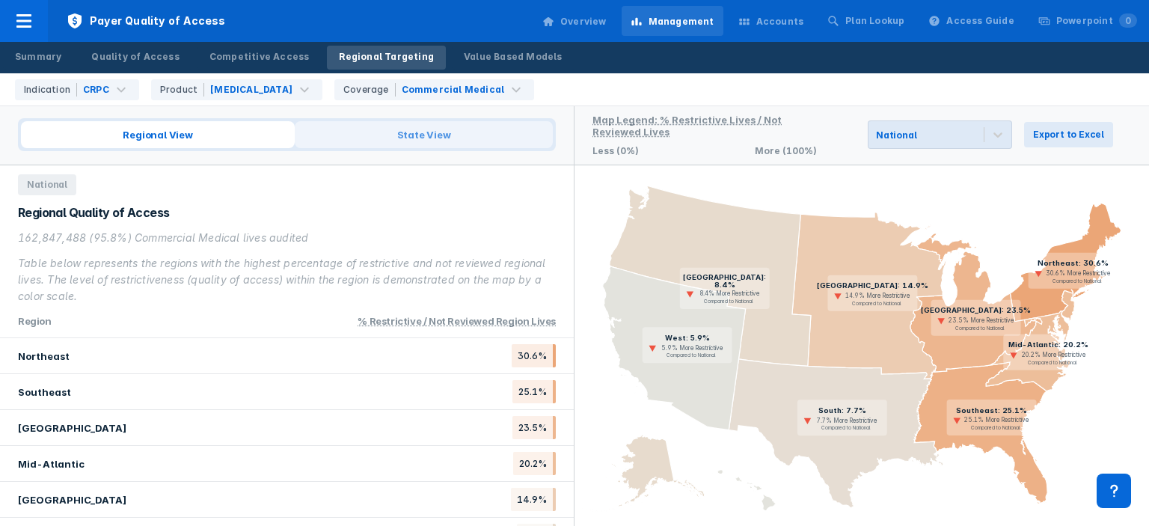
click at [424, 138] on span "State View" at bounding box center [424, 134] width 258 height 27
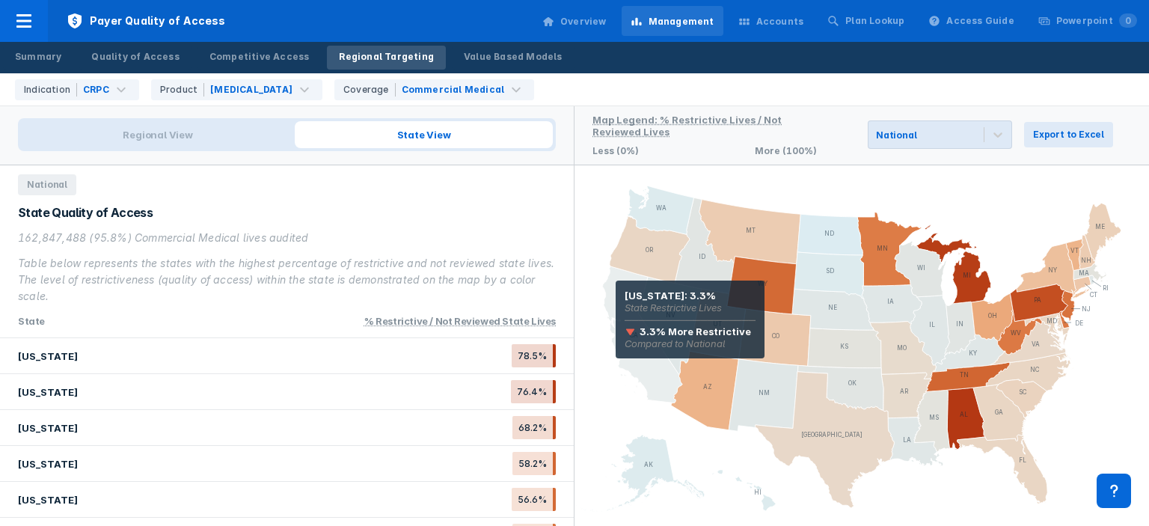
click at [616, 301] on icon at bounding box center [643, 334] width 80 height 136
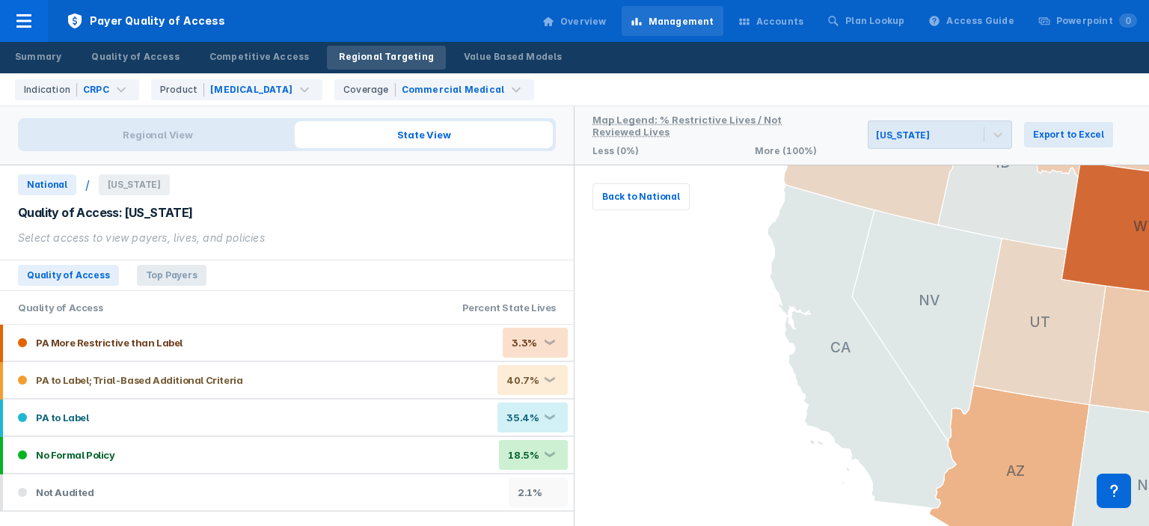
click at [158, 275] on span "Top Payers" at bounding box center [172, 275] width 70 height 21
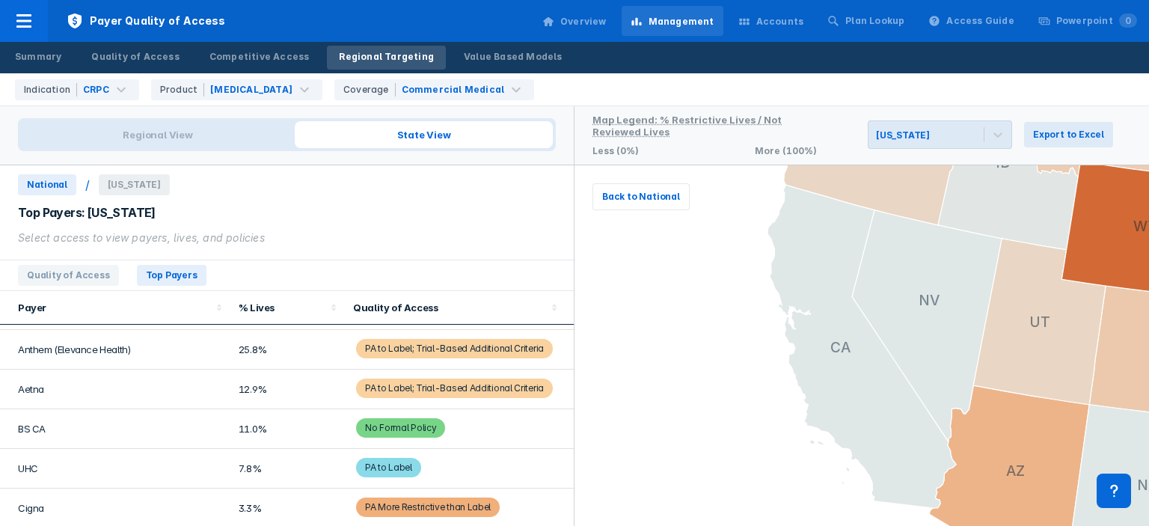
scroll to position [36, 0]
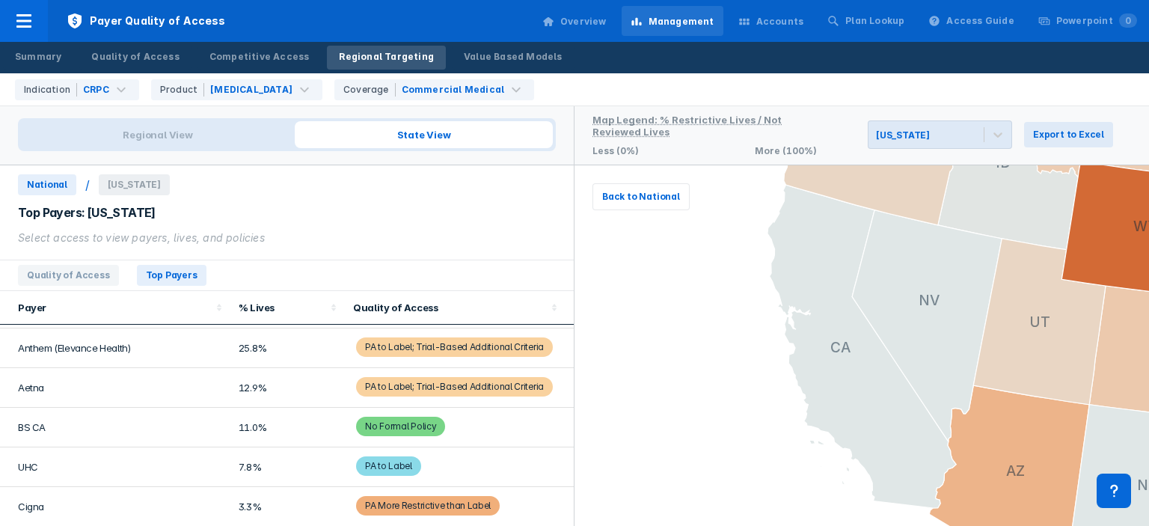
click at [209, 384] on td "Aetna" at bounding box center [115, 388] width 230 height 40
click at [465, 384] on span "PA to Label; Trial-Based Additional Criteria" at bounding box center [454, 386] width 197 height 19
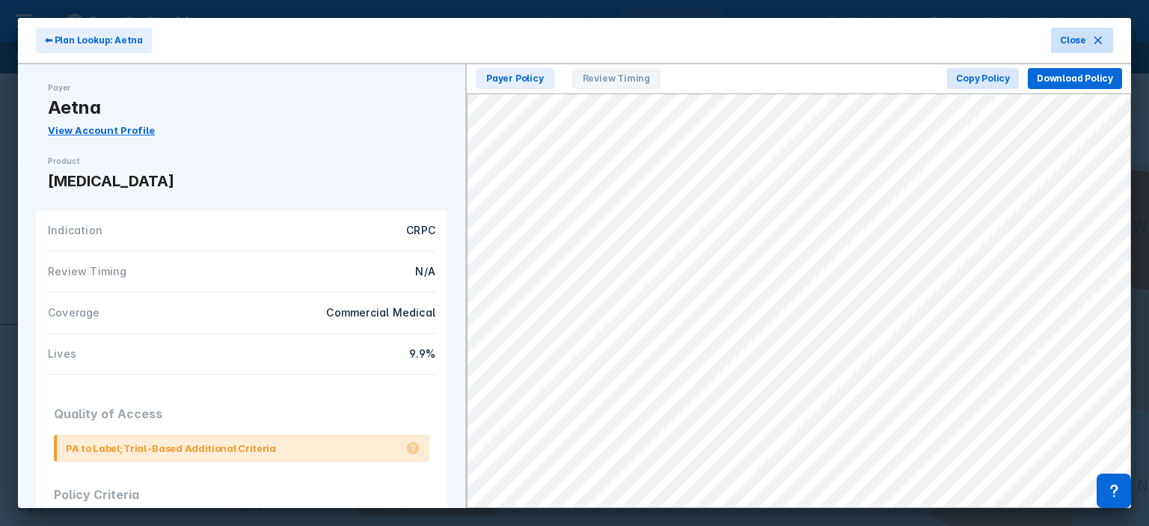
click at [1097, 47] on button "Close" at bounding box center [1082, 40] width 62 height 25
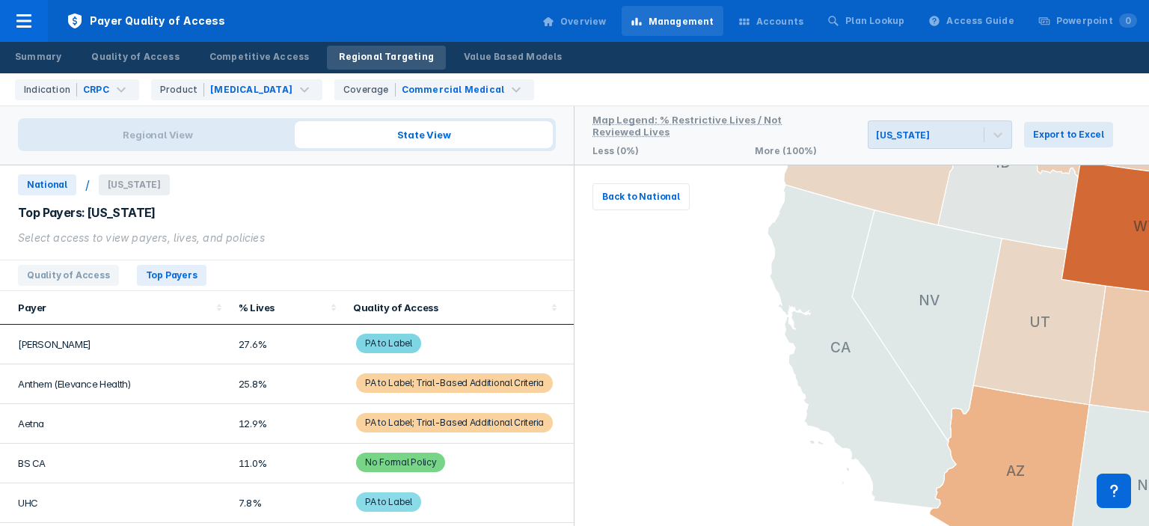
click at [396, 344] on span "PA to Label" at bounding box center [388, 343] width 65 height 19
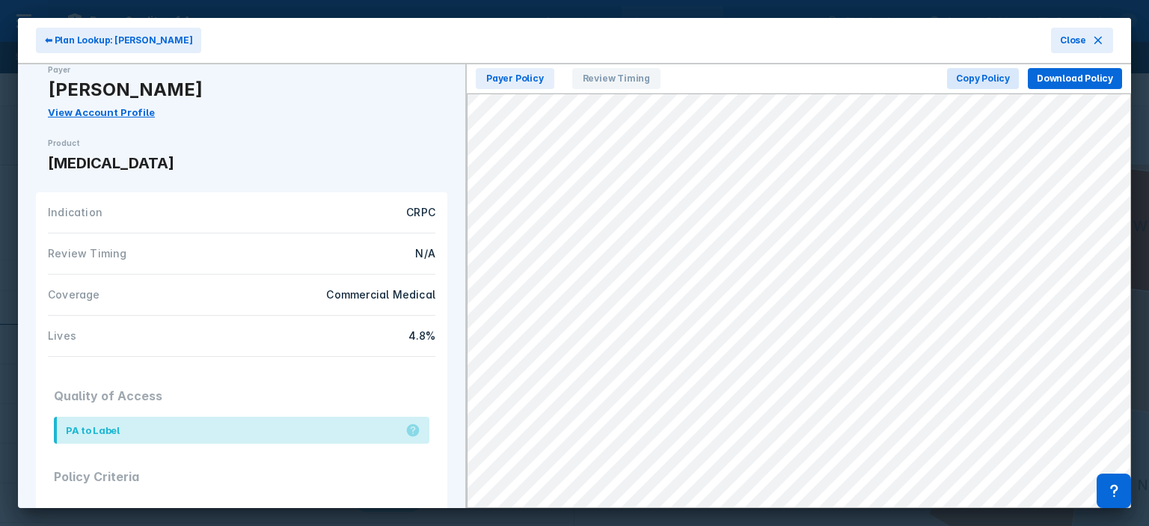
scroll to position [18, 0]
click at [1097, 56] on div "⬅ Plan Lookup: [PERSON_NAME] Close" at bounding box center [574, 41] width 1113 height 46
click at [1096, 44] on icon at bounding box center [1098, 40] width 12 height 12
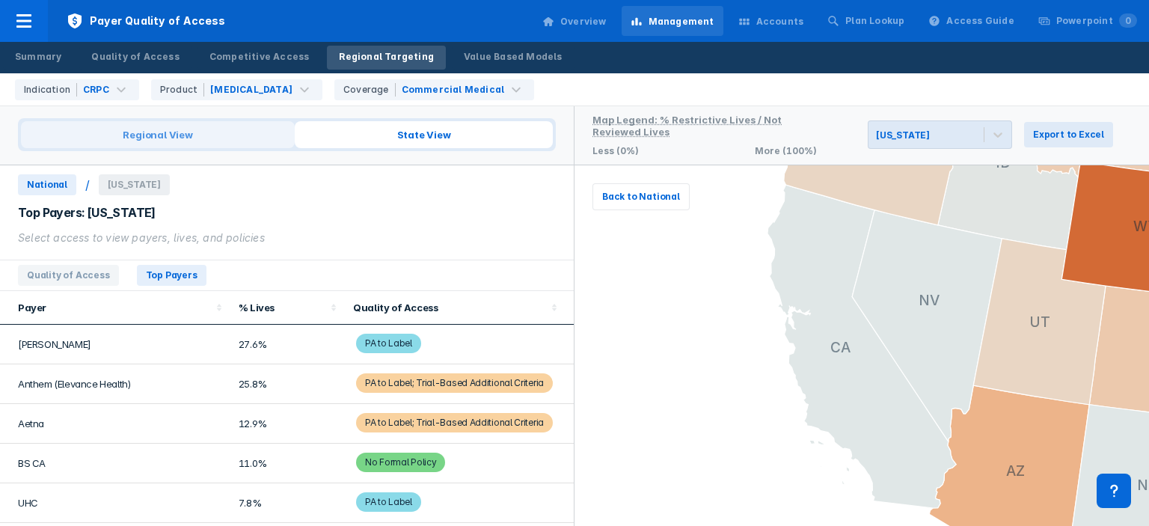
click at [180, 140] on span "Regional View" at bounding box center [158, 134] width 274 height 27
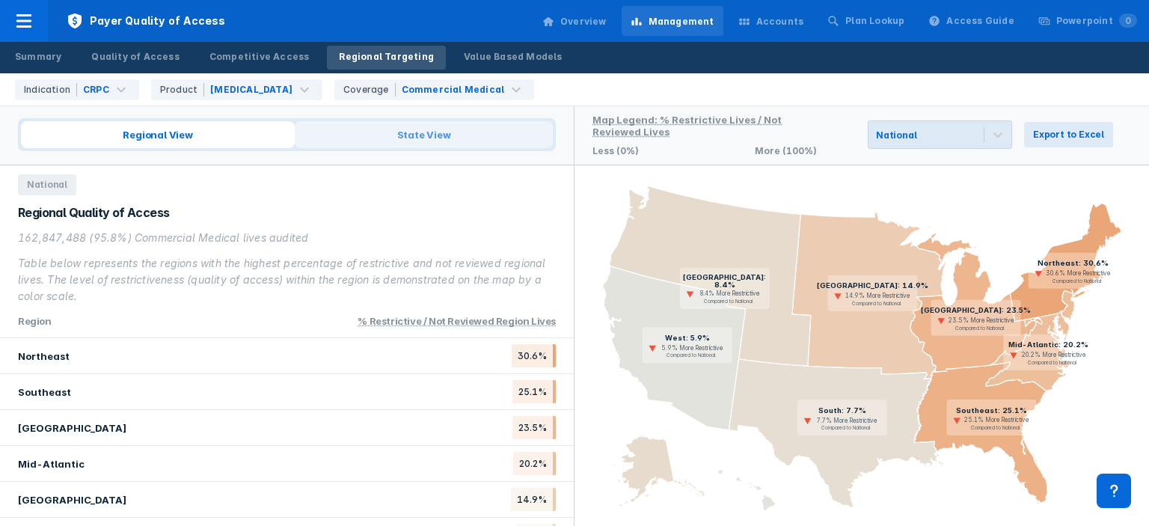
click at [458, 135] on span "State View" at bounding box center [424, 134] width 258 height 27
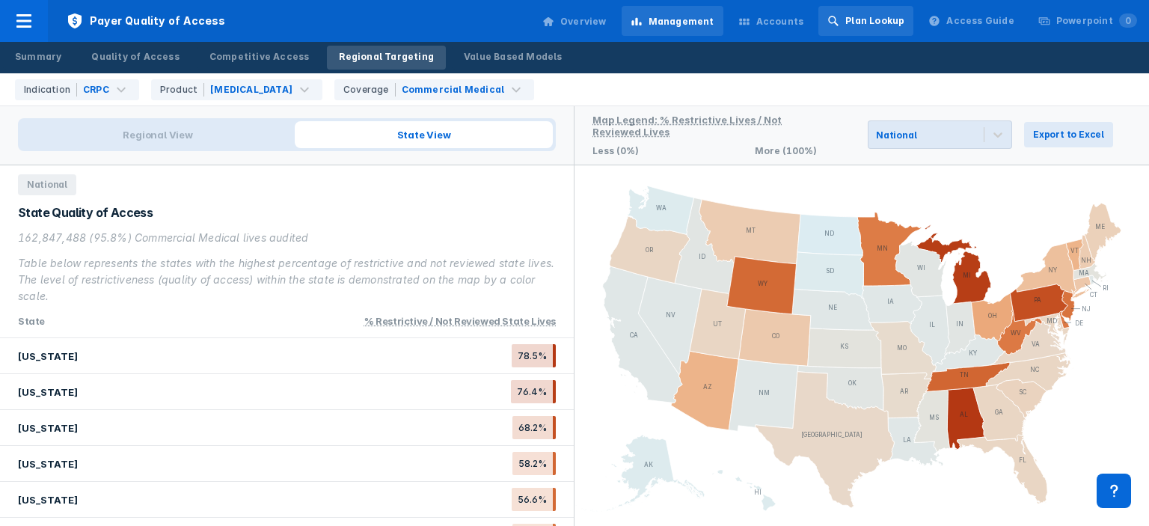
click at [874, 22] on div "Plan Lookup" at bounding box center [874, 20] width 59 height 13
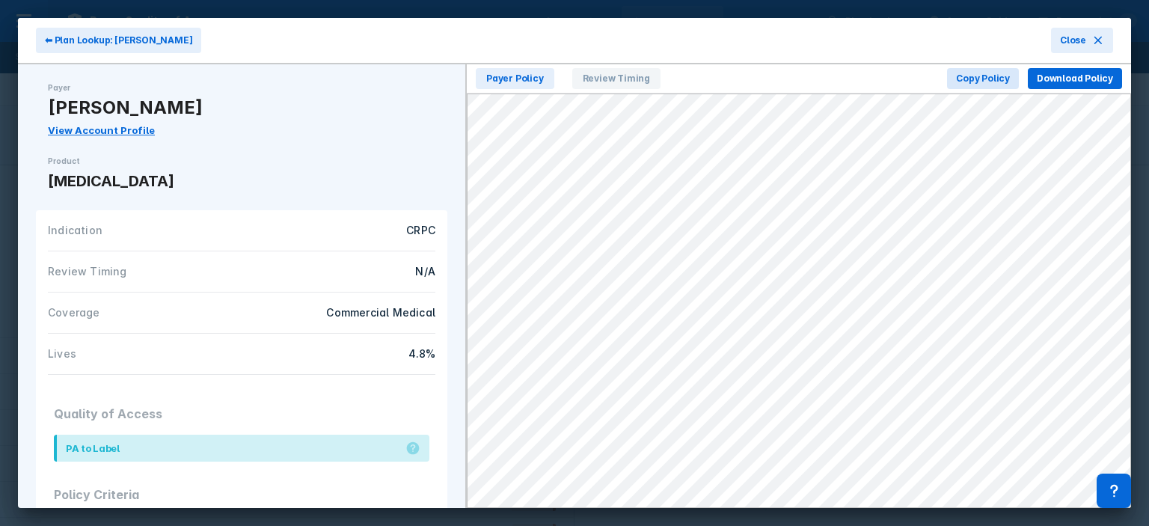
click at [75, 128] on link "View Account Profile" at bounding box center [101, 130] width 107 height 12
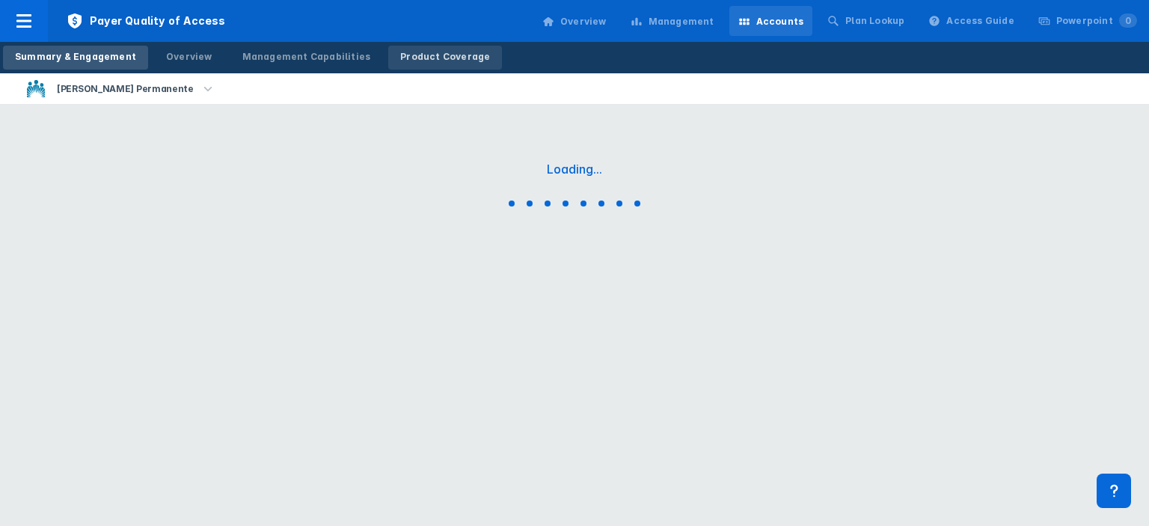
click at [400, 62] on div "Product Coverage" at bounding box center [445, 56] width 90 height 13
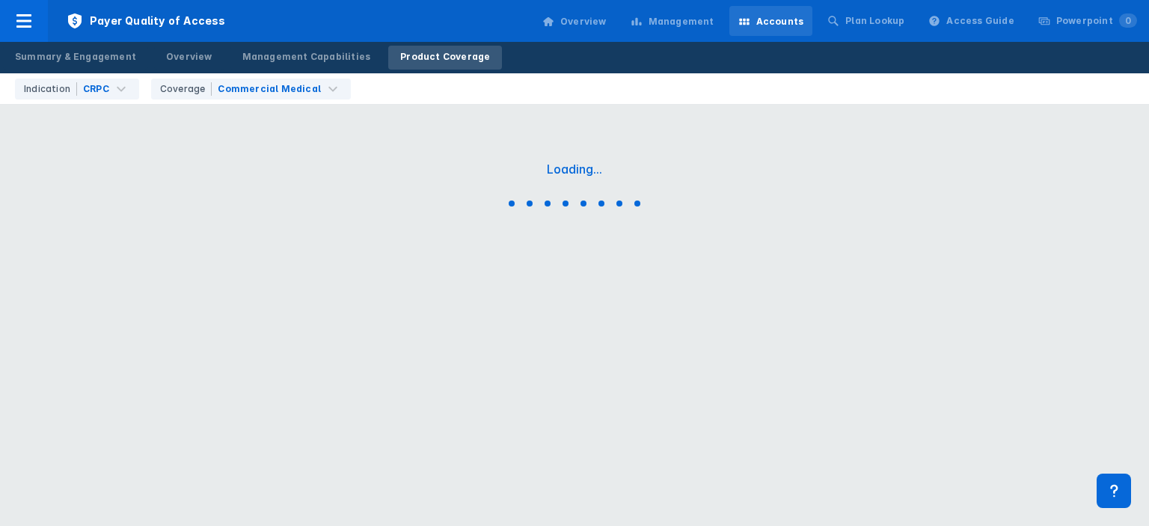
click at [697, 30] on div "Management" at bounding box center [673, 21] width 102 height 31
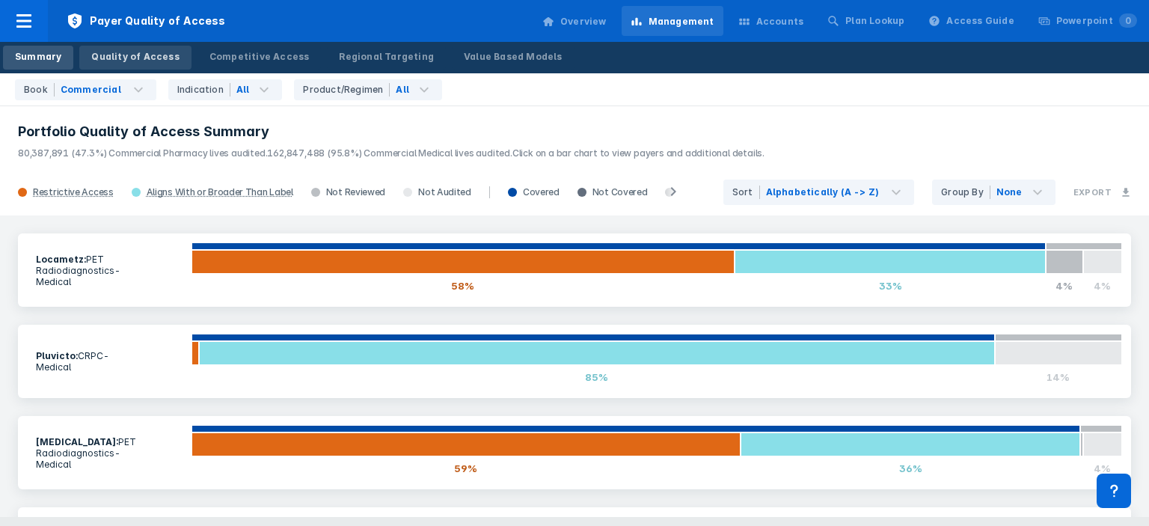
click at [156, 62] on div "Quality of Access" at bounding box center [135, 56] width 88 height 13
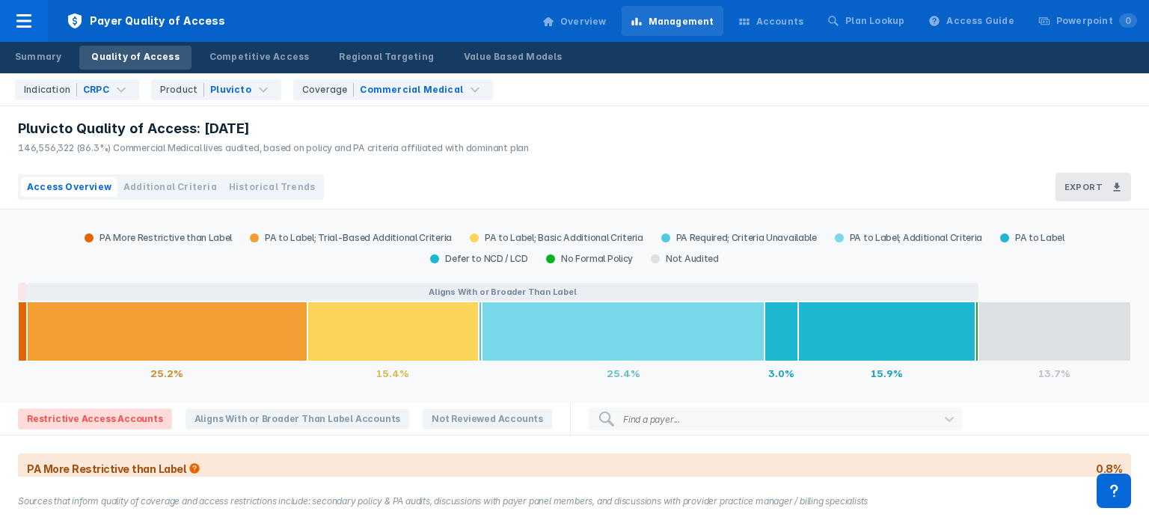
click at [194, 186] on span "Additional Criteria" at bounding box center [170, 186] width 94 height 13
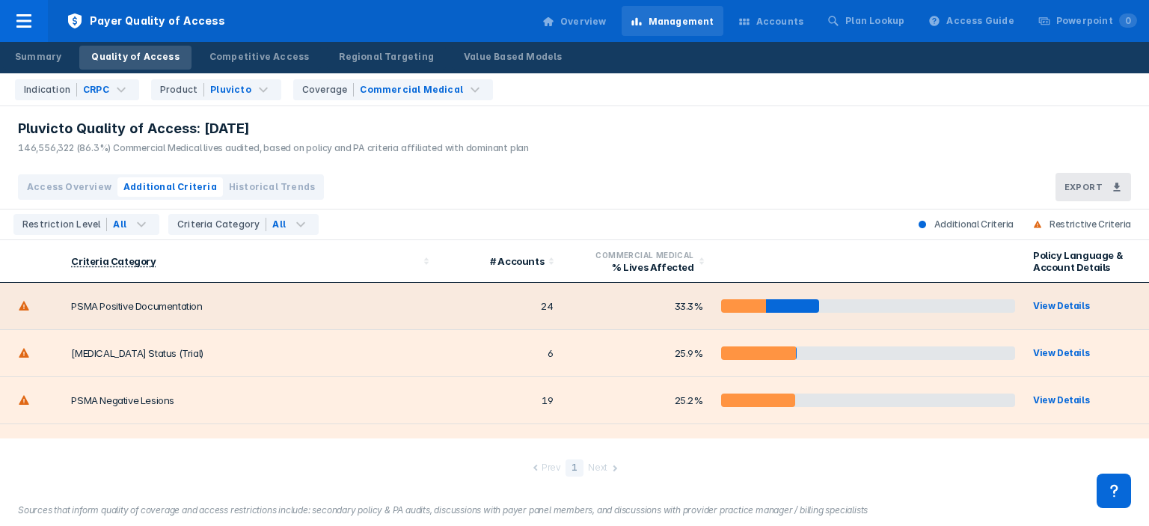
click at [424, 316] on td "PSMA Positive Documentation" at bounding box center [249, 306] width 375 height 47
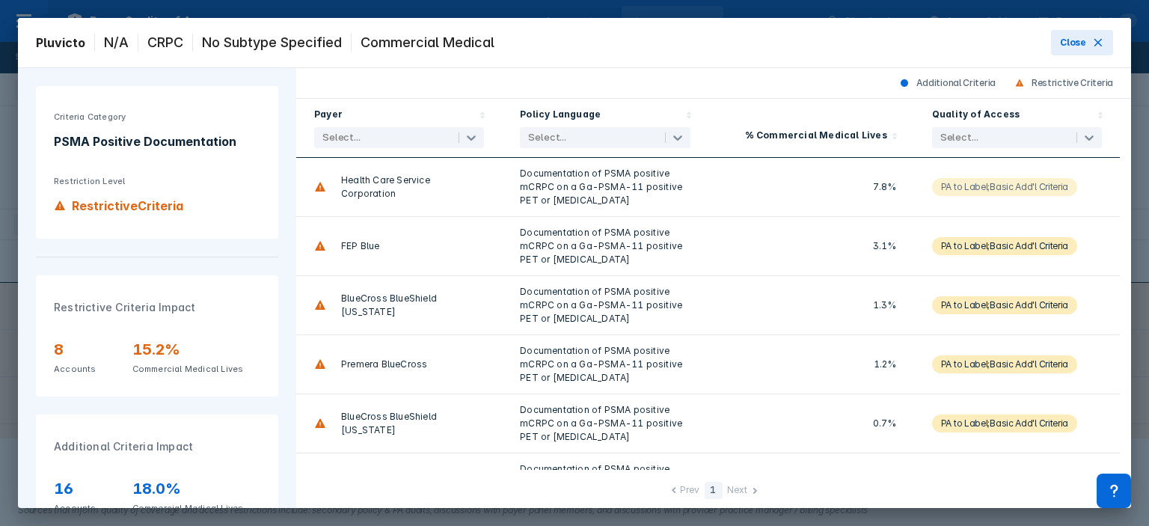
click at [1023, 191] on div "PA to Label;Basic Add'l Criteria" at bounding box center [1004, 187] width 127 height 18
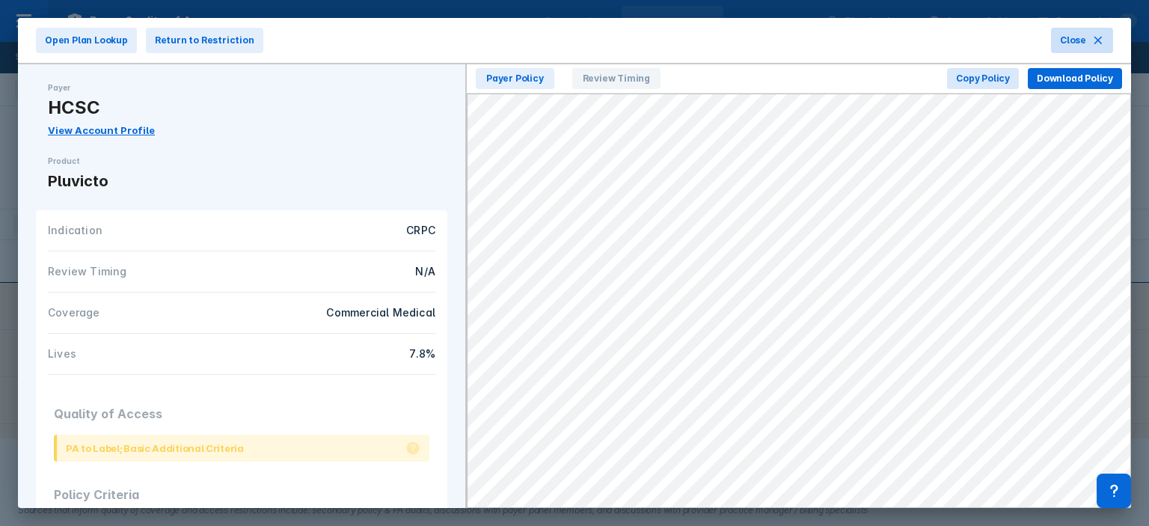
click at [1085, 46] on span "Close" at bounding box center [1073, 40] width 26 height 13
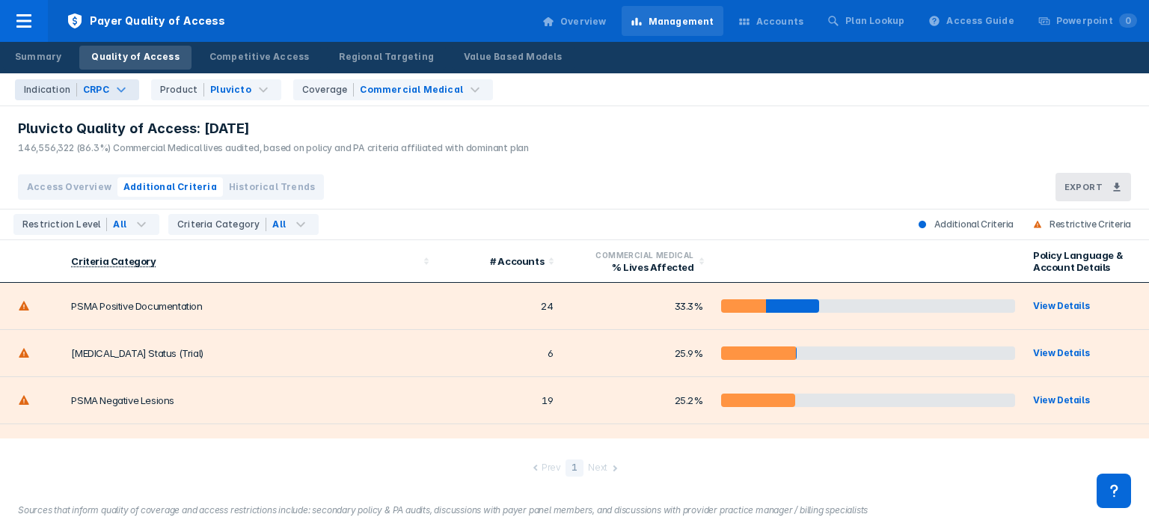
click at [126, 81] on div "Indication CRPC" at bounding box center [77, 89] width 124 height 21
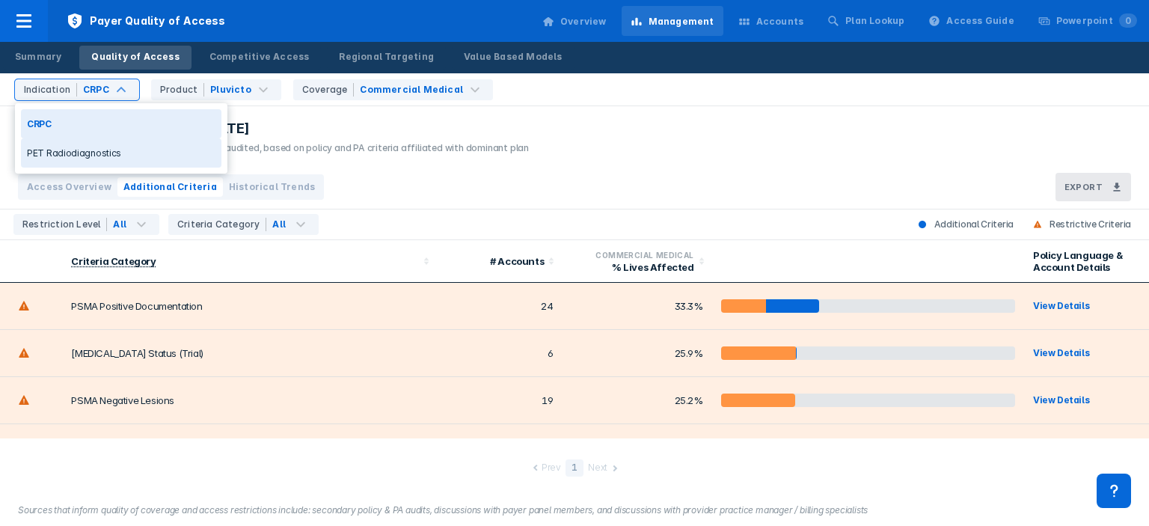
click at [79, 146] on div "PET Radiodiagnostics" at bounding box center [121, 152] width 200 height 29
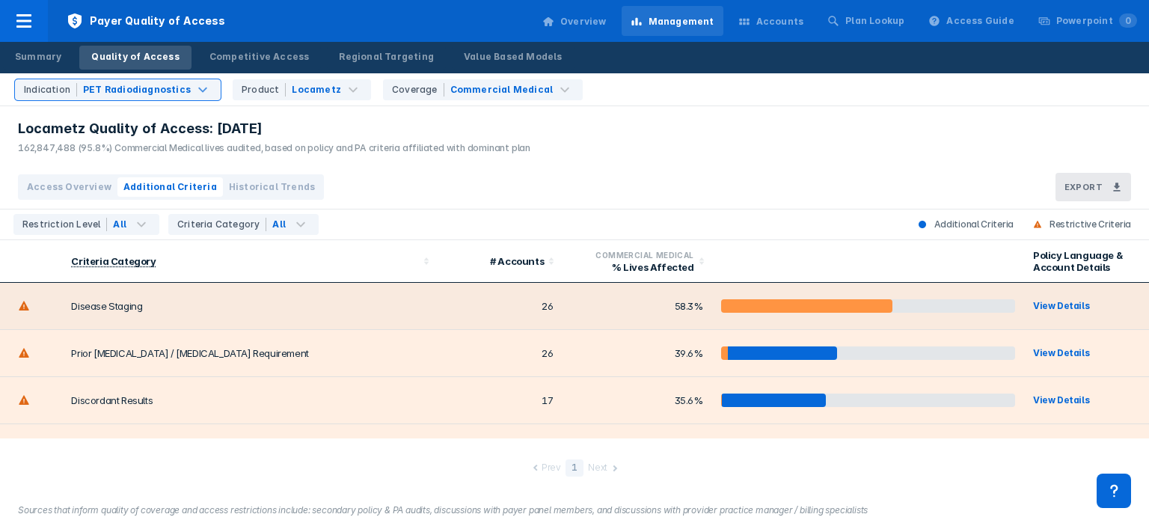
click at [320, 314] on td "Disease Staging" at bounding box center [249, 306] width 375 height 47
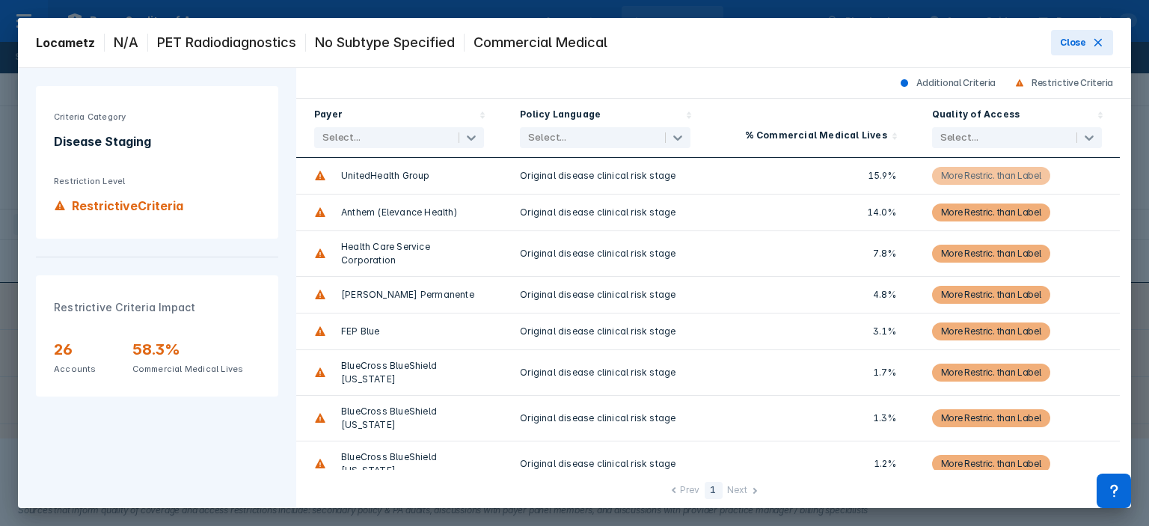
click at [985, 179] on div "More Restric. than Label" at bounding box center [991, 176] width 100 height 18
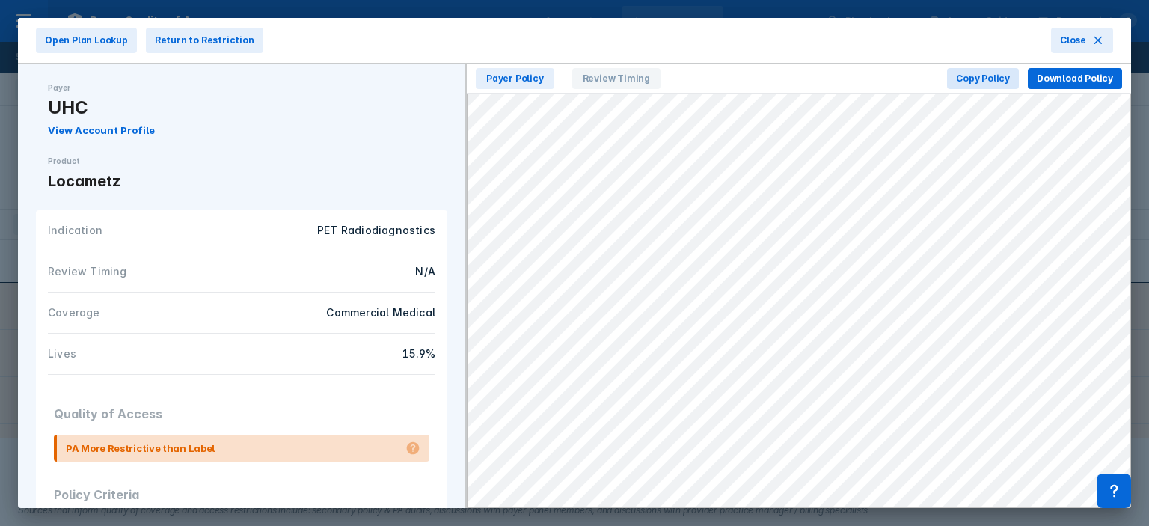
click at [91, 129] on link "View Account Profile" at bounding box center [101, 130] width 107 height 12
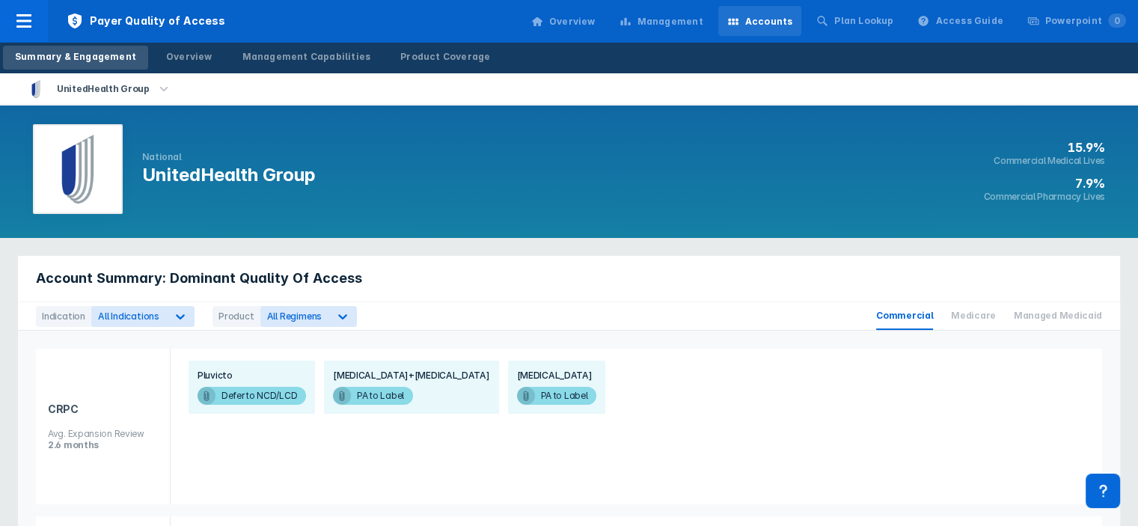
click at [703, 15] on div "Management" at bounding box center [670, 21] width 66 height 13
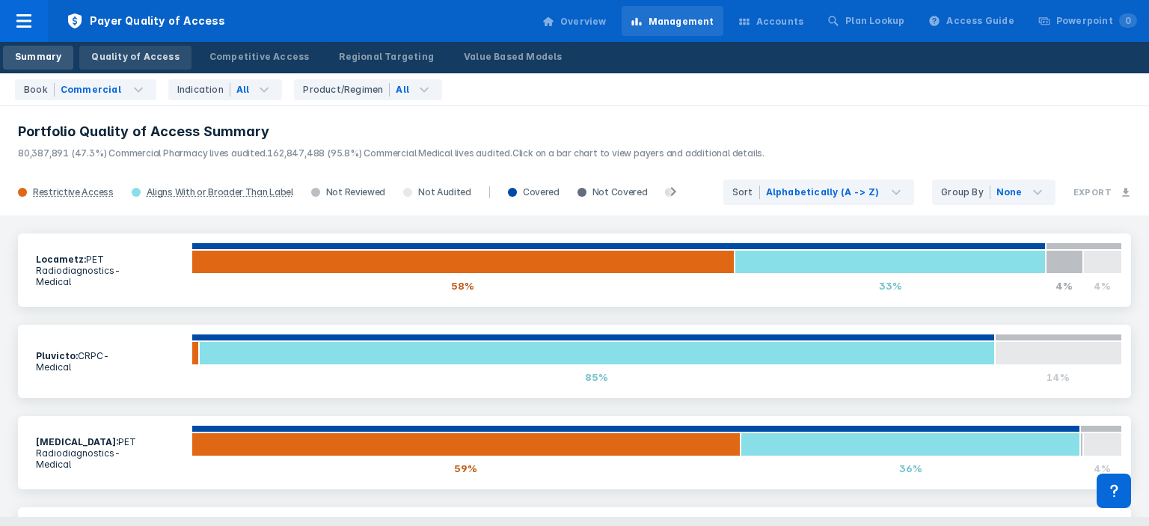
click at [130, 57] on div "Quality of Access" at bounding box center [135, 56] width 88 height 13
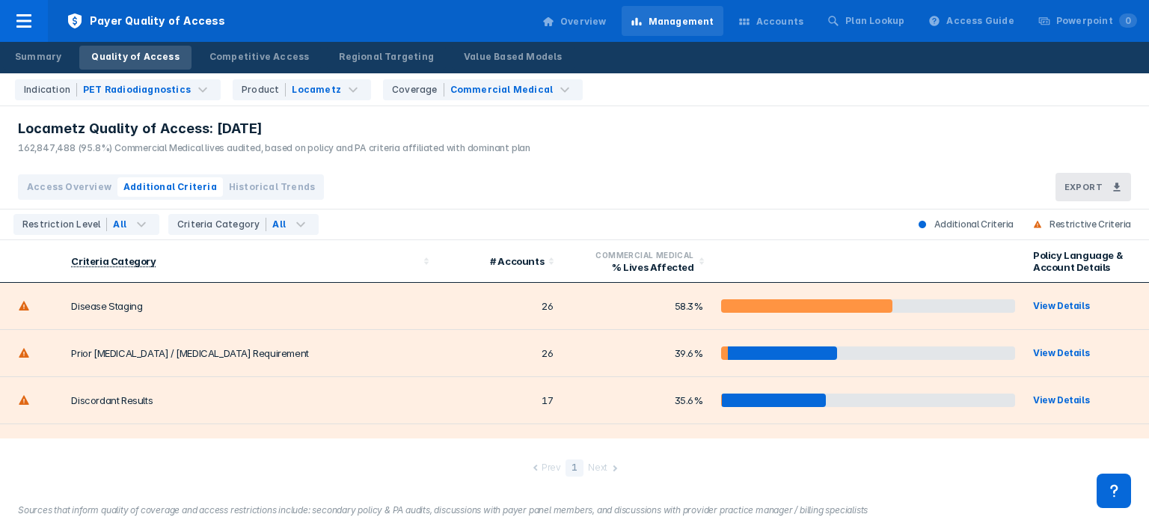
click at [259, 185] on span "Historical Trends" at bounding box center [272, 186] width 86 height 13
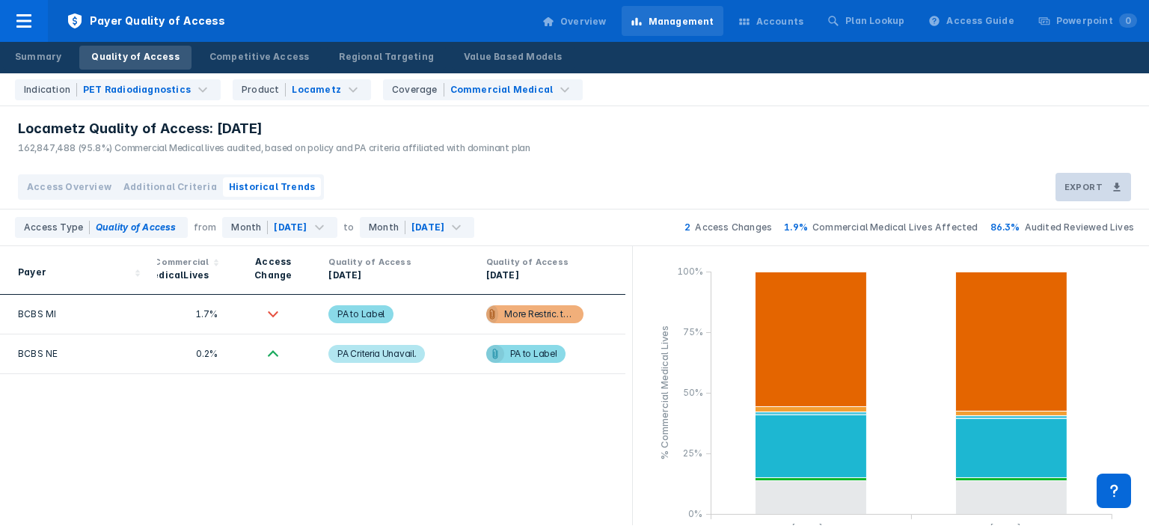
click at [1074, 193] on button "Export" at bounding box center [1093, 187] width 76 height 28
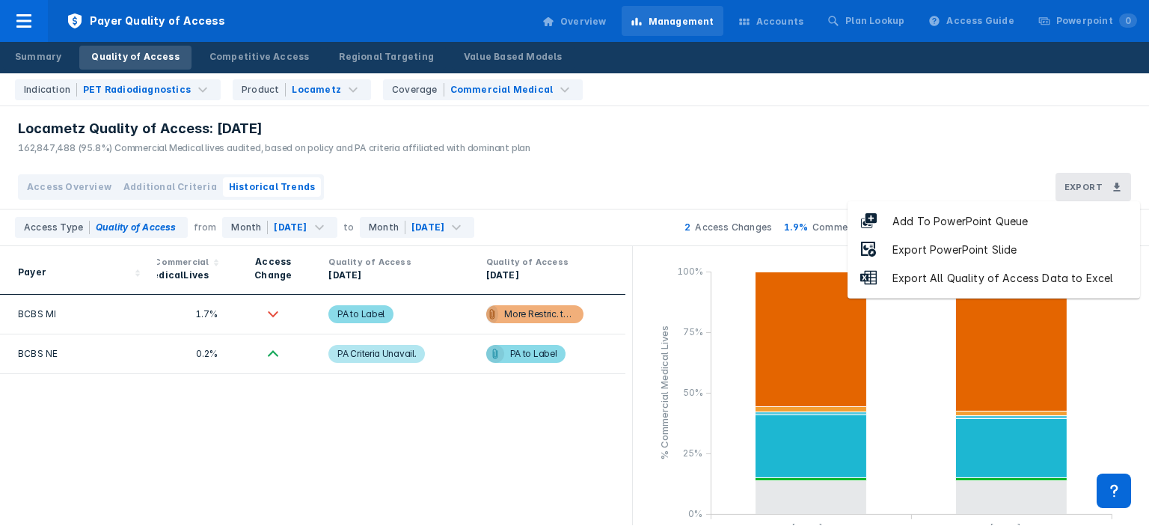
click at [1010, 223] on div "Add To PowerPoint Queue" at bounding box center [959, 221] width 165 height 17
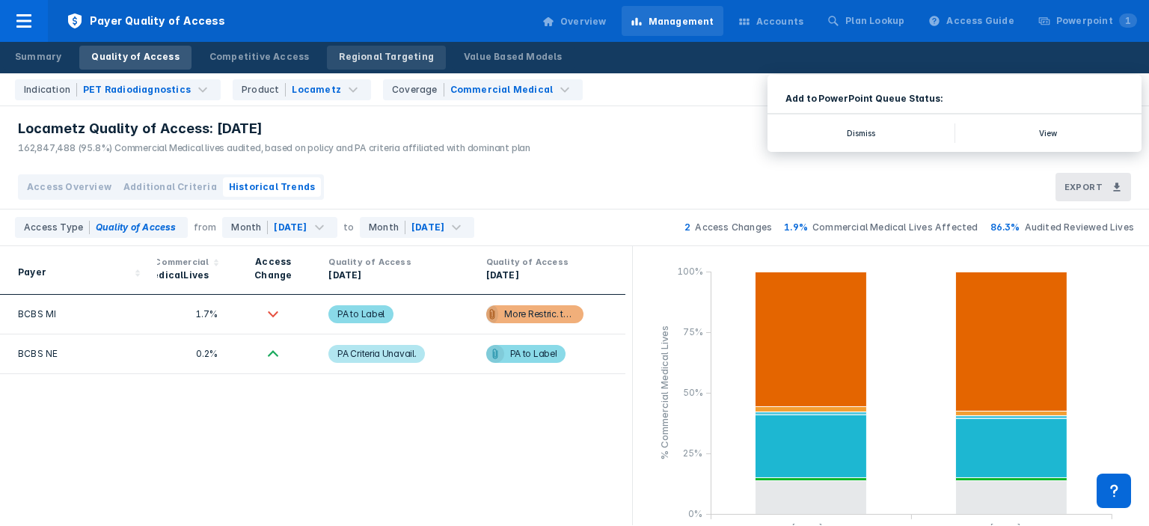
click at [389, 62] on div "Regional Targeting" at bounding box center [386, 56] width 95 height 13
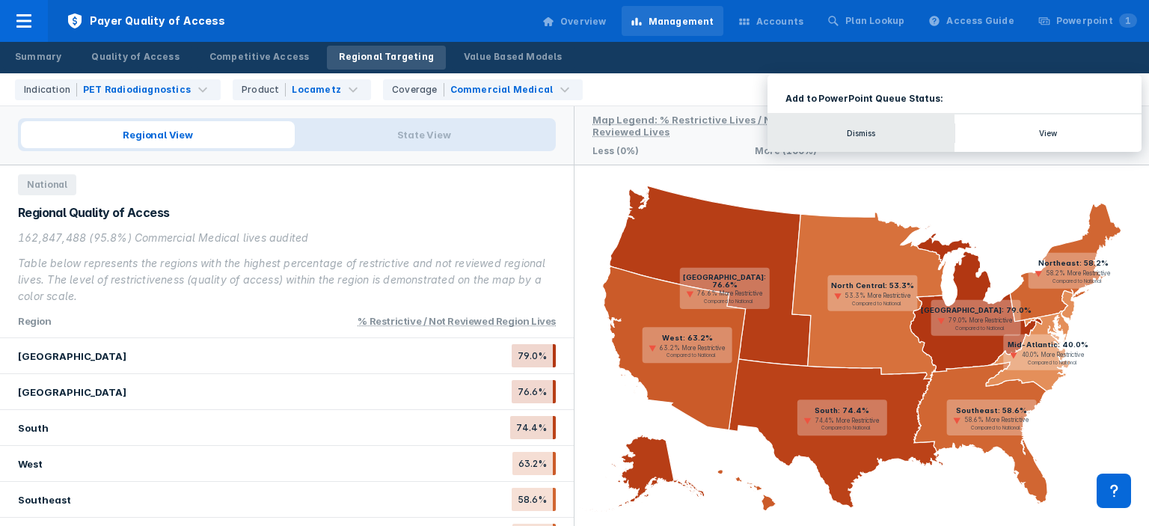
click at [857, 137] on button "Dismiss" at bounding box center [860, 132] width 187 height 37
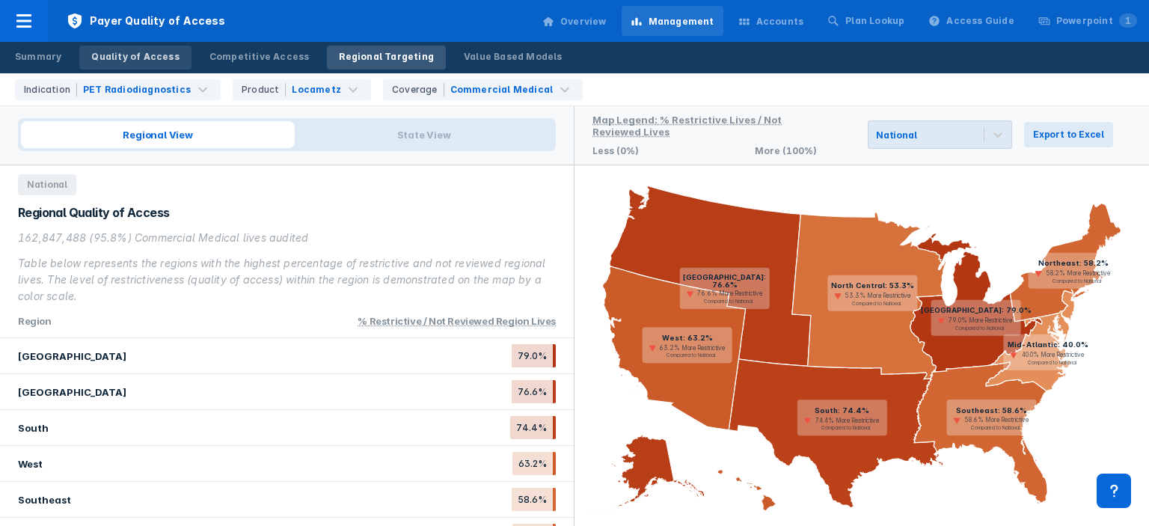
click at [120, 62] on div "Quality of Access" at bounding box center [135, 56] width 88 height 13
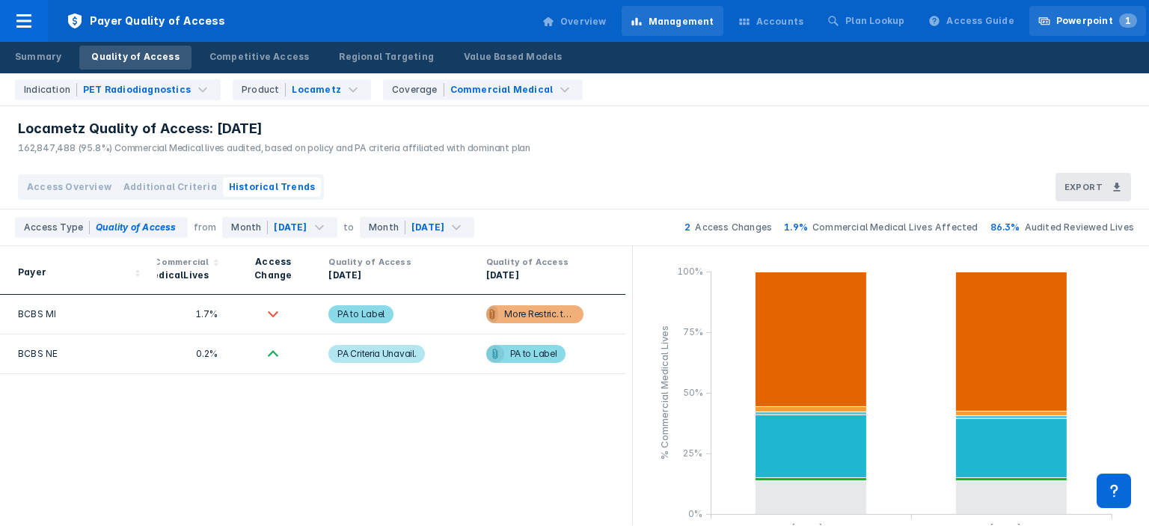
click at [1121, 20] on span "1" at bounding box center [1128, 20] width 18 height 14
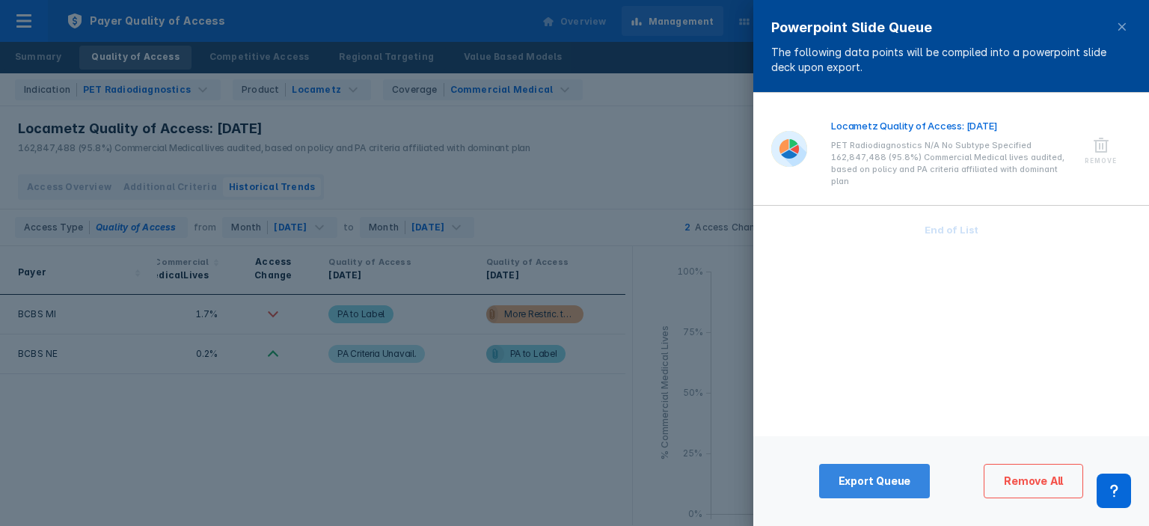
click at [893, 477] on span "Export Queue" at bounding box center [875, 480] width 73 height 13
click at [1113, 29] on span at bounding box center [1122, 27] width 18 height 18
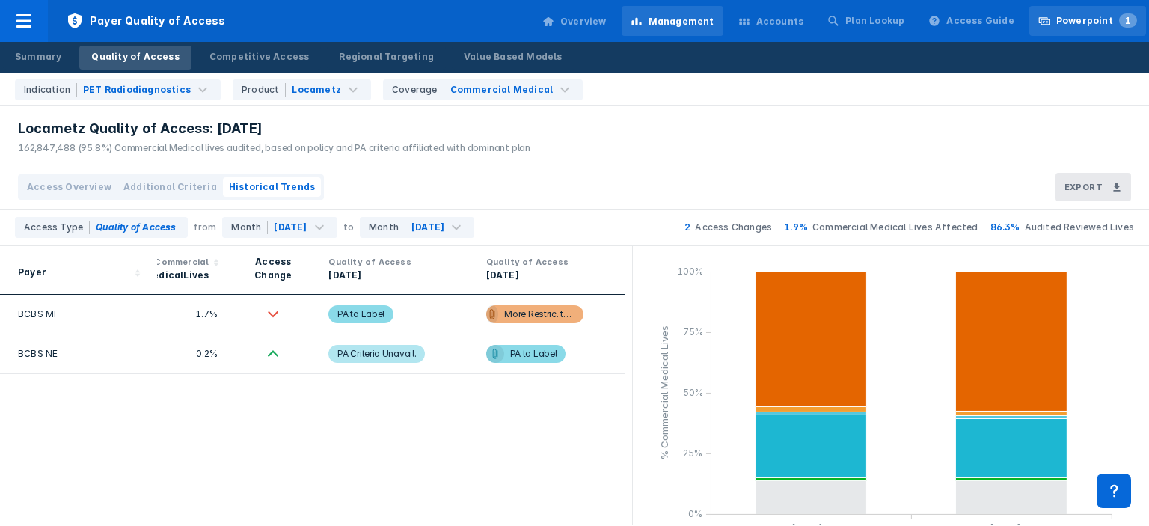
click at [1094, 28] on div "Powerpoint 1" at bounding box center [1087, 21] width 117 height 30
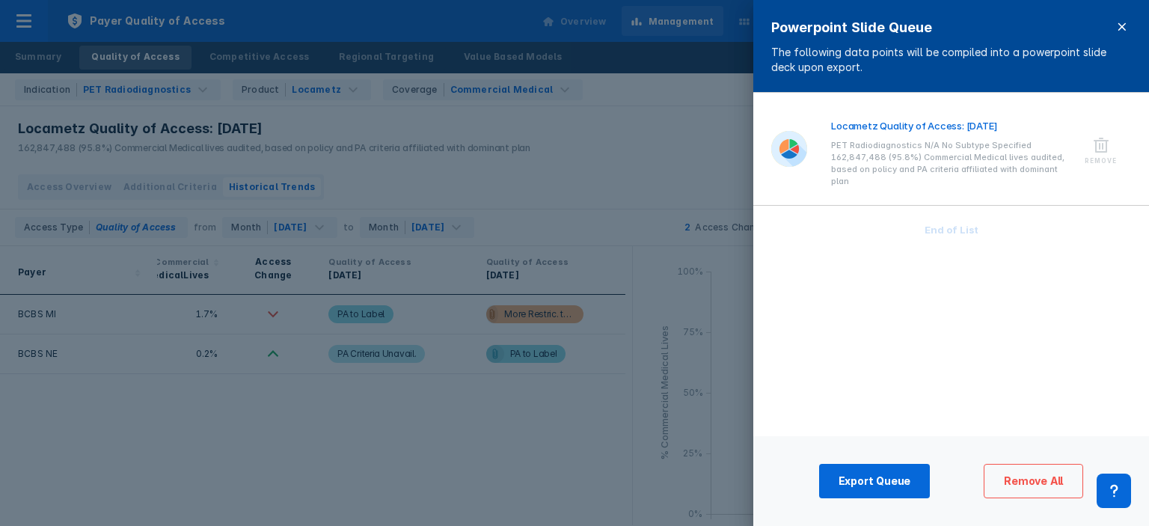
click at [1120, 27] on icon at bounding box center [1122, 27] width 12 height 12
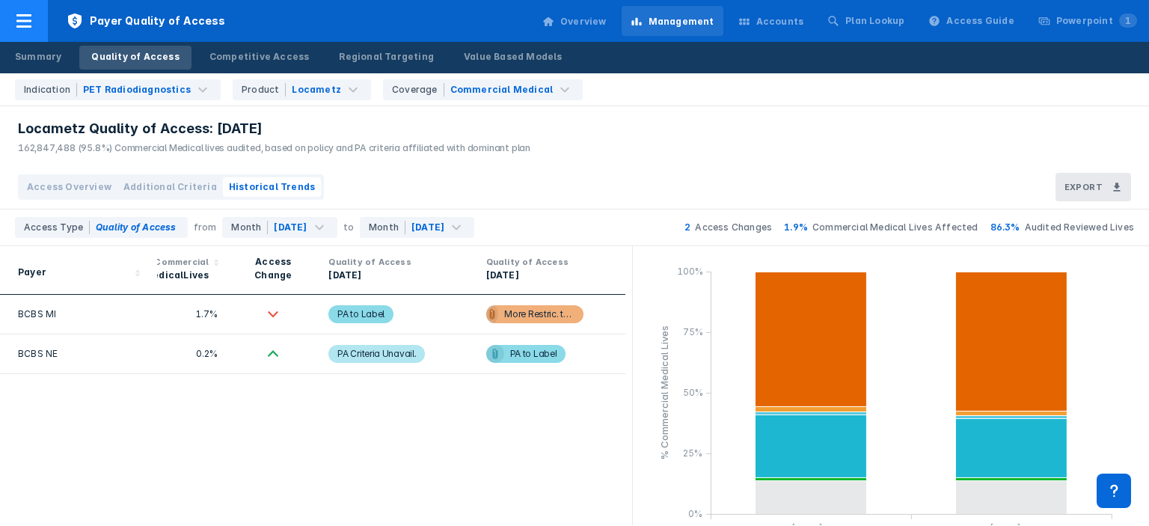
click at [16, 28] on icon at bounding box center [24, 21] width 18 height 18
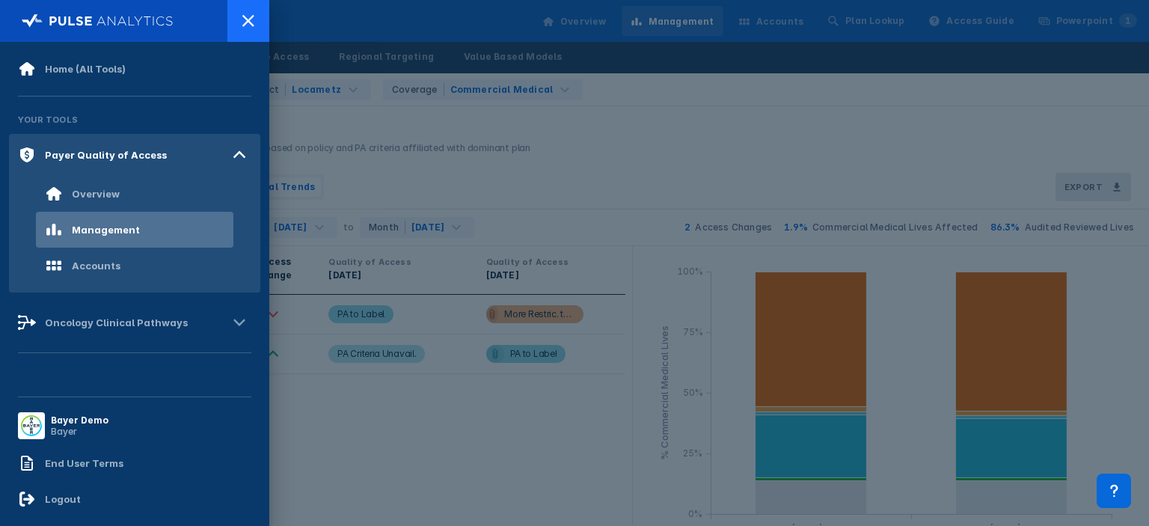
click at [254, 12] on icon at bounding box center [248, 21] width 18 height 18
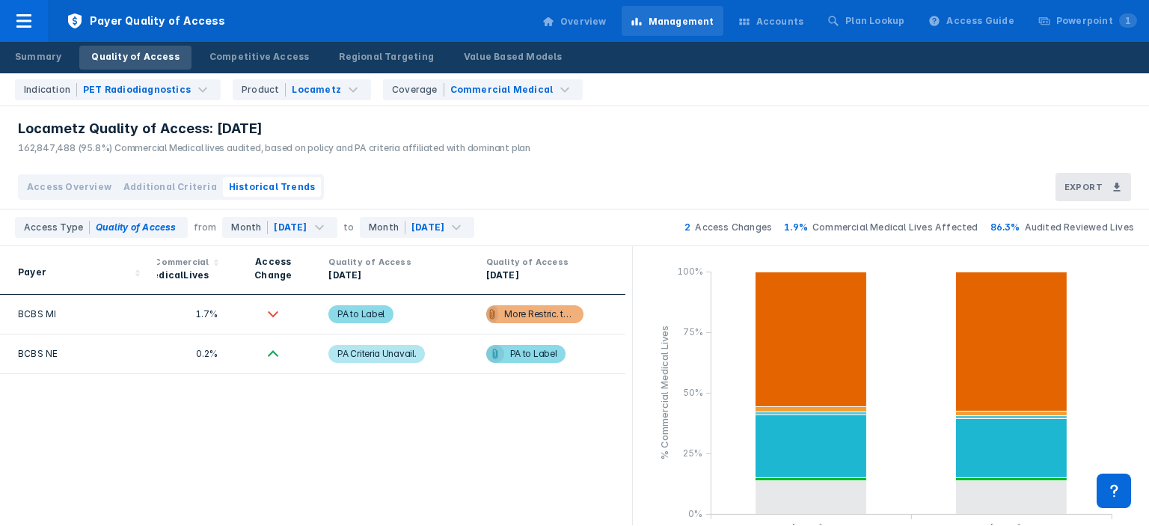
click at [562, 164] on div "Locametz Quality of Access: Sep 2025 162,847,488 (95.8%) Commercial Medical liv…" at bounding box center [574, 135] width 1149 height 59
click at [13, 62] on link "Summary" at bounding box center [38, 58] width 70 height 24
